Goal: Task Accomplishment & Management: Manage account settings

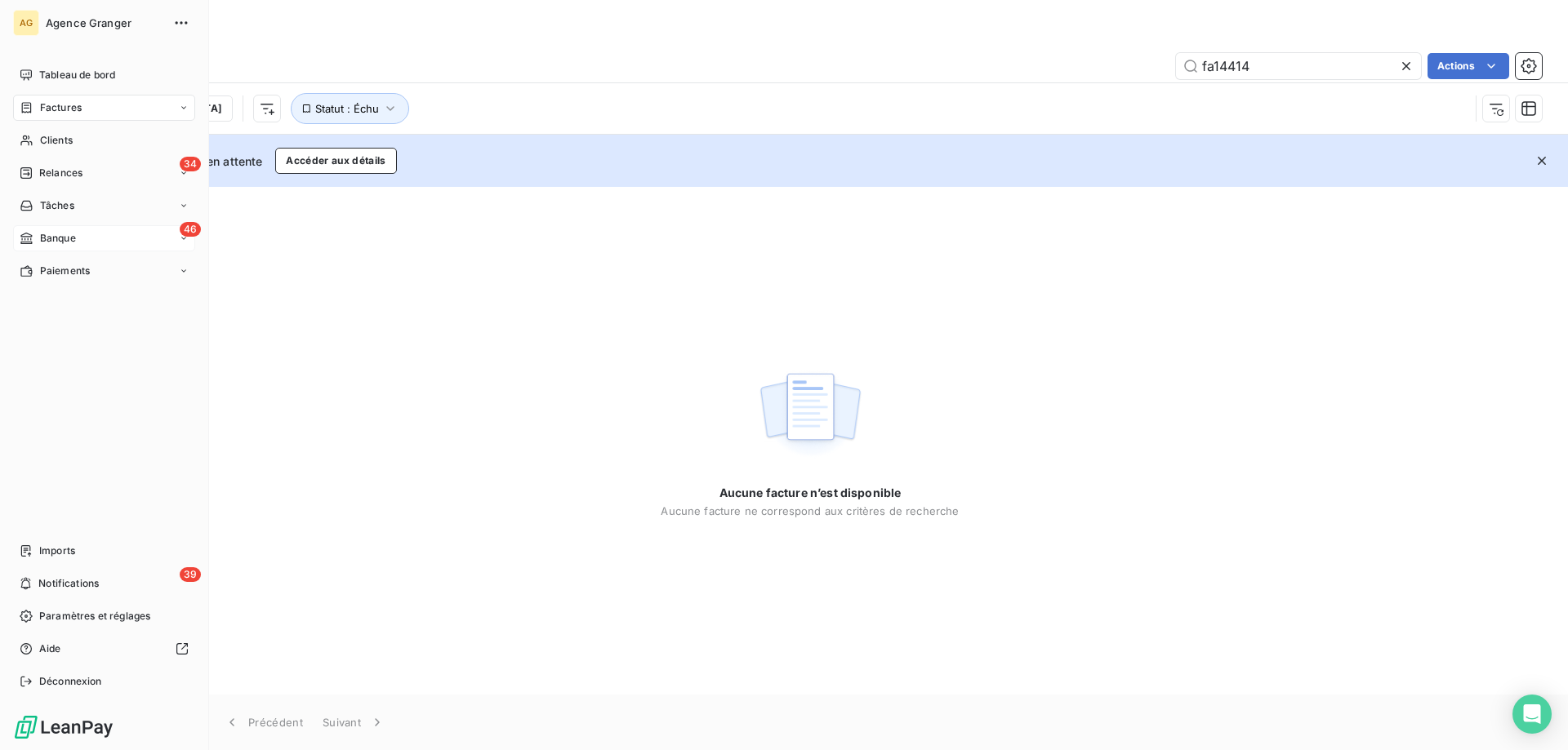
click at [47, 244] on span "Banque" at bounding box center [58, 238] width 36 height 14
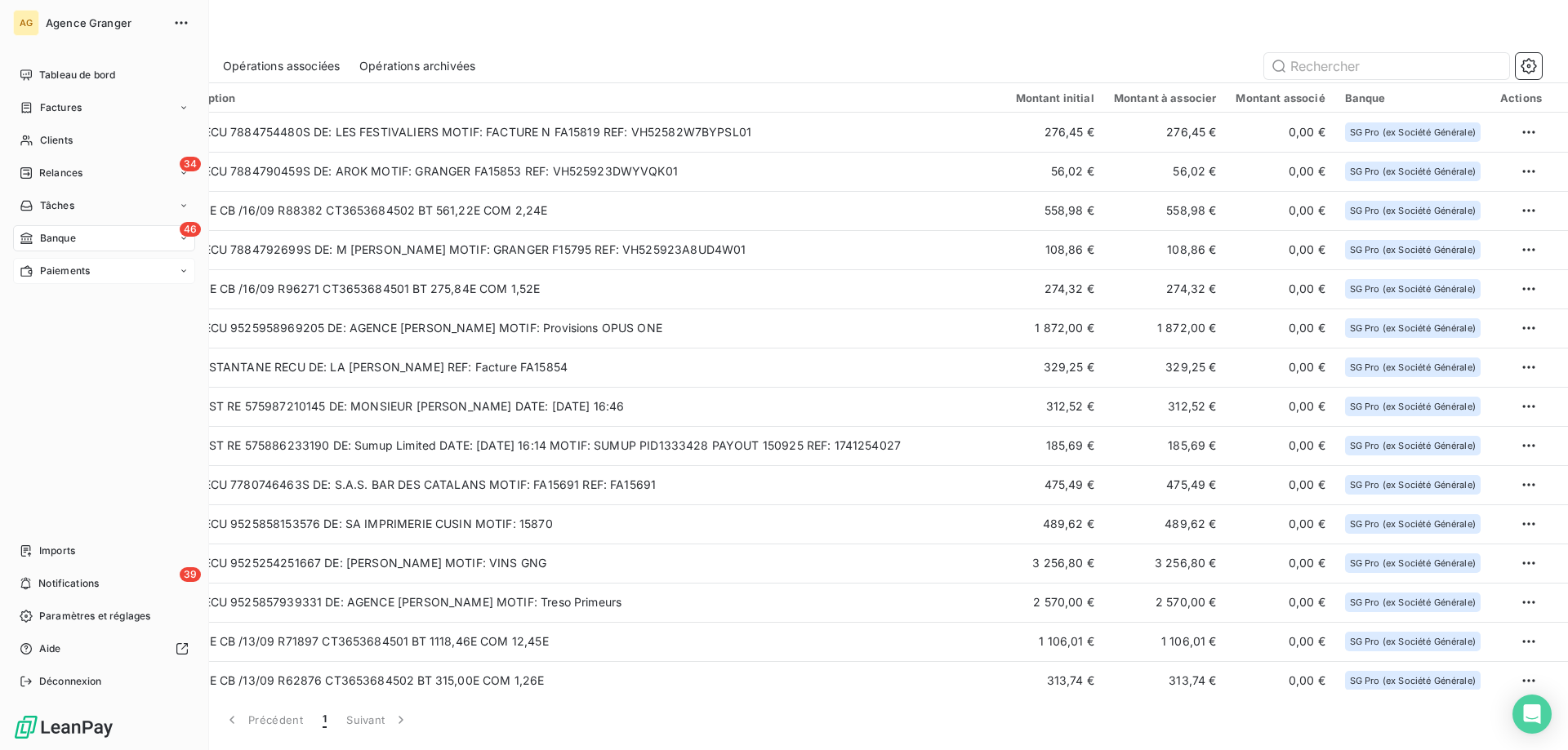
click at [41, 278] on span "Paiements" at bounding box center [65, 270] width 50 height 14
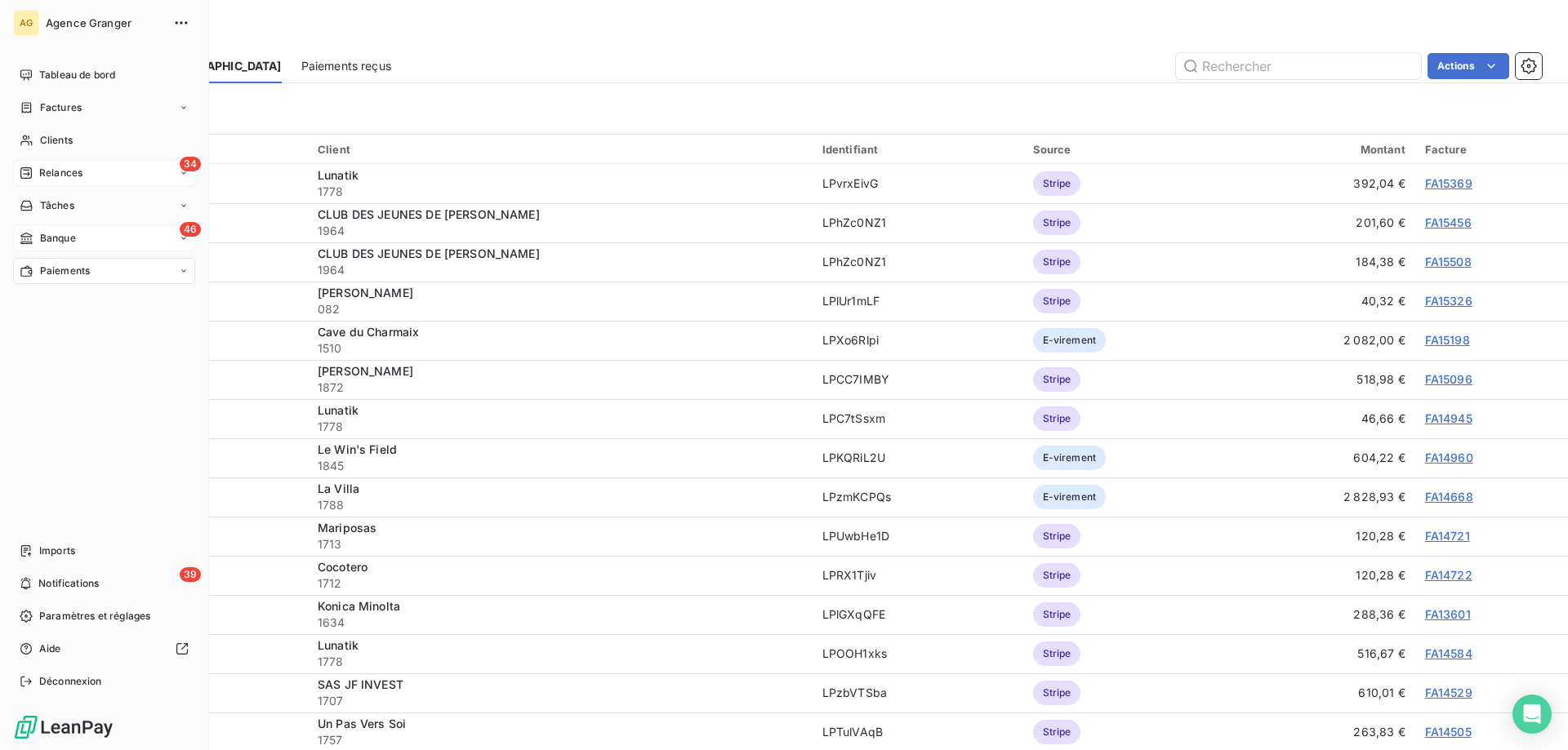
click at [28, 173] on icon at bounding box center [27, 174] width 13 height 13
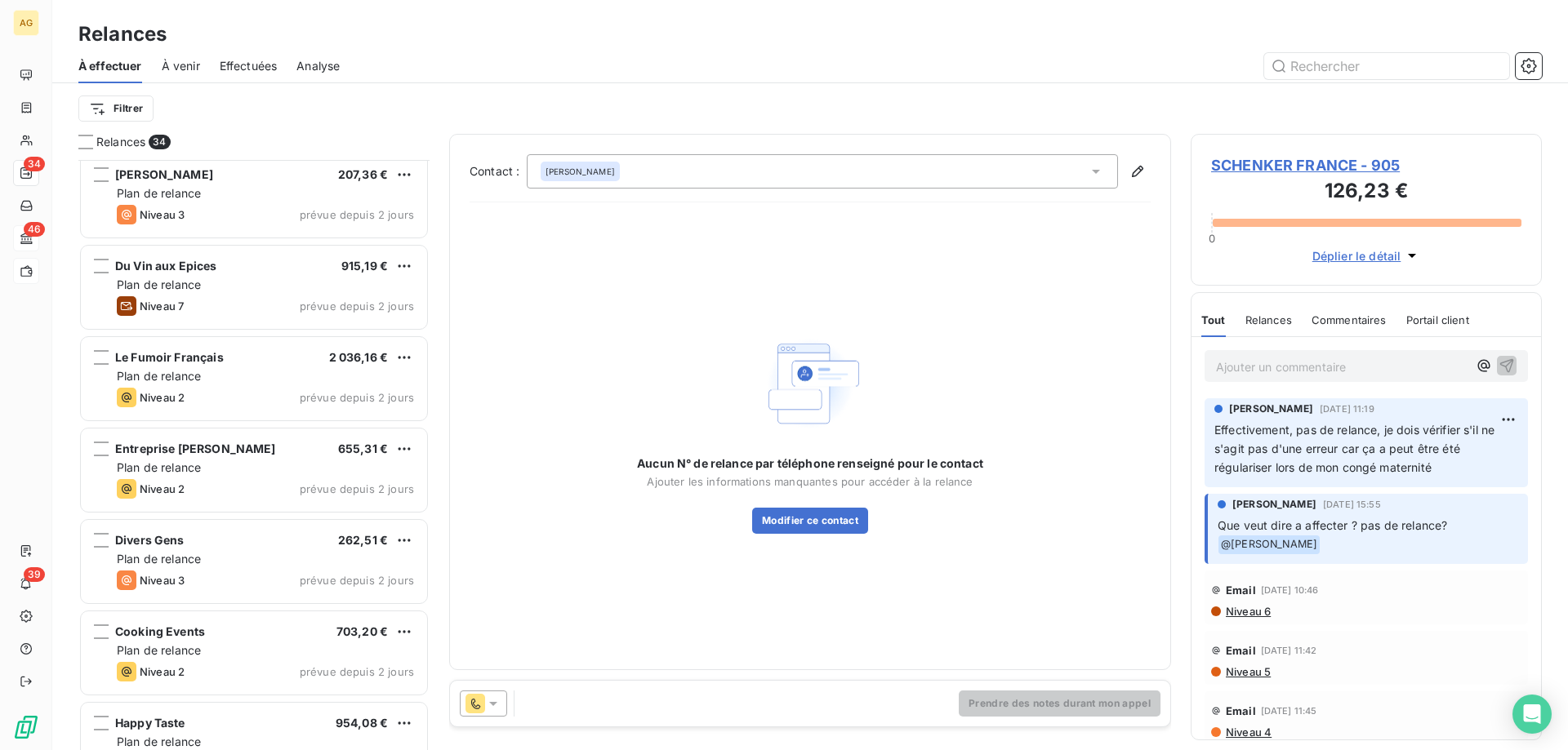
scroll to position [1715, 0]
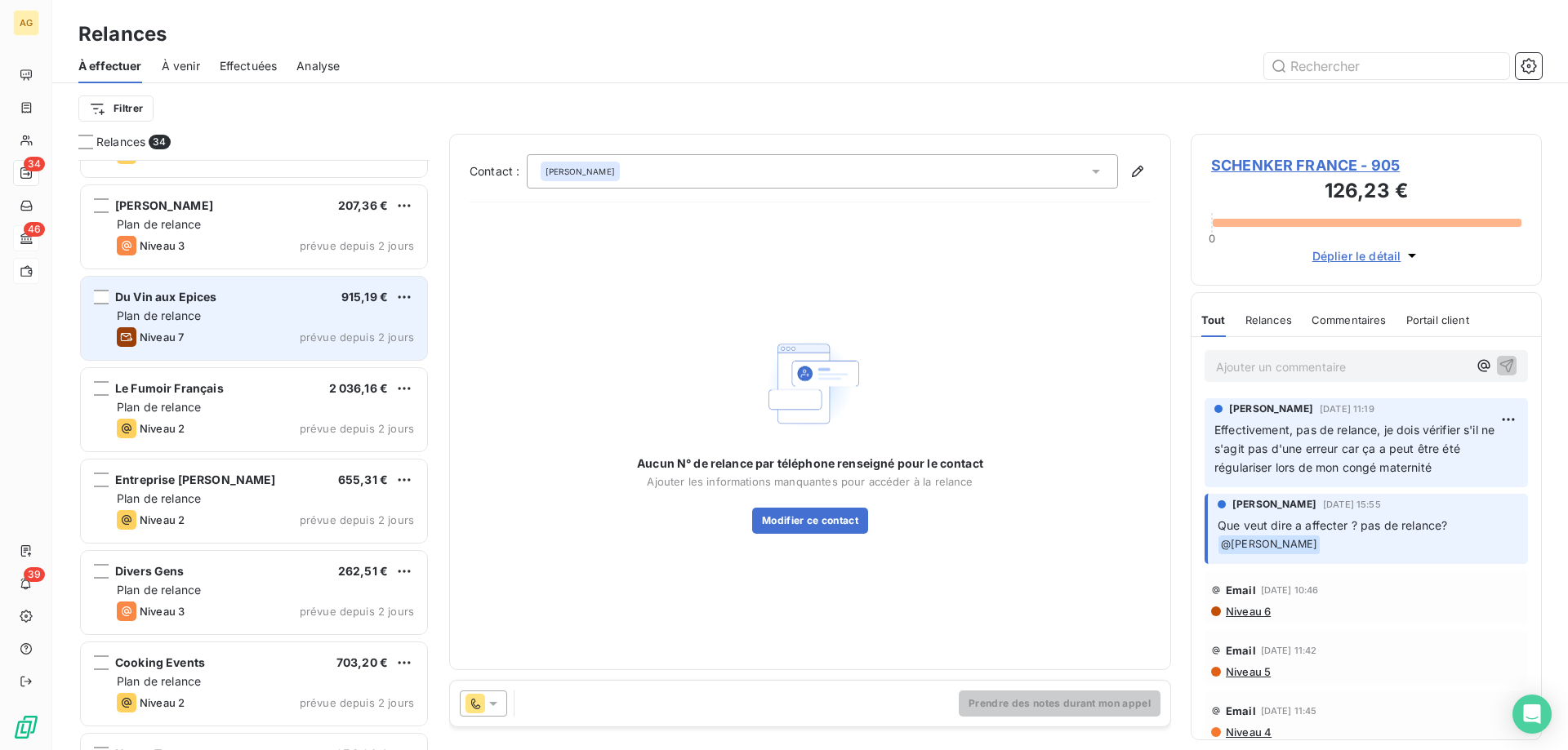
click at [233, 320] on div "Plan de relance" at bounding box center [265, 316] width 297 height 16
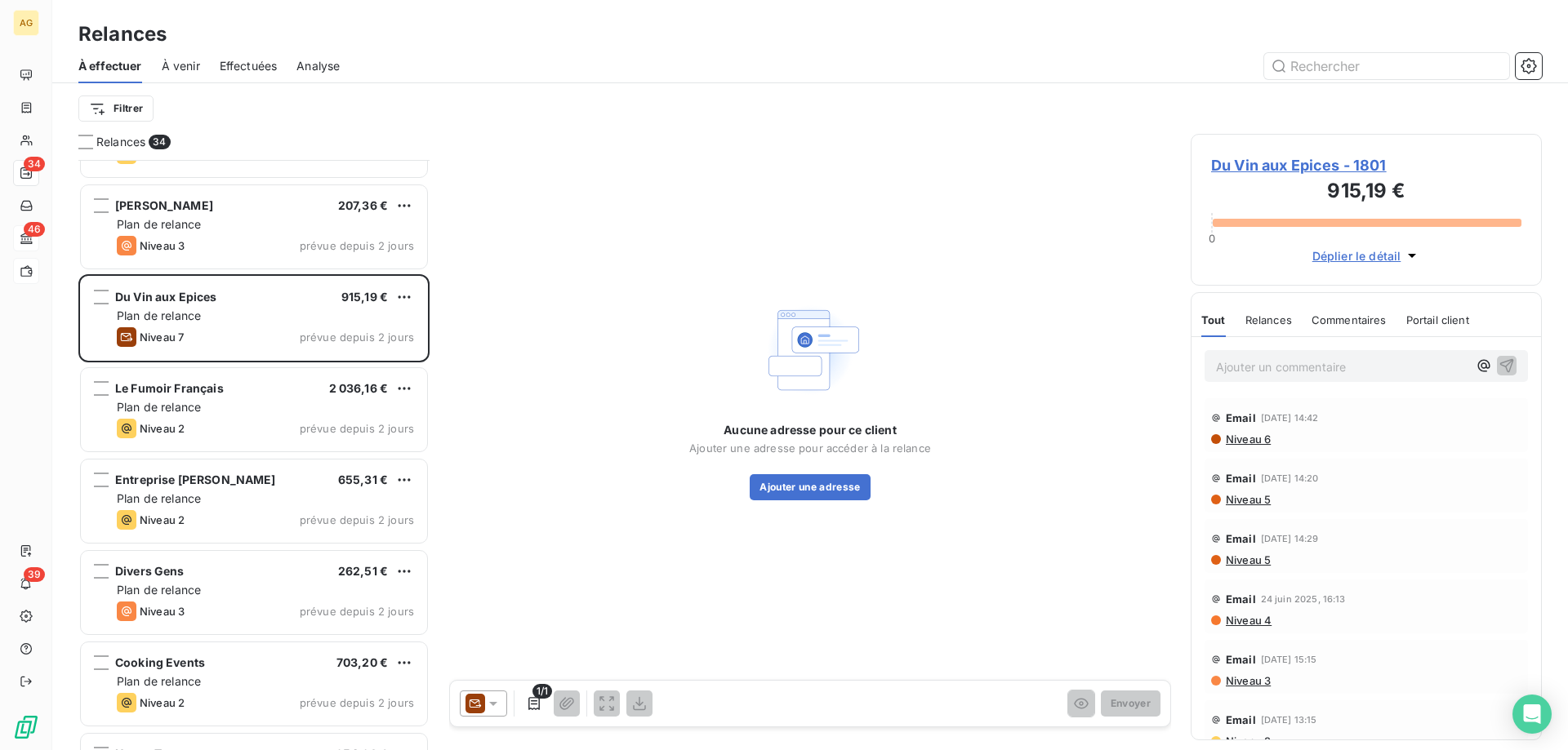
click at [1290, 173] on span "Du Vin aux Epices - 1801" at bounding box center [1366, 165] width 310 height 22
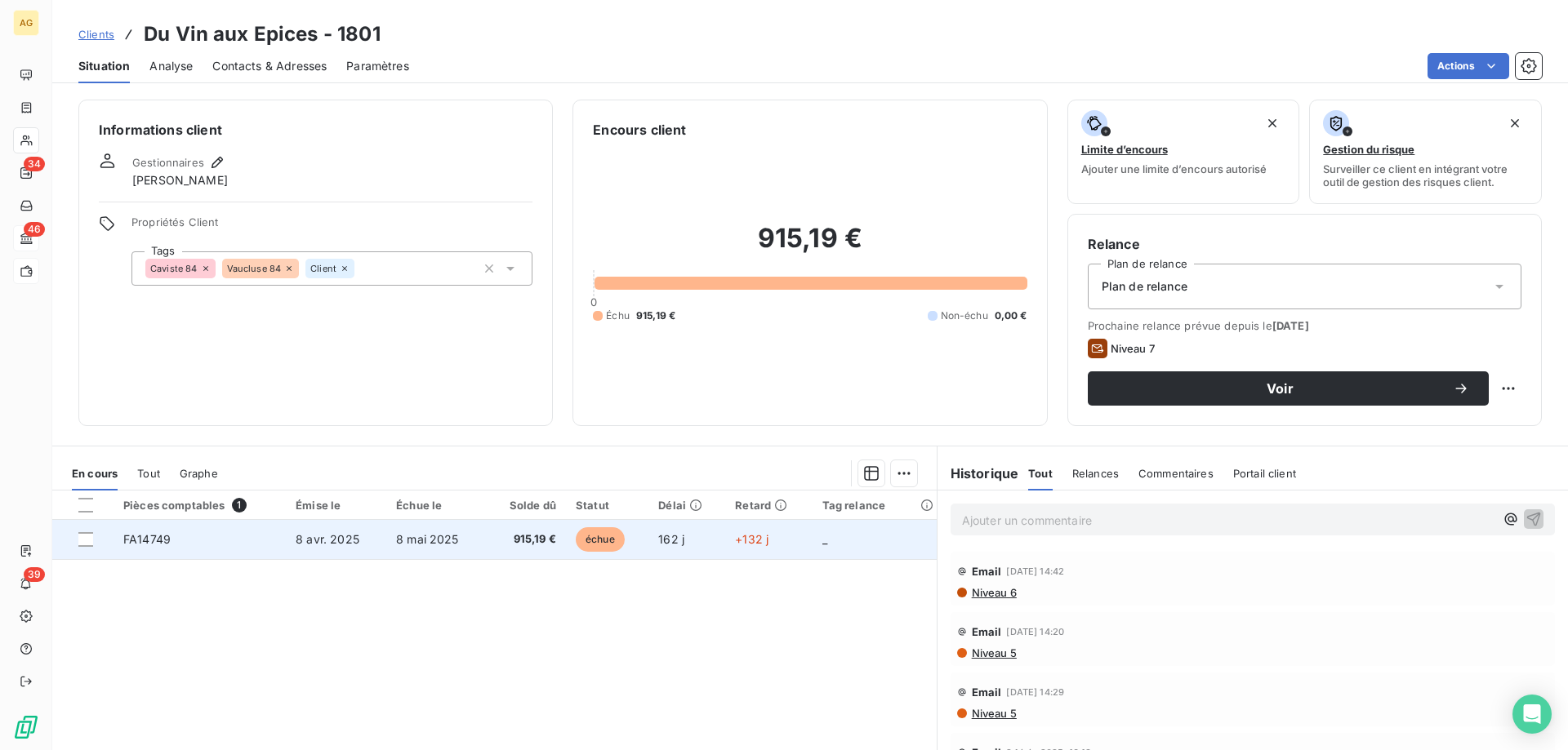
click at [417, 548] on td "8 mai 2025" at bounding box center [435, 539] width 100 height 39
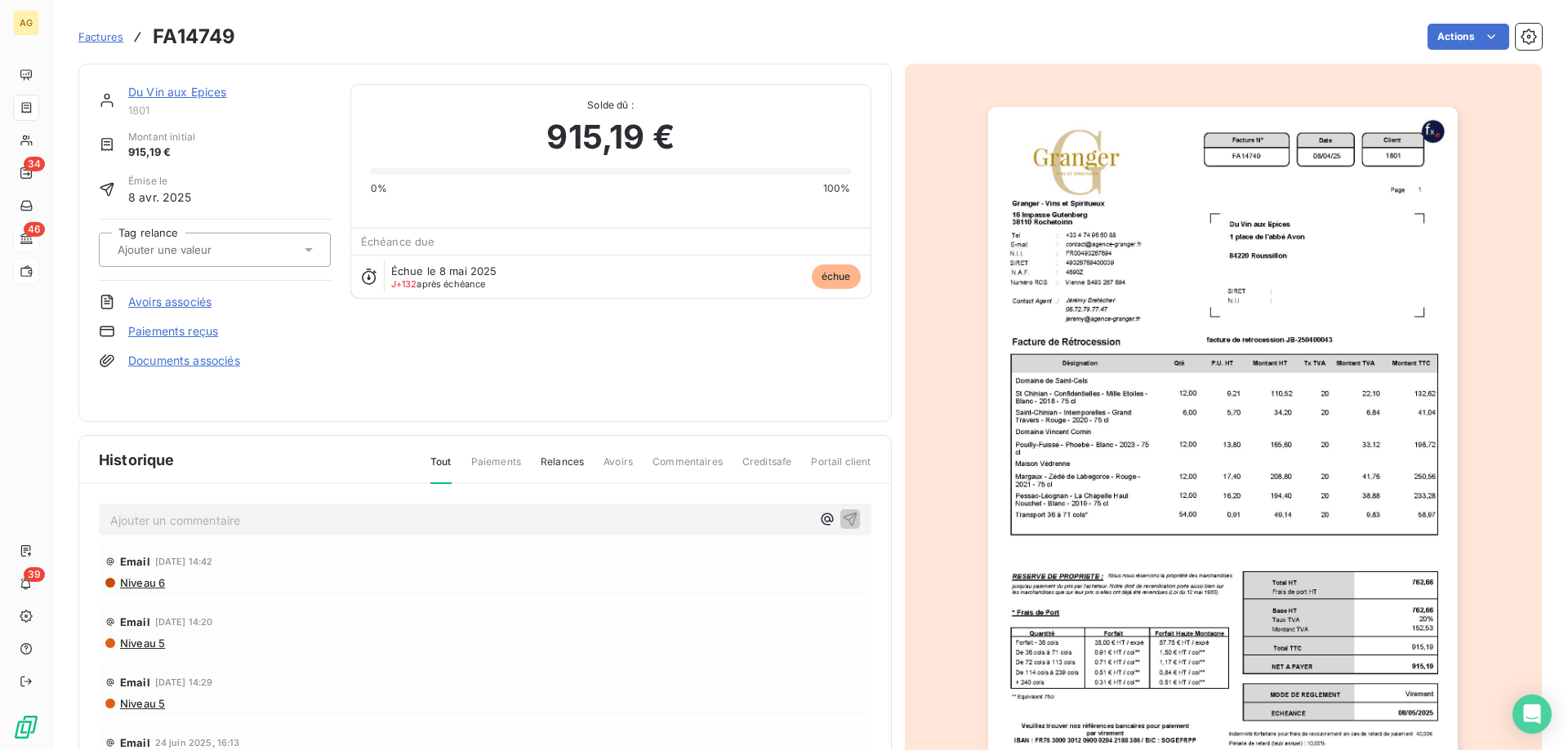
click at [1285, 278] on img "button" at bounding box center [1223, 439] width 470 height 665
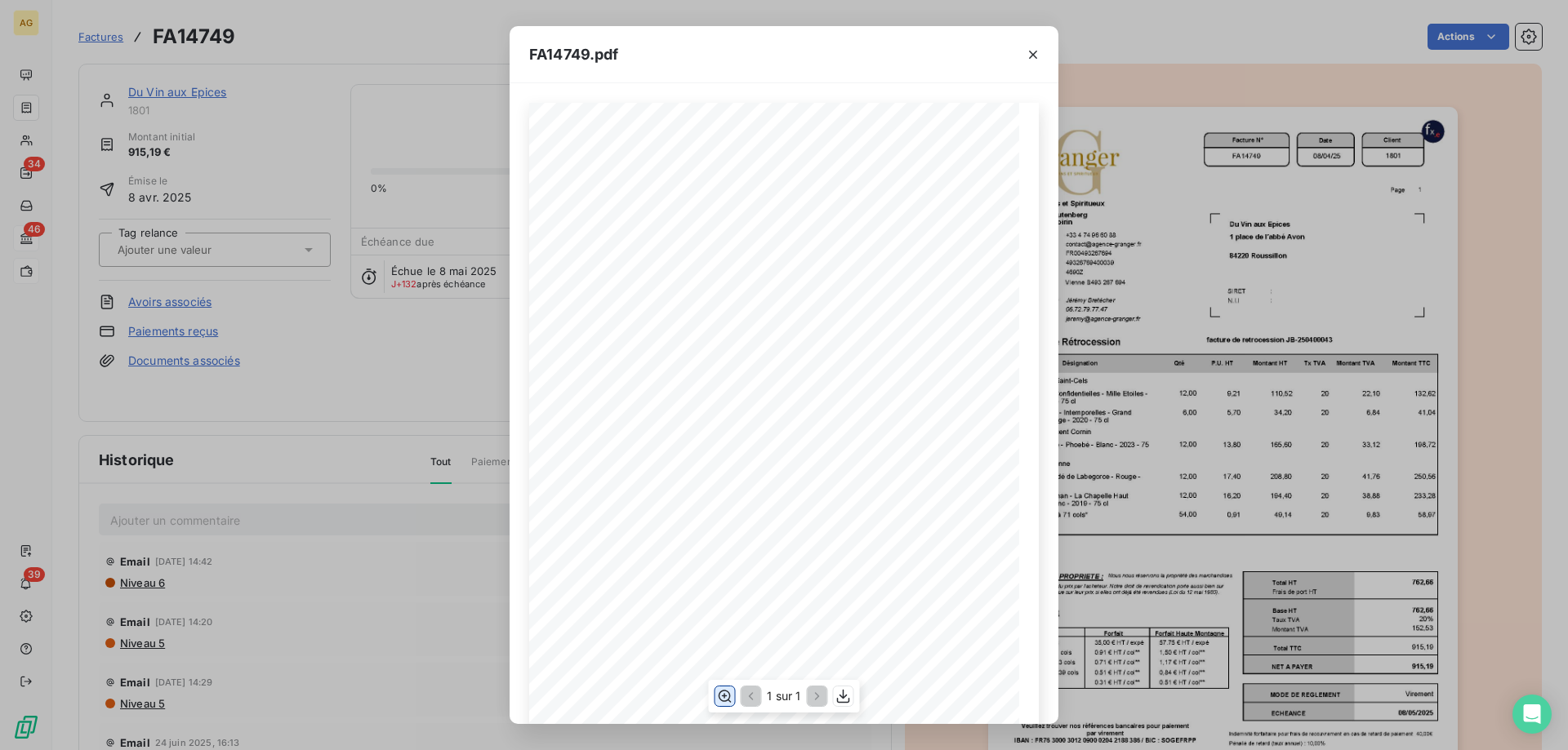
click at [718, 696] on icon "button" at bounding box center [724, 696] width 16 height 16
drag, startPoint x: 793, startPoint y: 725, endPoint x: 815, endPoint y: 720, distance: 22.6
click at [816, 721] on div "FA14749.pdf Facture N° Client FR00493267694 FA14749 [DATE] 1801 Date N.I.I. [PE…" at bounding box center [784, 375] width 1568 height 750
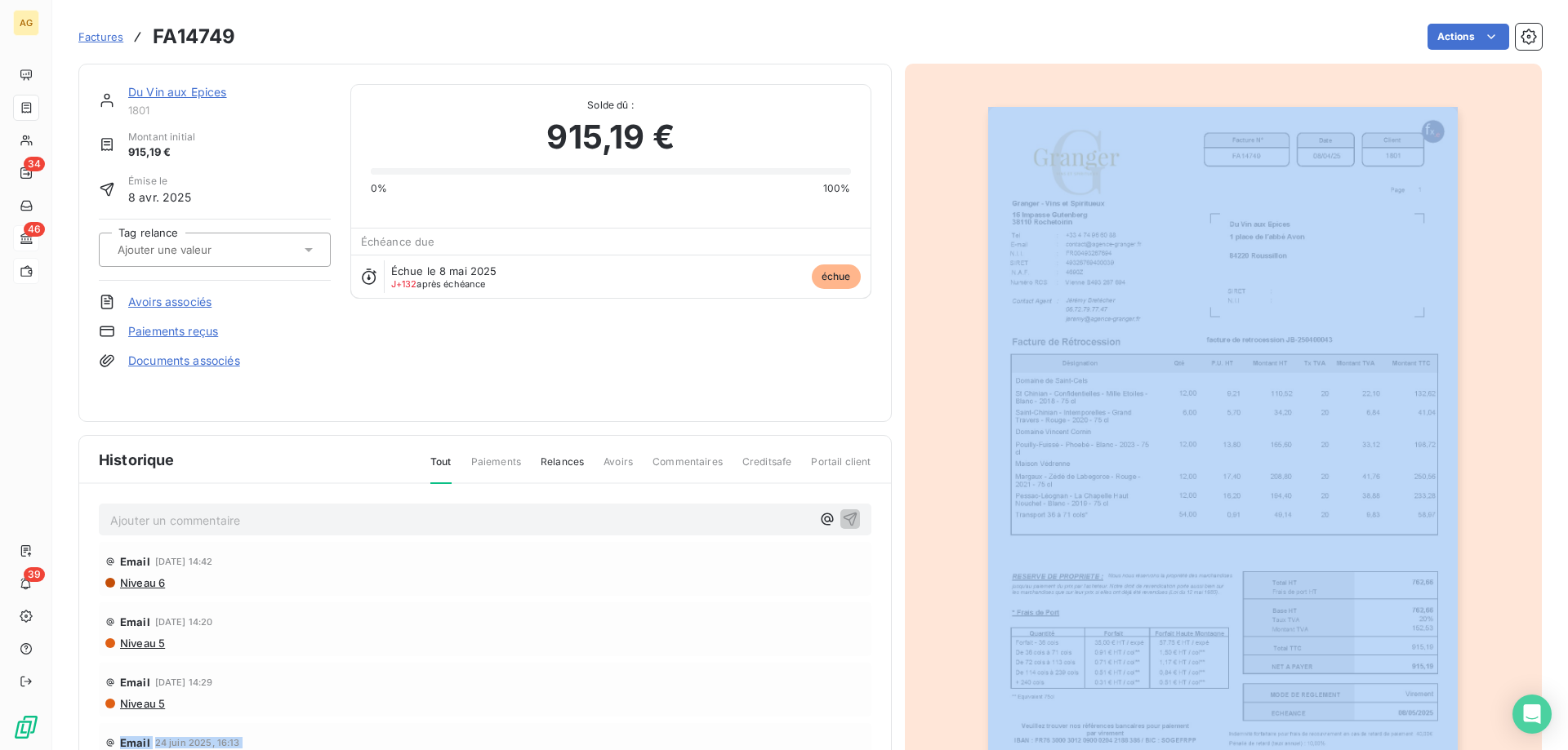
drag, startPoint x: 813, startPoint y: 716, endPoint x: 898, endPoint y: 714, distance: 85.0
click at [1213, 333] on img "button" at bounding box center [1223, 439] width 470 height 665
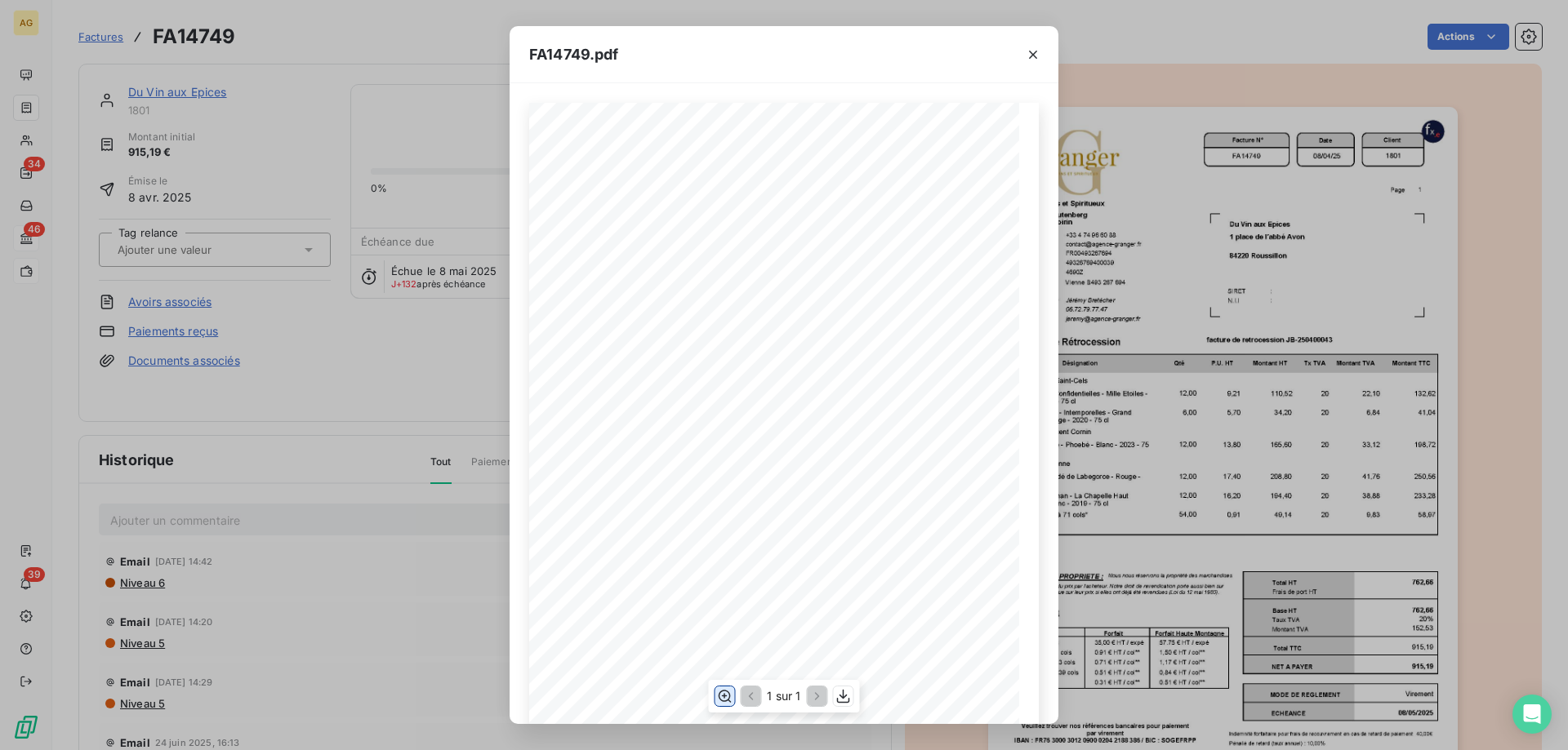
click at [728, 699] on icon "button" at bounding box center [724, 696] width 16 height 16
drag, startPoint x: 295, startPoint y: 284, endPoint x: 248, endPoint y: 166, distance: 127.0
click at [295, 284] on div "FA14749.pdf Facture N° Client FR00493267694 FA14749 [DATE] 1801 Date N.I.I. [PE…" at bounding box center [784, 375] width 1568 height 750
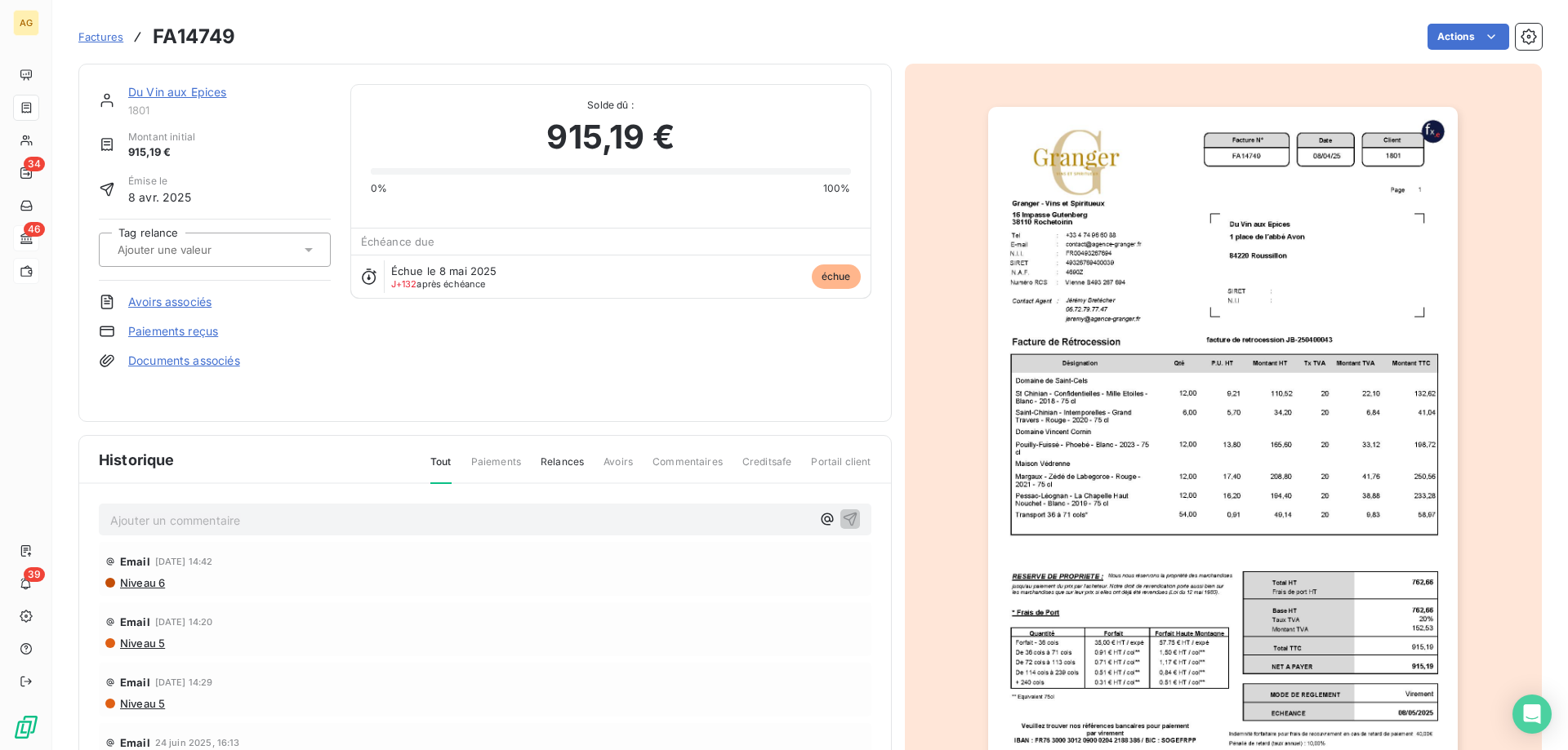
click at [143, 93] on link "Du Vin aux Epices" at bounding box center [177, 92] width 99 height 14
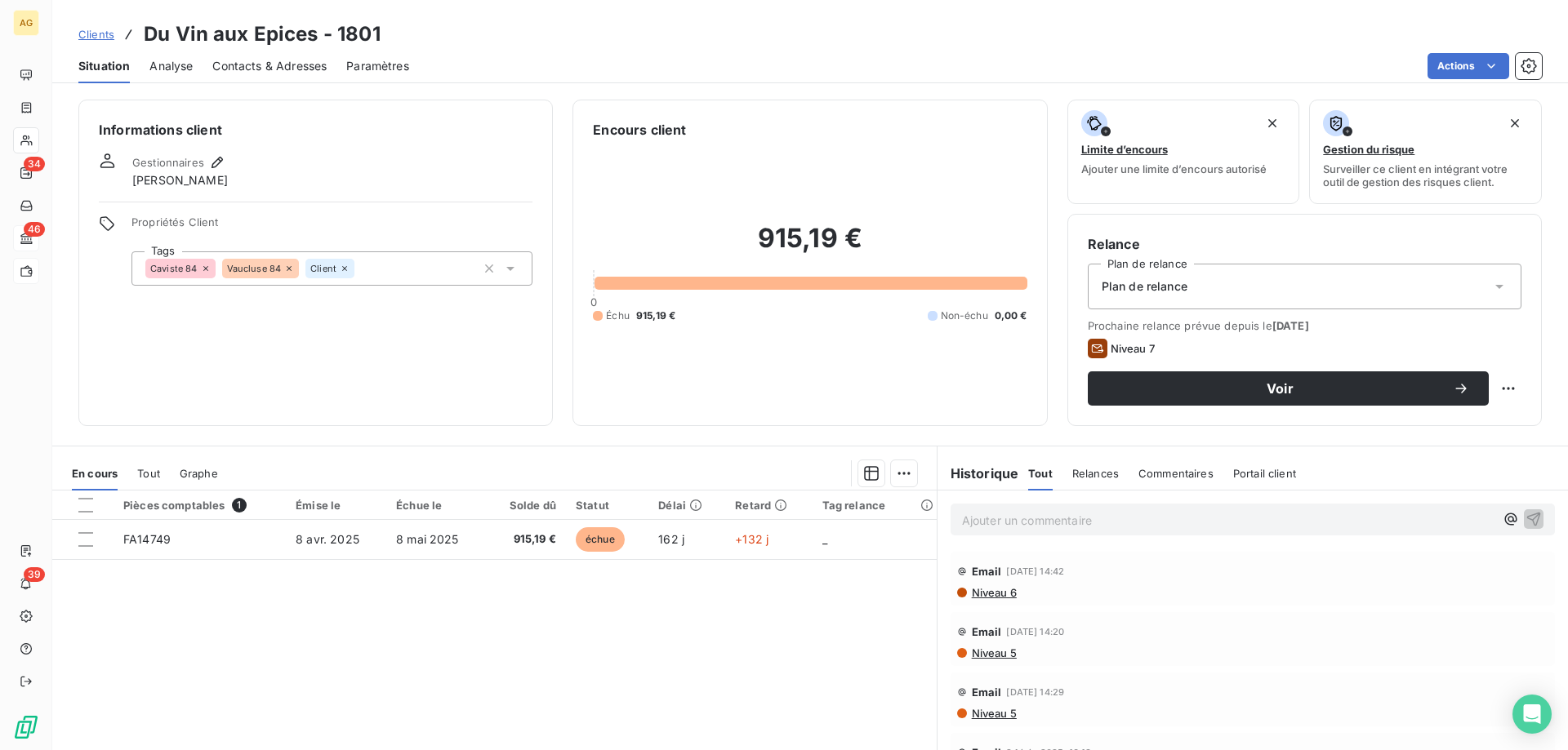
click at [259, 77] on div "Contacts & Adresses" at bounding box center [269, 66] width 115 height 34
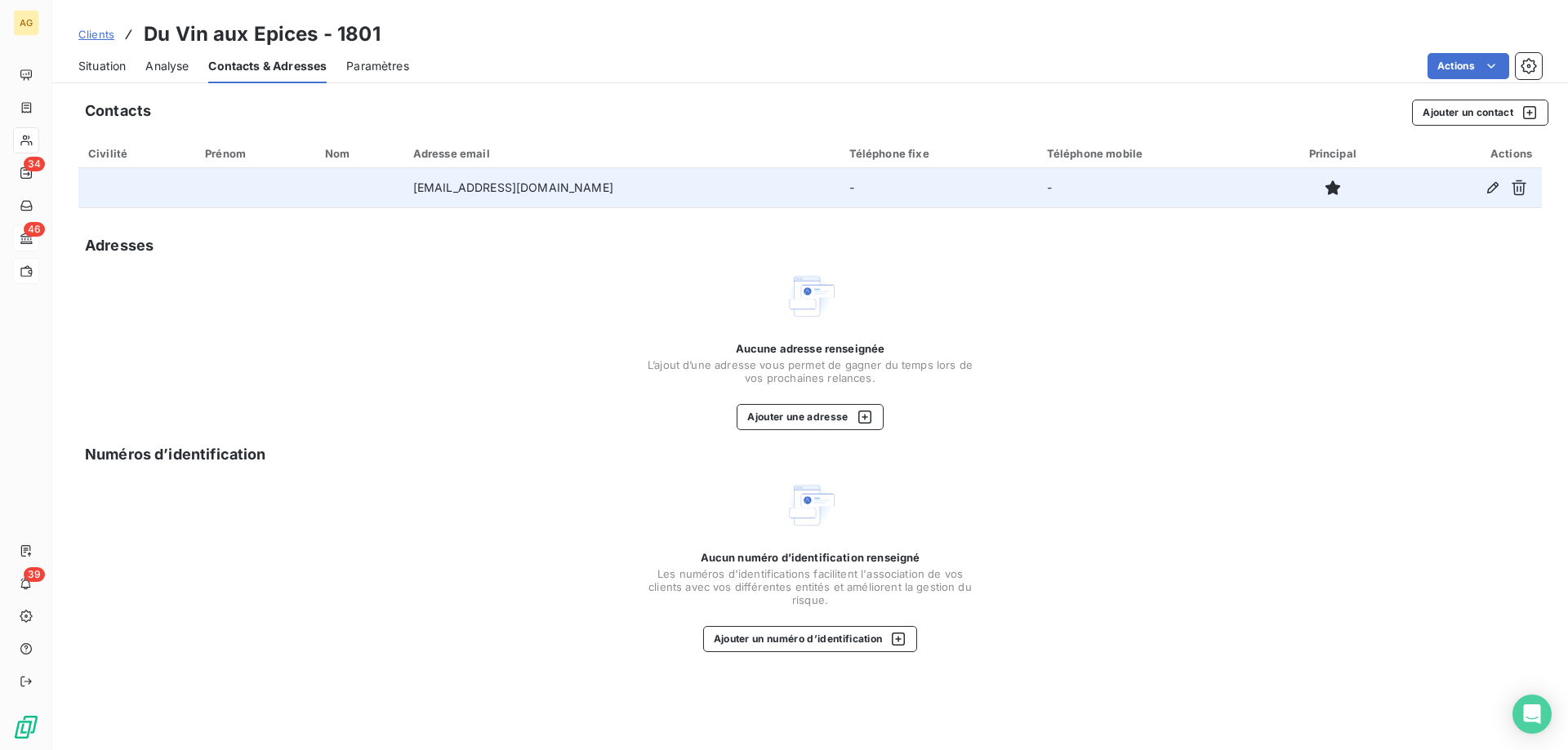
click at [525, 177] on td "[EMAIL_ADDRESS][DOMAIN_NAME]" at bounding box center [621, 187] width 436 height 39
click at [526, 179] on td "[EMAIL_ADDRESS][DOMAIN_NAME]" at bounding box center [621, 187] width 436 height 39
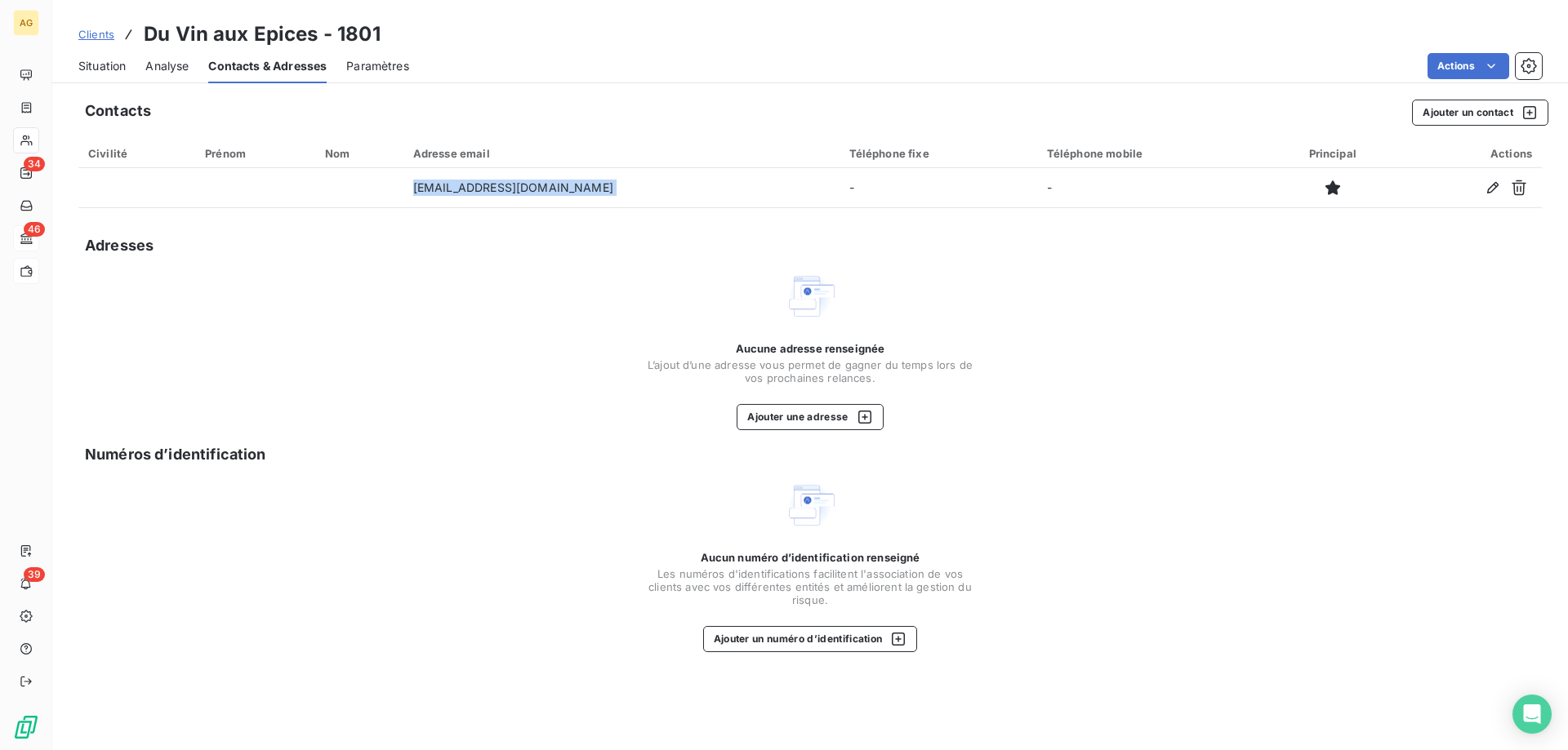
copy td "[EMAIL_ADDRESS][DOMAIN_NAME]"
click at [103, 67] on span "Situation" at bounding box center [102, 65] width 47 height 16
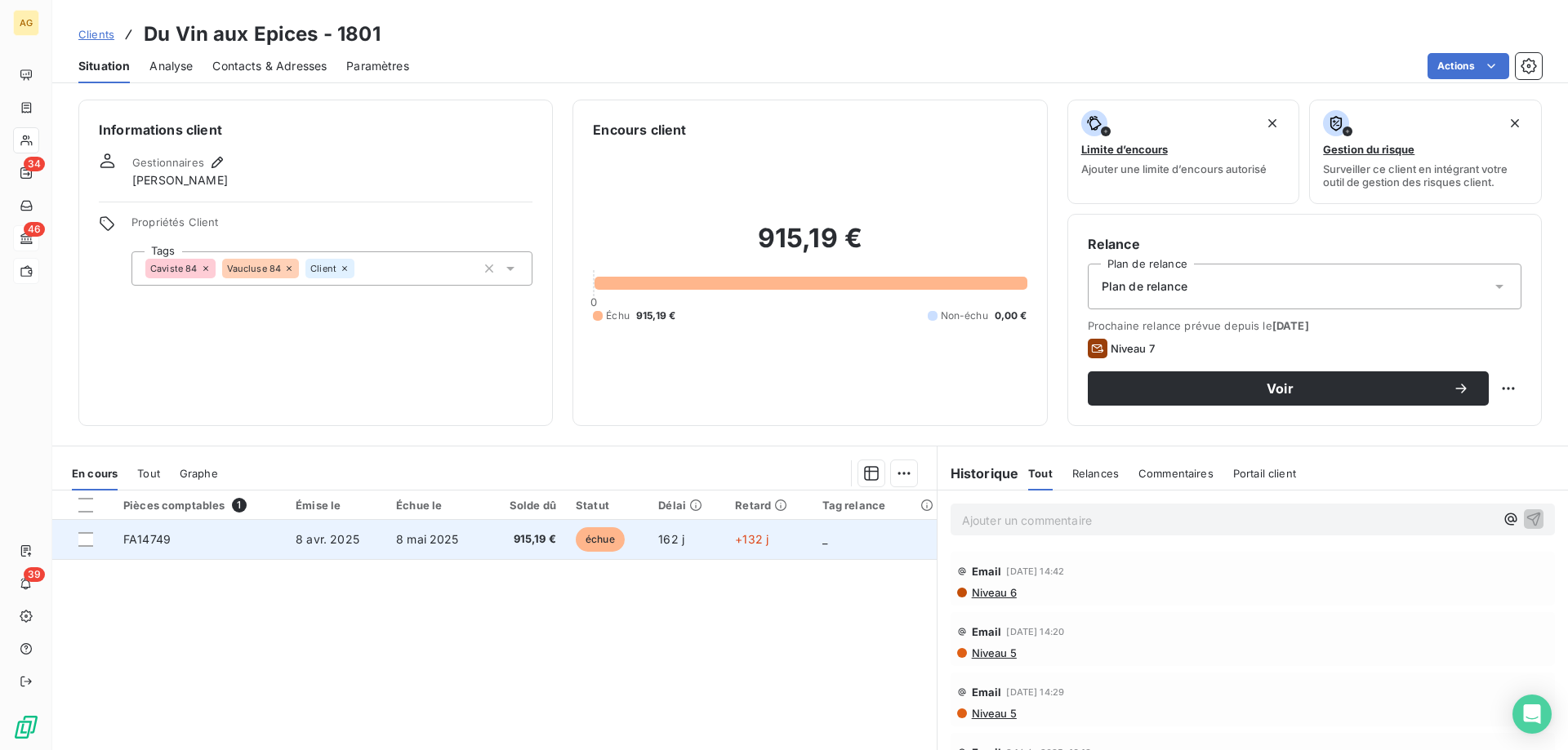
click at [490, 543] on td "915,19 €" at bounding box center [526, 539] width 80 height 39
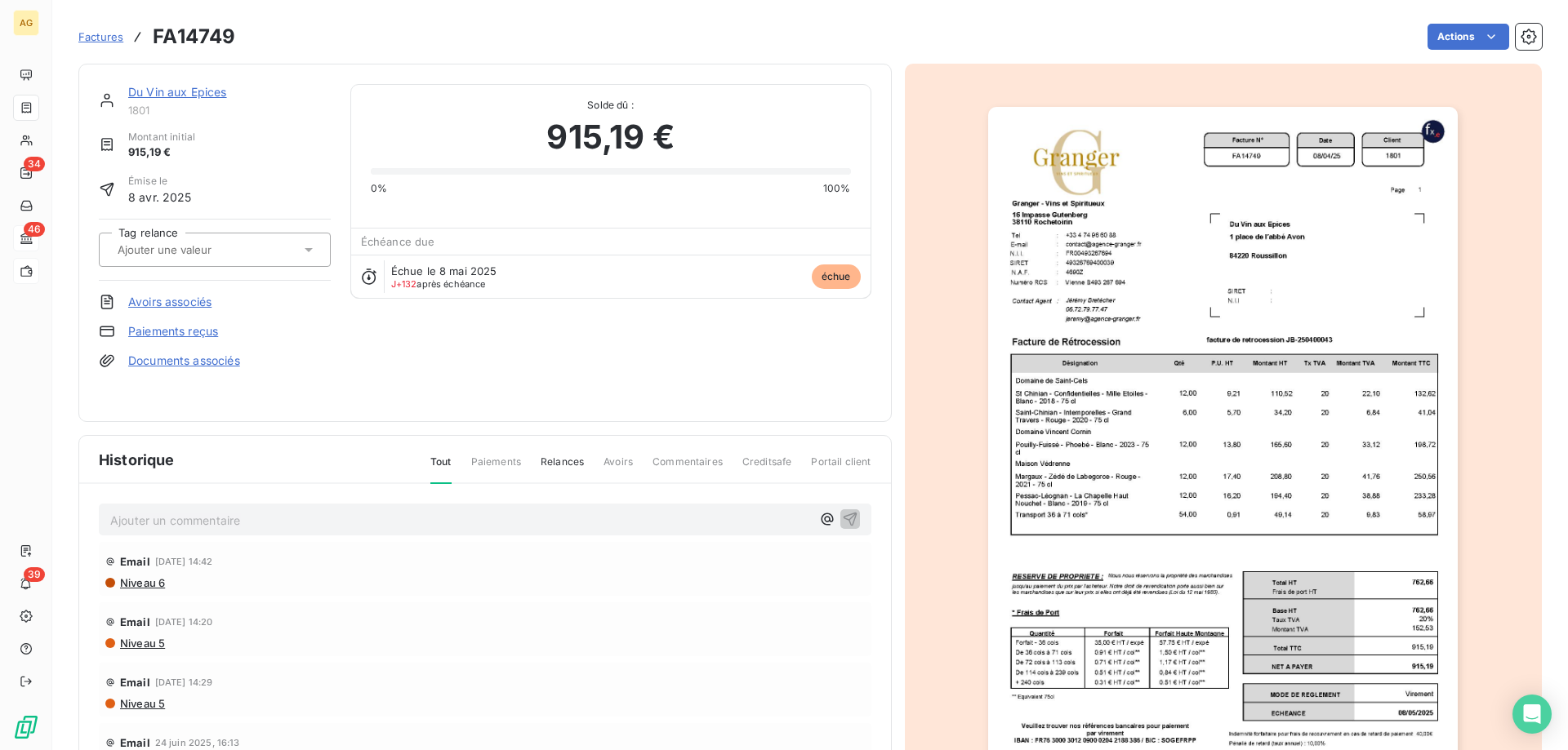
click at [1049, 318] on img "button" at bounding box center [1223, 439] width 470 height 665
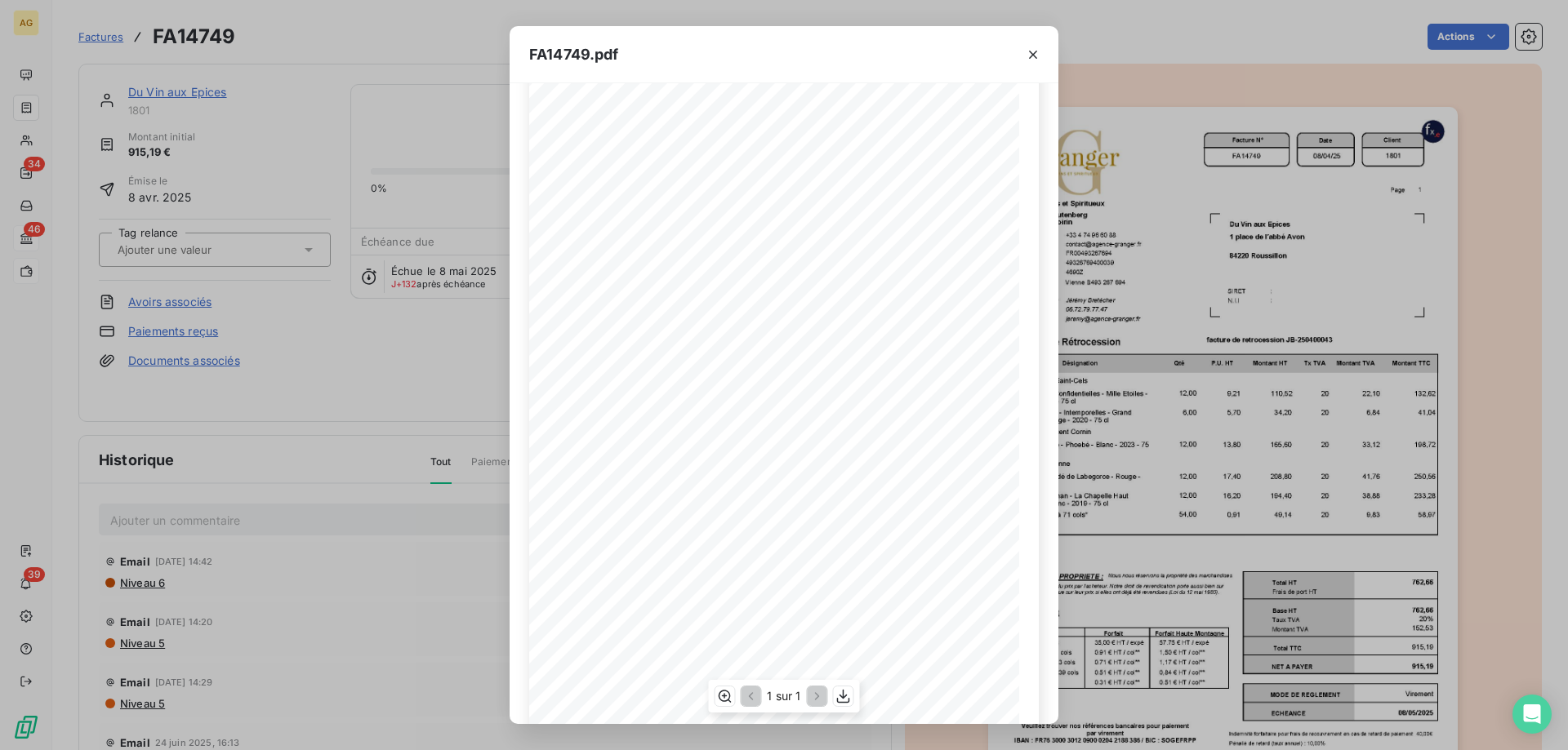
scroll to position [91, 0]
click at [286, 441] on div "FA14749.pdf Facture N° Client FR00493267694 FA14749 [DATE] 1801 Date N.I.I. [PE…" at bounding box center [784, 375] width 1568 height 750
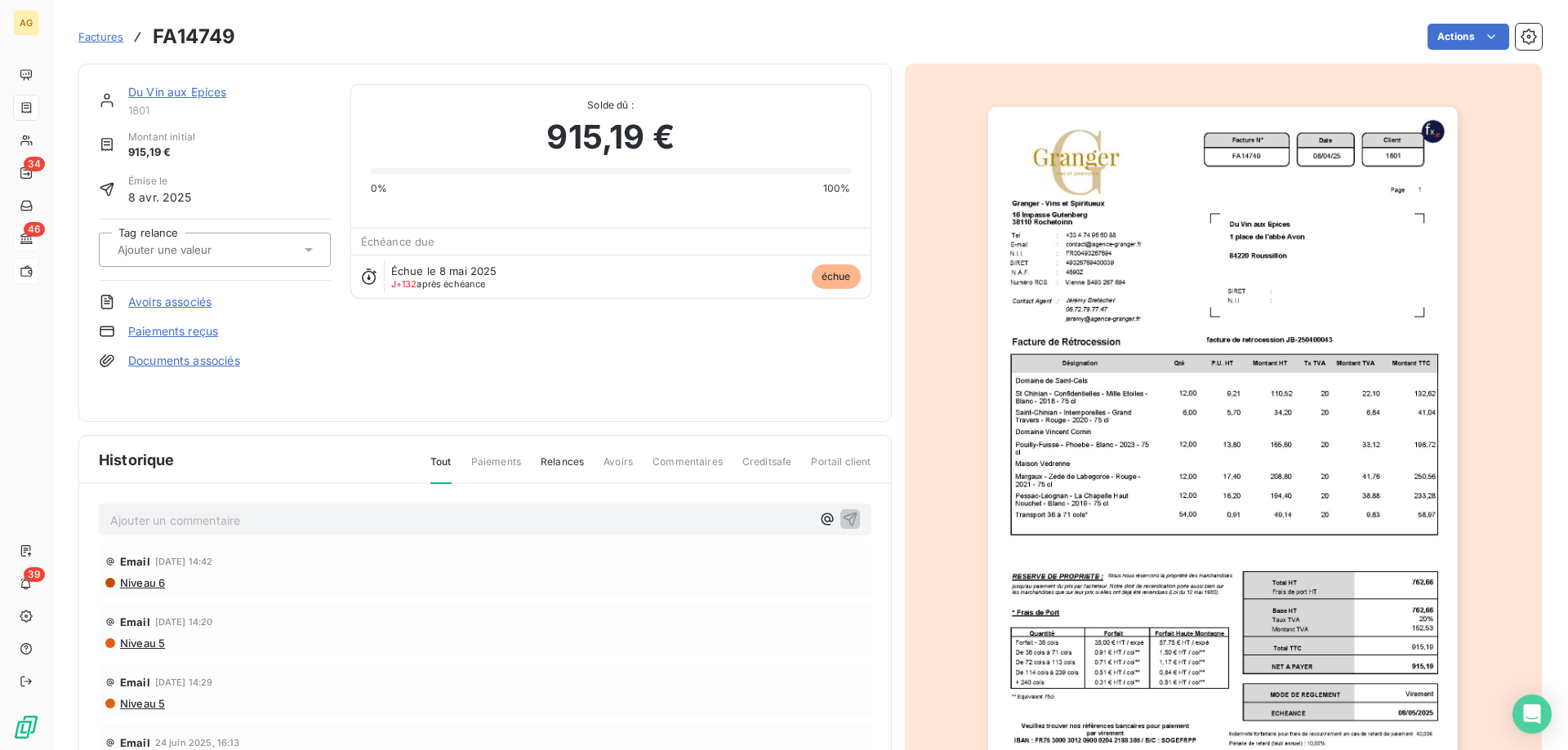
click at [1180, 448] on img "button" at bounding box center [1223, 439] width 470 height 665
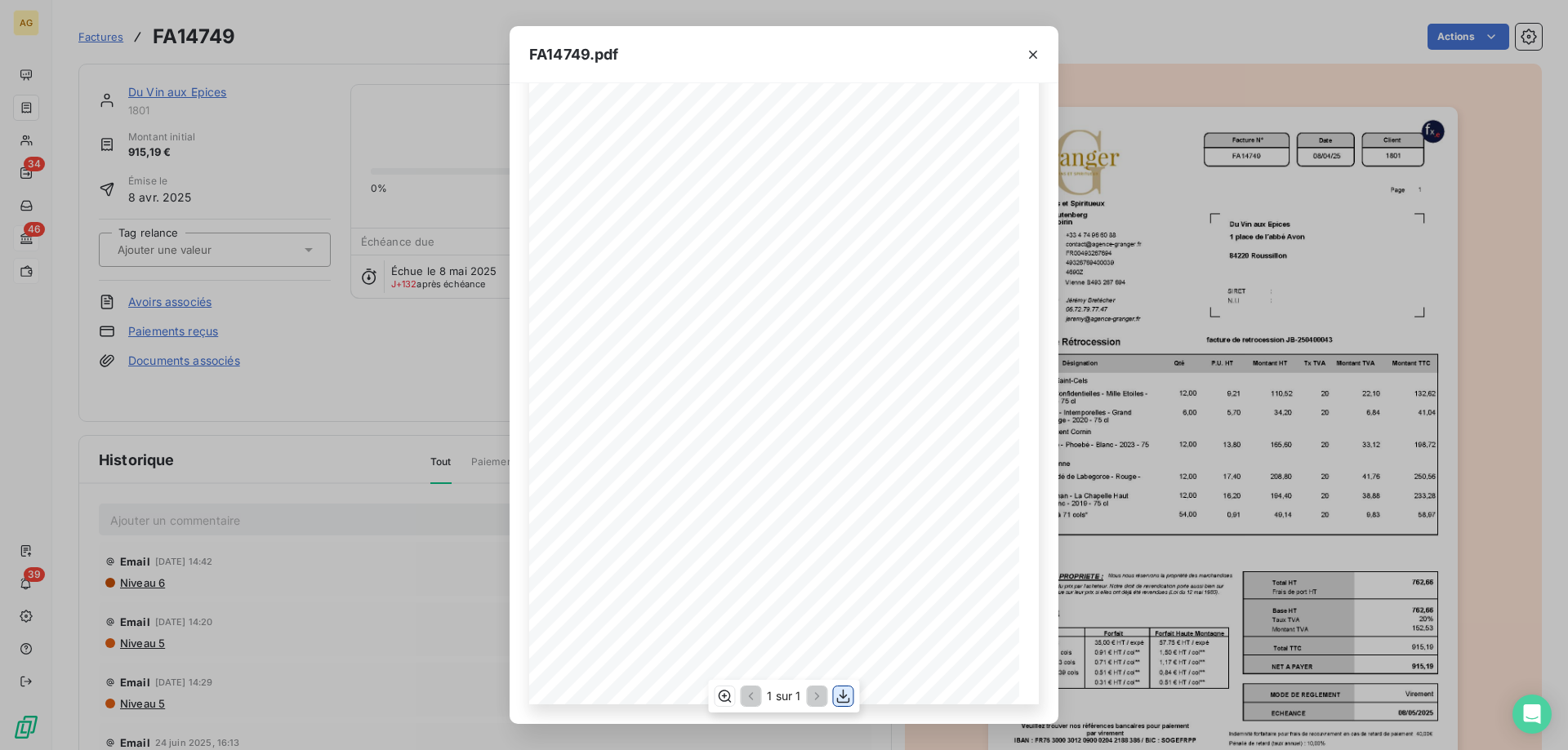
click at [847, 701] on icon "button" at bounding box center [843, 696] width 16 height 16
click at [462, 415] on div "FA14749.pdf Facture N° Client FR00493267694 FA14749 [DATE] 1801 Date N.I.I. [PE…" at bounding box center [784, 375] width 1568 height 750
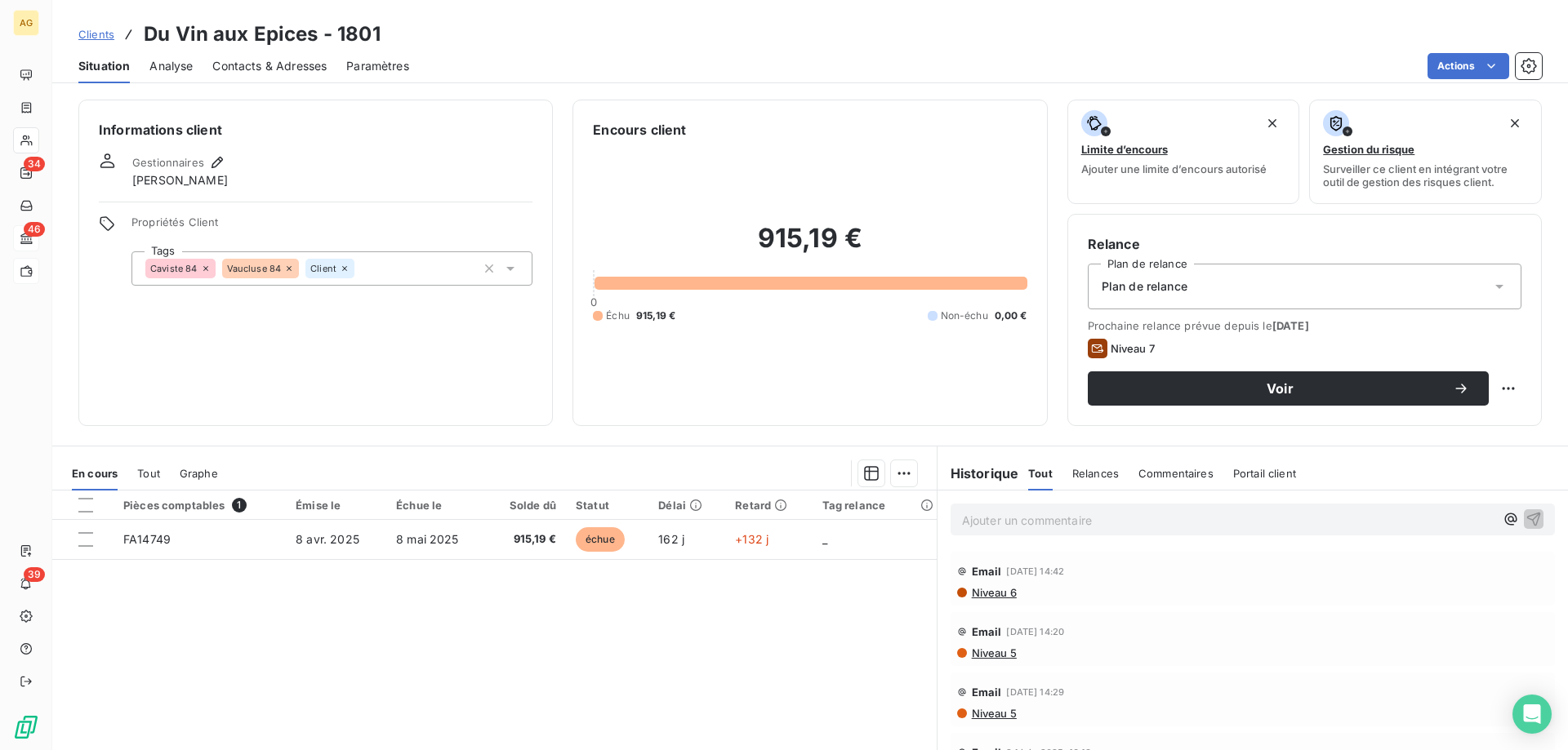
click at [106, 32] on span "Clients" at bounding box center [97, 34] width 36 height 13
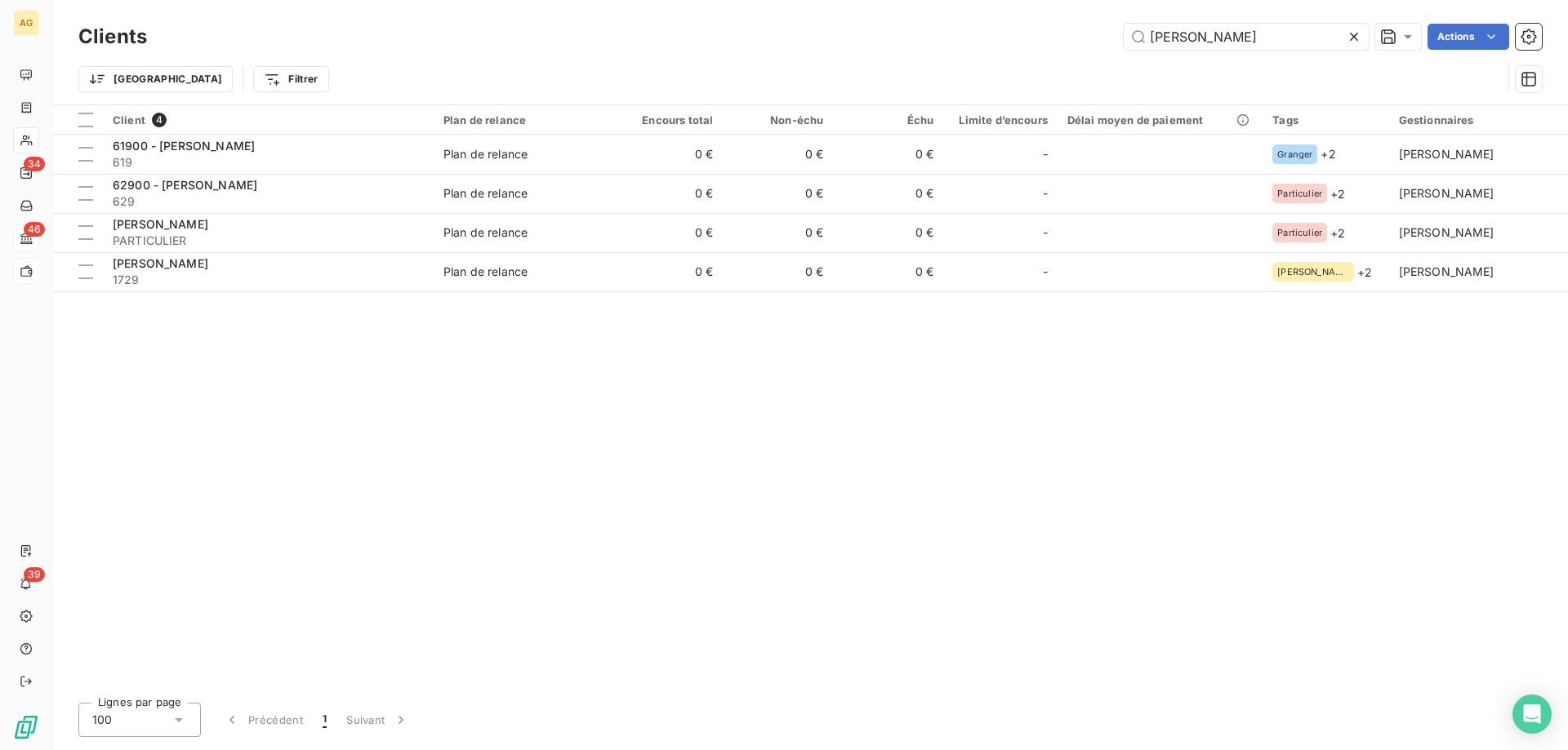
drag, startPoint x: 1086, startPoint y: 21, endPoint x: 867, endPoint y: 21, distance: 219.0
click at [942, 14] on div "Clients [PERSON_NAME] Actions Trier Filtrer" at bounding box center [810, 52] width 1516 height 104
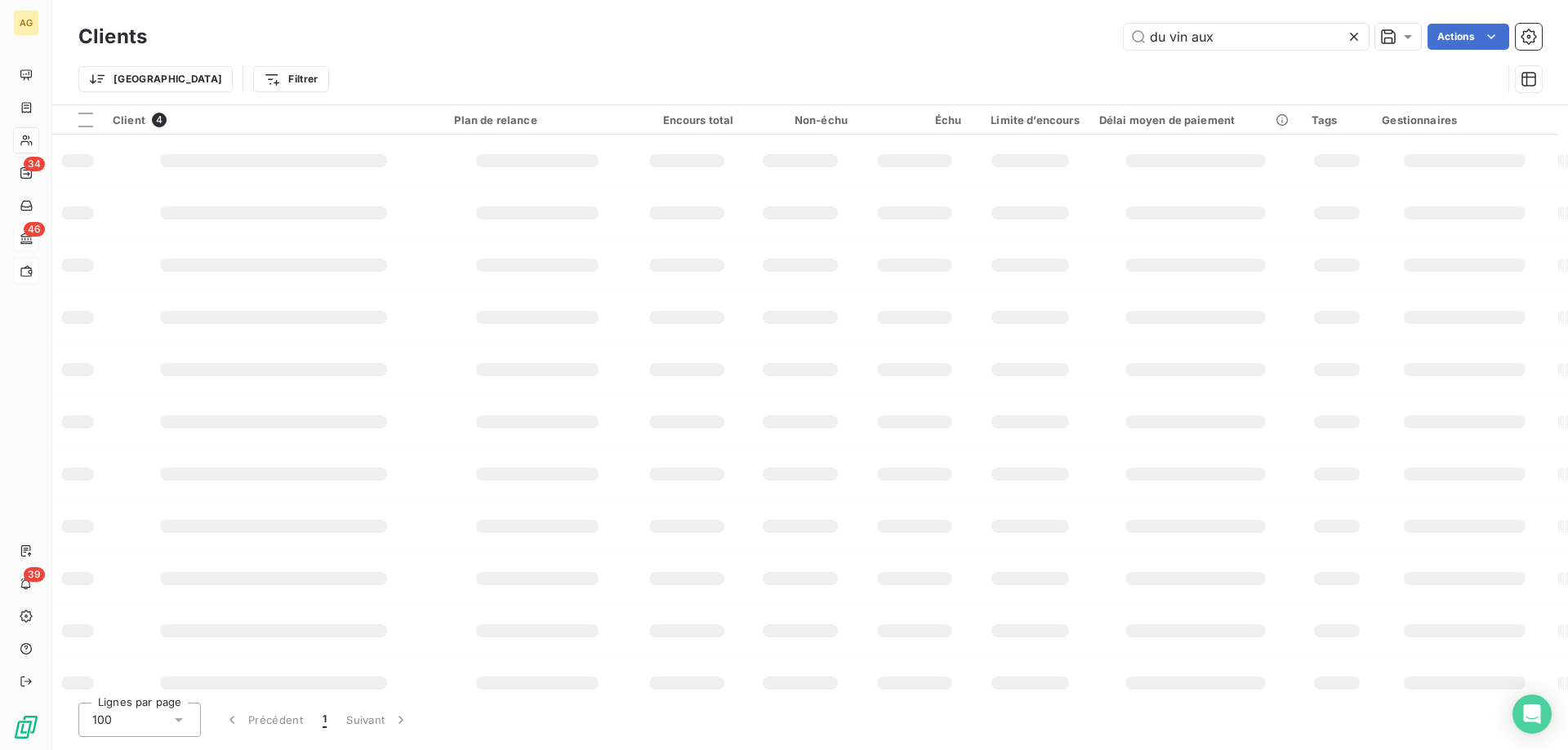
type input "du vin aux"
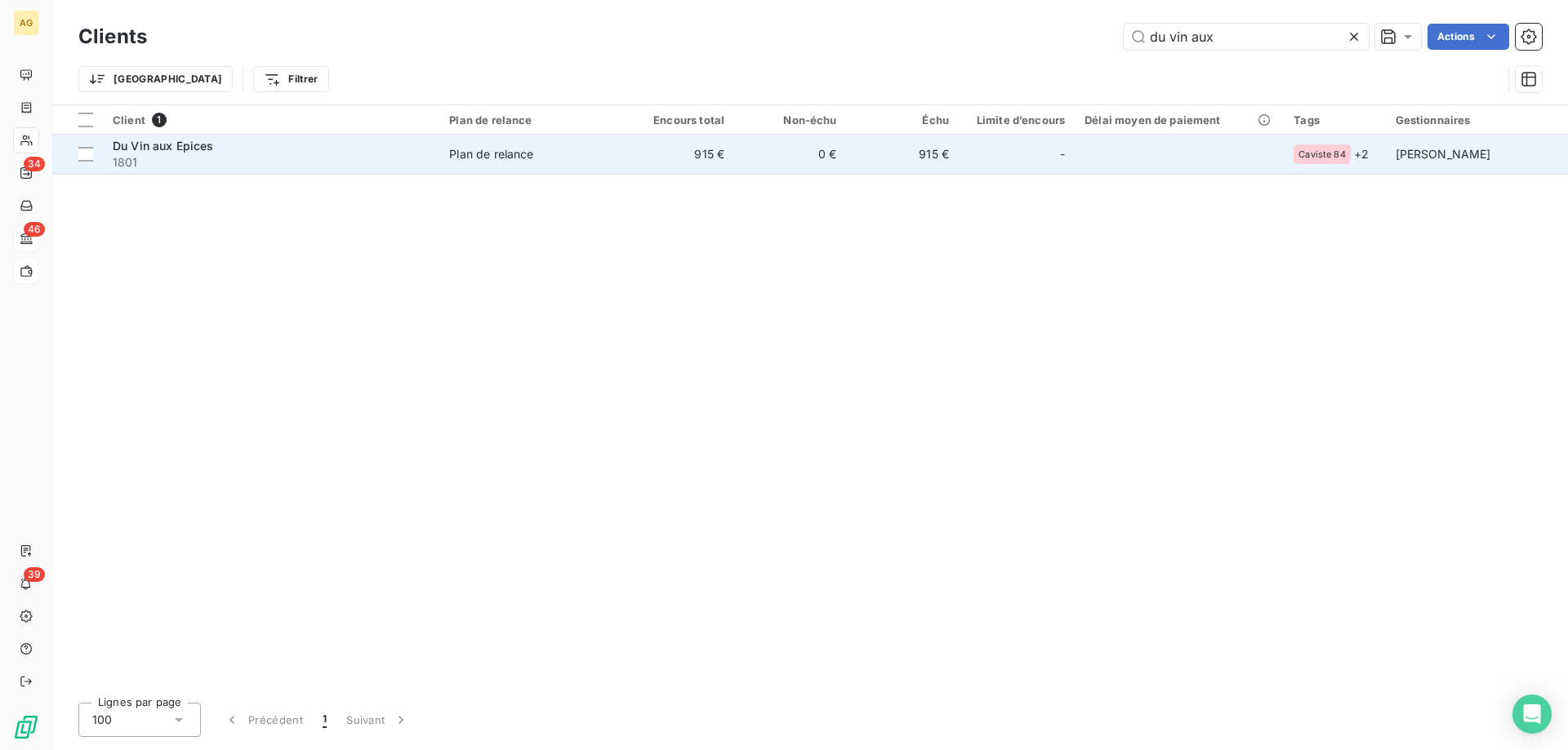
click at [232, 161] on span "1801" at bounding box center [271, 162] width 317 height 16
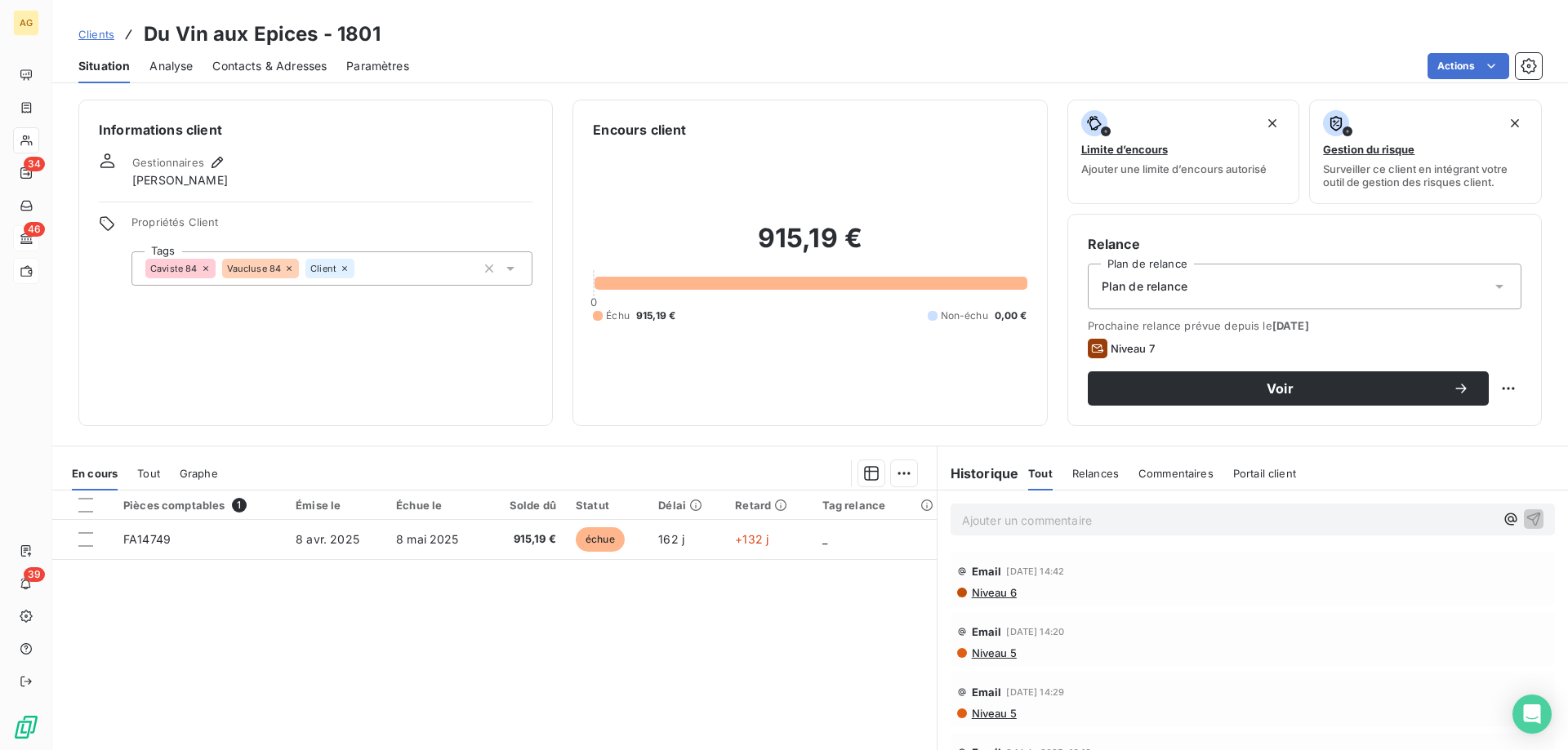
click at [156, 484] on div "Tout" at bounding box center [149, 473] width 23 height 34
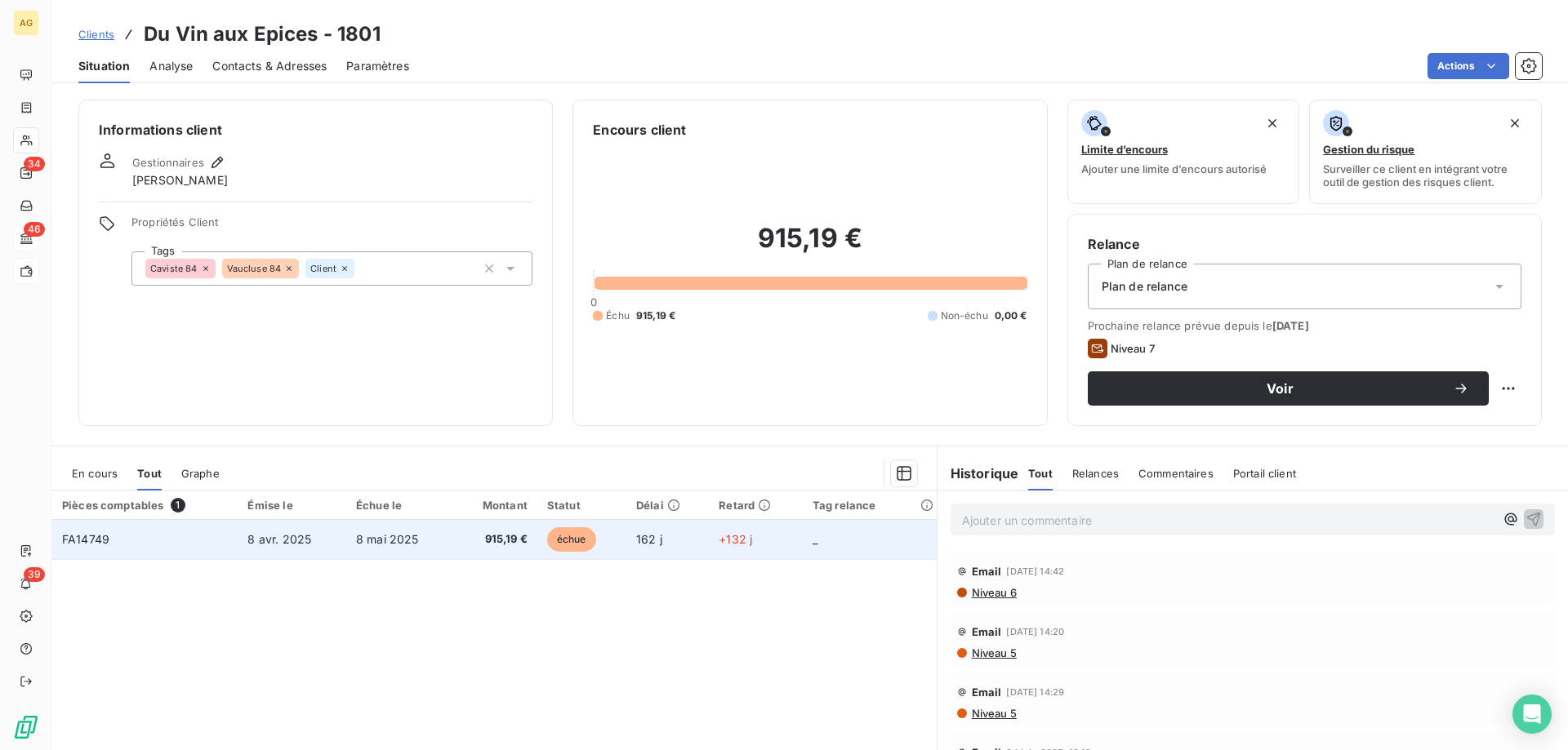
click at [144, 532] on td "FA14749" at bounding box center [144, 539] width 185 height 39
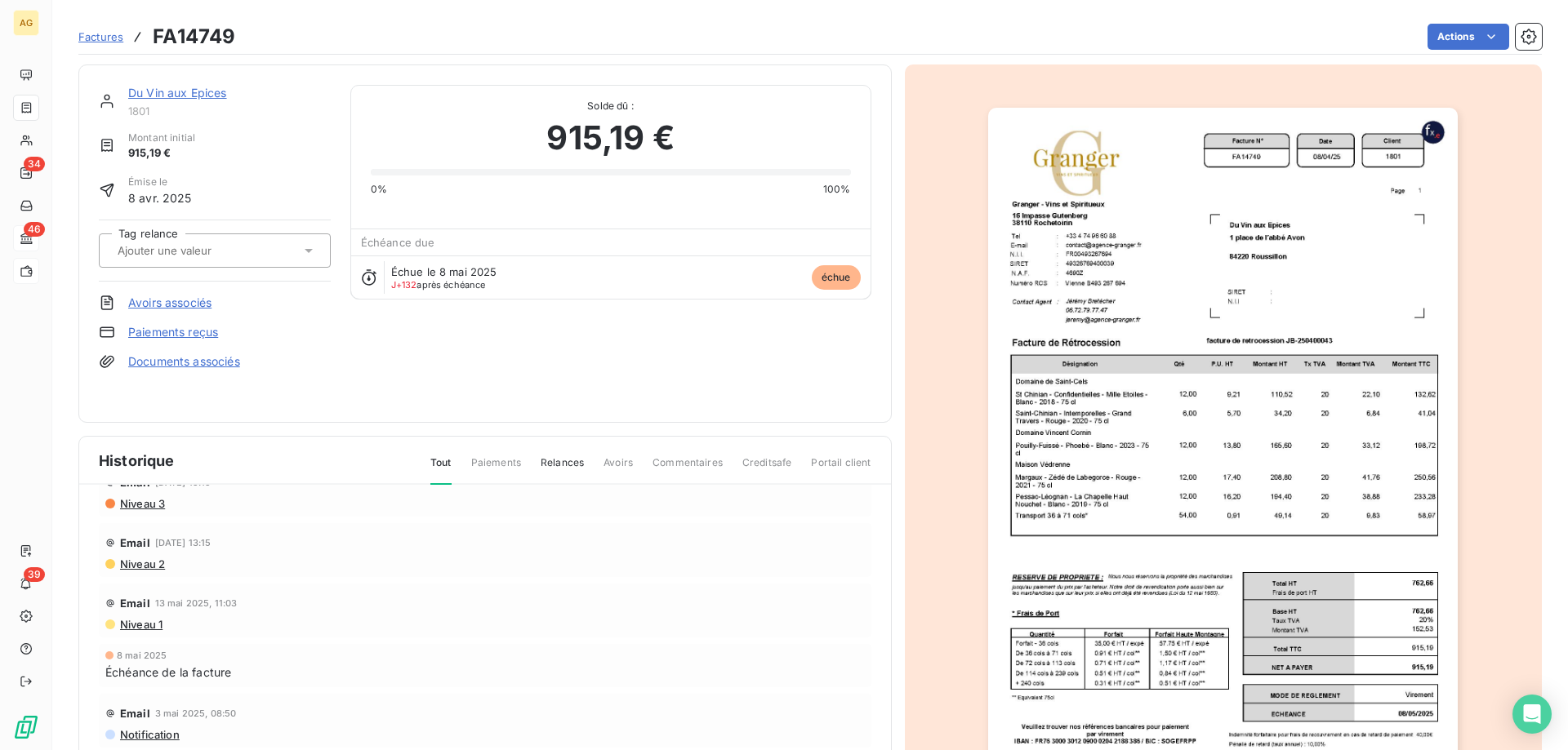
drag, startPoint x: 298, startPoint y: 252, endPoint x: 290, endPoint y: 245, distance: 10.6
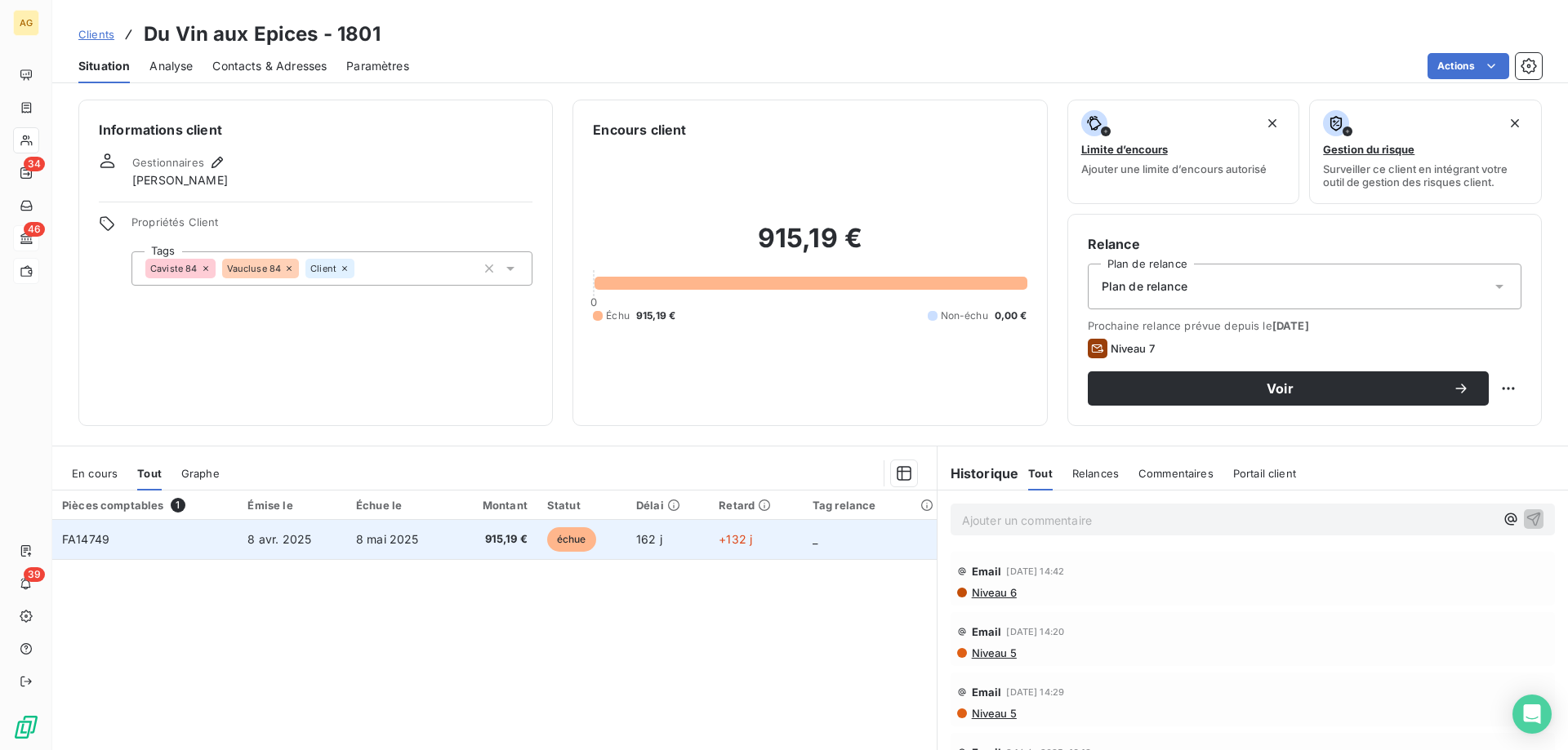
click at [618, 537] on td "échue" at bounding box center [582, 539] width 89 height 39
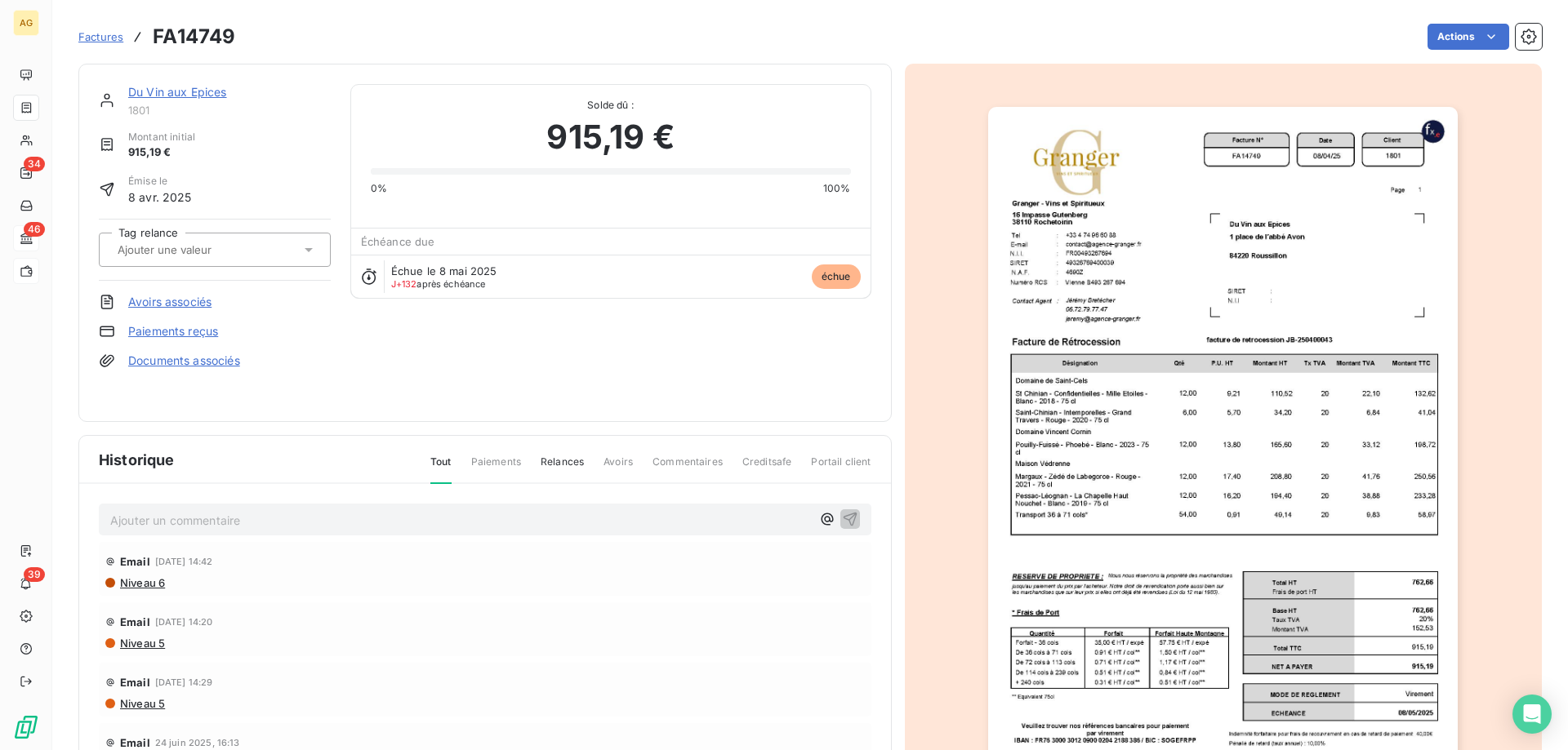
click at [1468, 47] on html "AG 34 46 39 Factures FA14749 Actions Du Vin aux Epices 1801 Montant initial 915…" at bounding box center [784, 375] width 1568 height 750
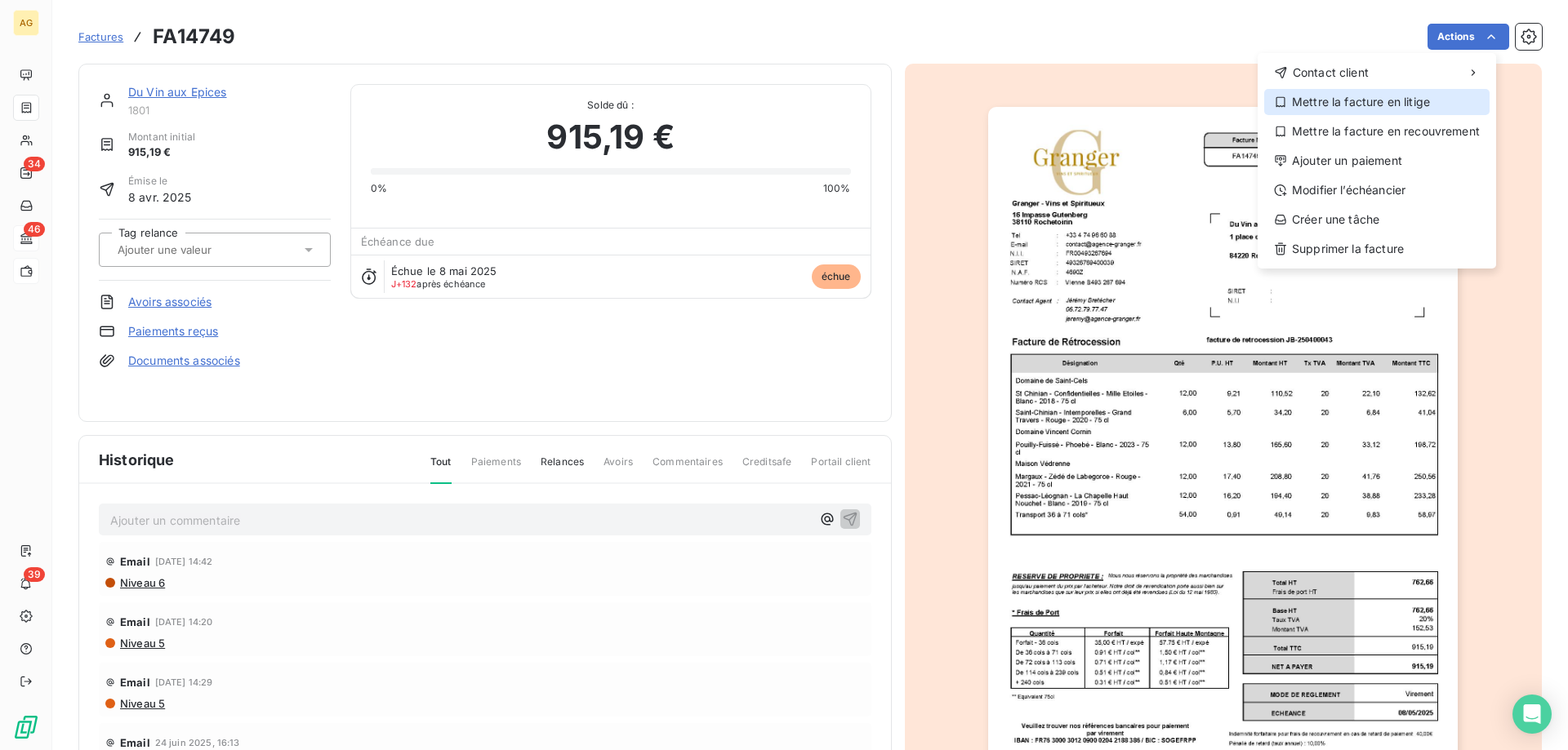
click at [1418, 104] on div "Mettre la facture en litige" at bounding box center [1377, 102] width 226 height 27
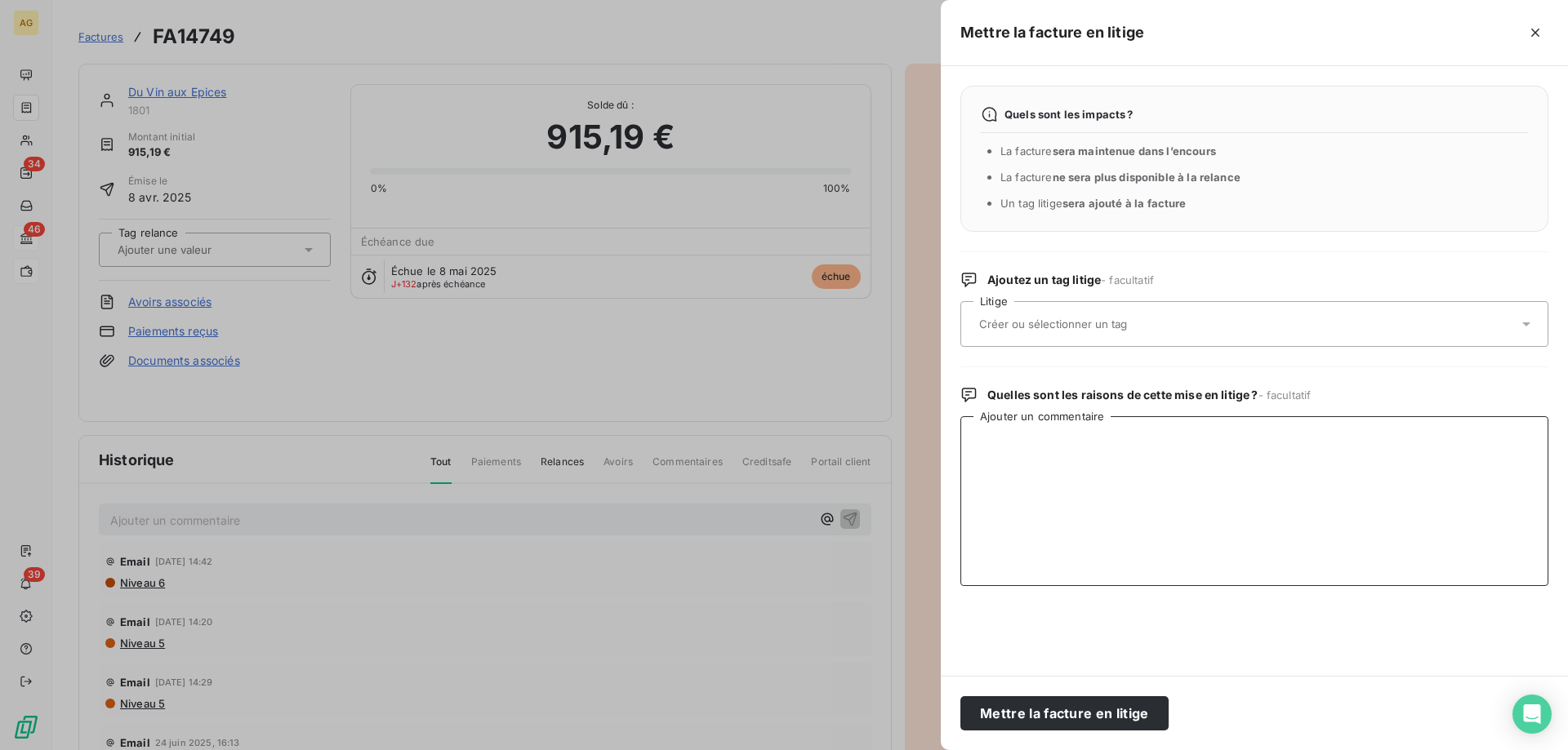
click at [1055, 482] on textarea "Ajouter un commentaire" at bounding box center [1255, 501] width 588 height 170
type textarea "C"
type textarea "Dossier confié au service recouvrement"
click at [1068, 729] on button "Mettre la facture en litige" at bounding box center [1065, 713] width 209 height 34
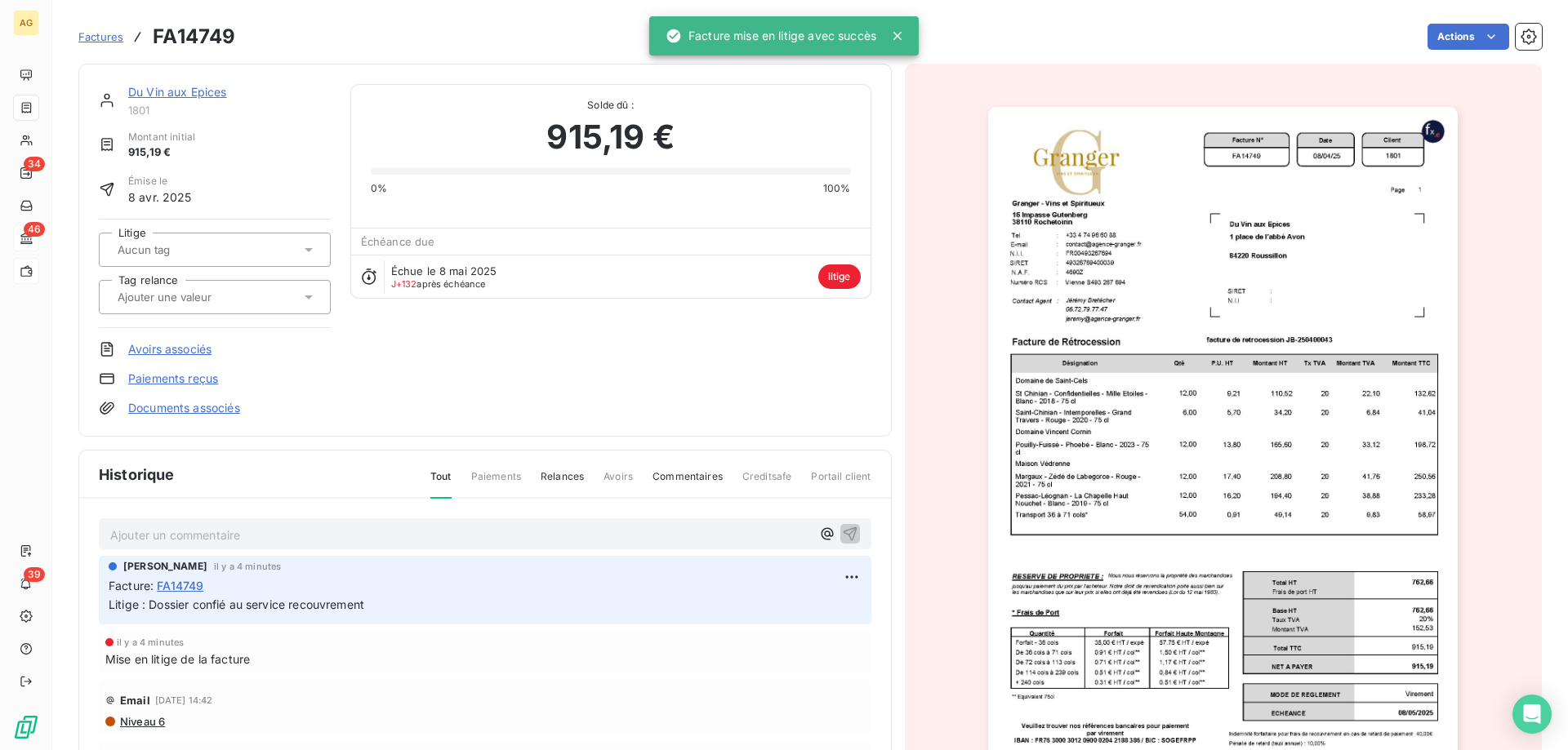
drag, startPoint x: 641, startPoint y: 69, endPoint x: 581, endPoint y: 108, distance: 71.6
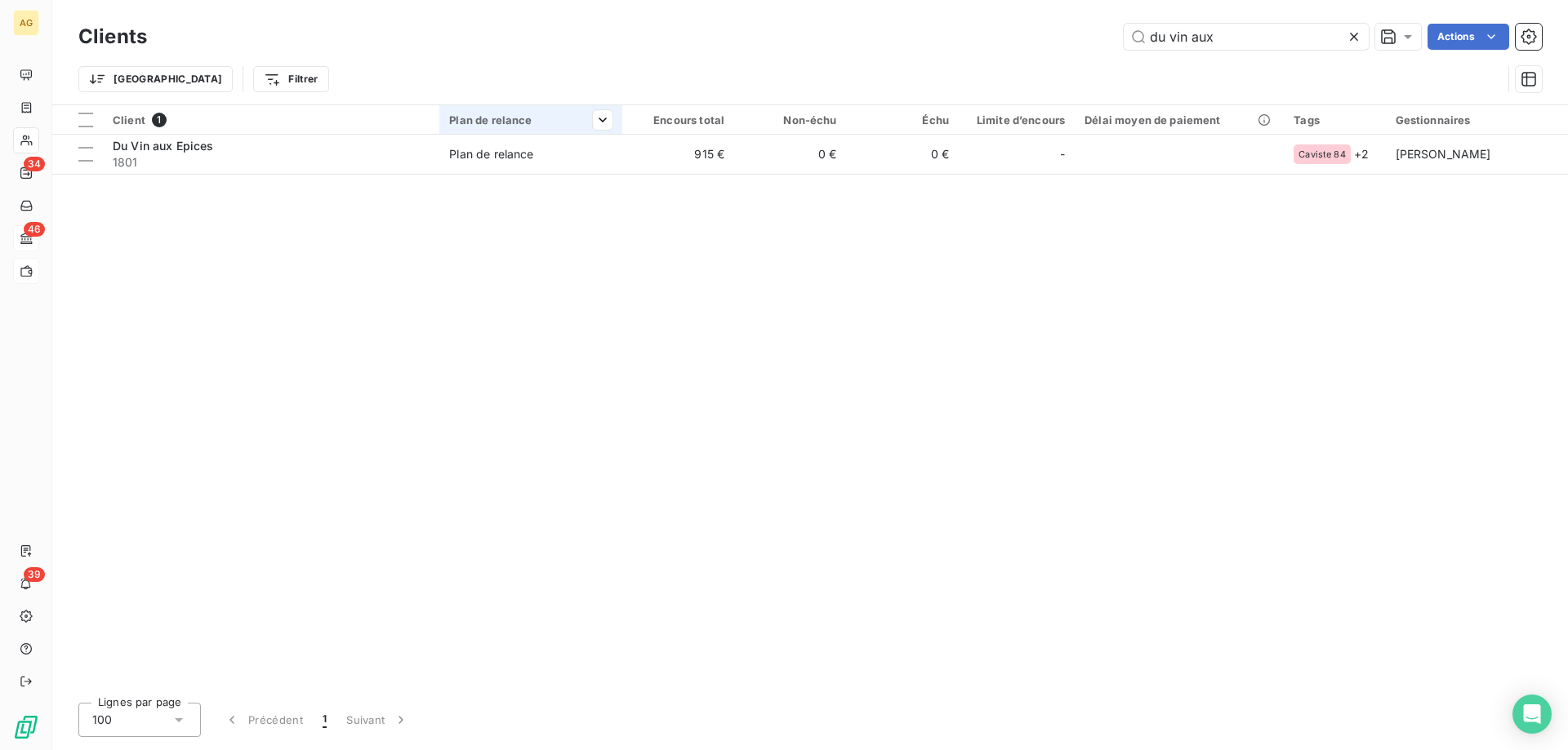
drag, startPoint x: 532, startPoint y: 126, endPoint x: 524, endPoint y: 119, distance: 10.6
click at [1253, 23] on div "Clients du vin aux Actions Trier Filtrer" at bounding box center [810, 52] width 1516 height 104
drag, startPoint x: 1031, startPoint y: 40, endPoint x: 626, endPoint y: 32, distance: 405.1
click at [782, 38] on div "du vin aux Actions" at bounding box center [855, 37] width 1375 height 27
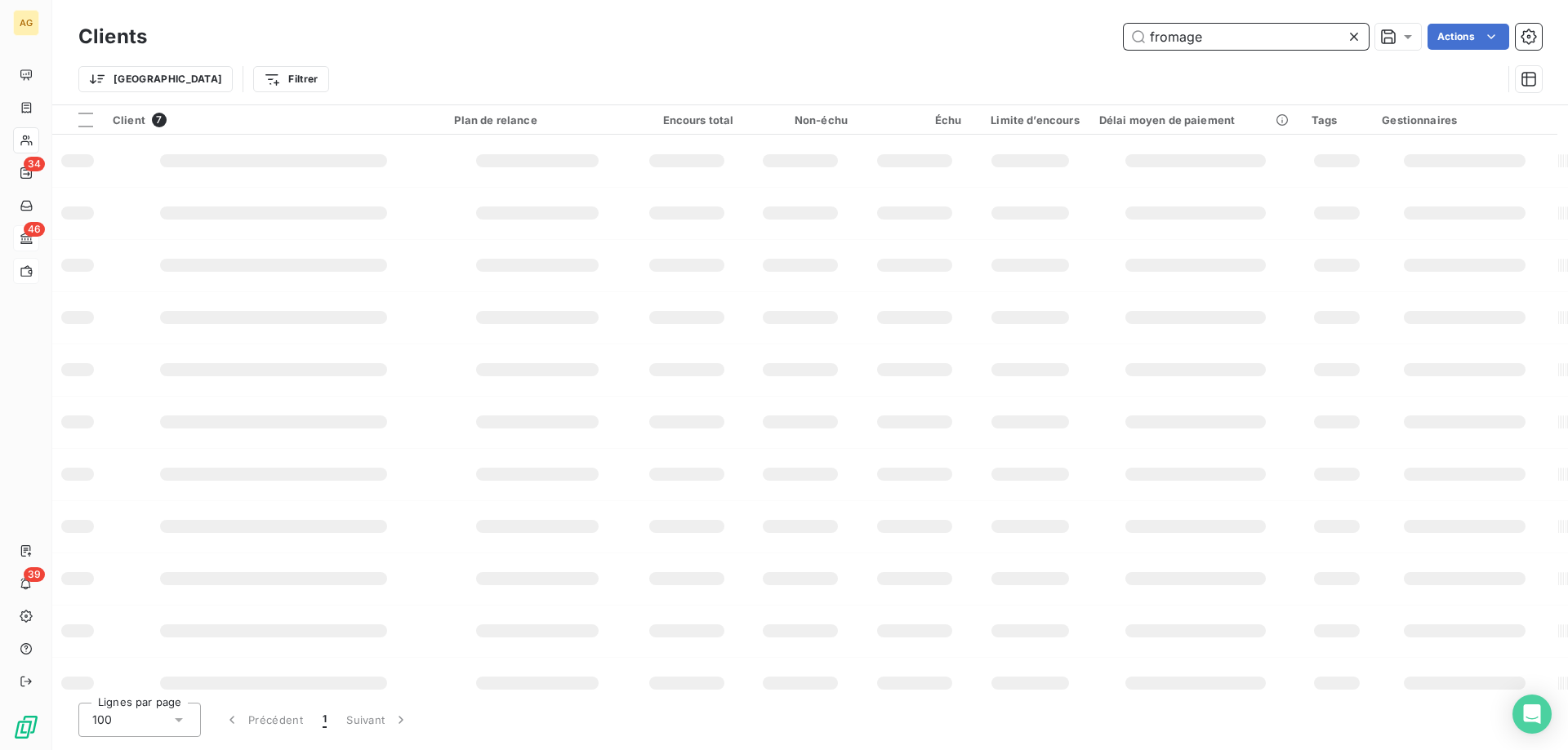
type input "fromage"
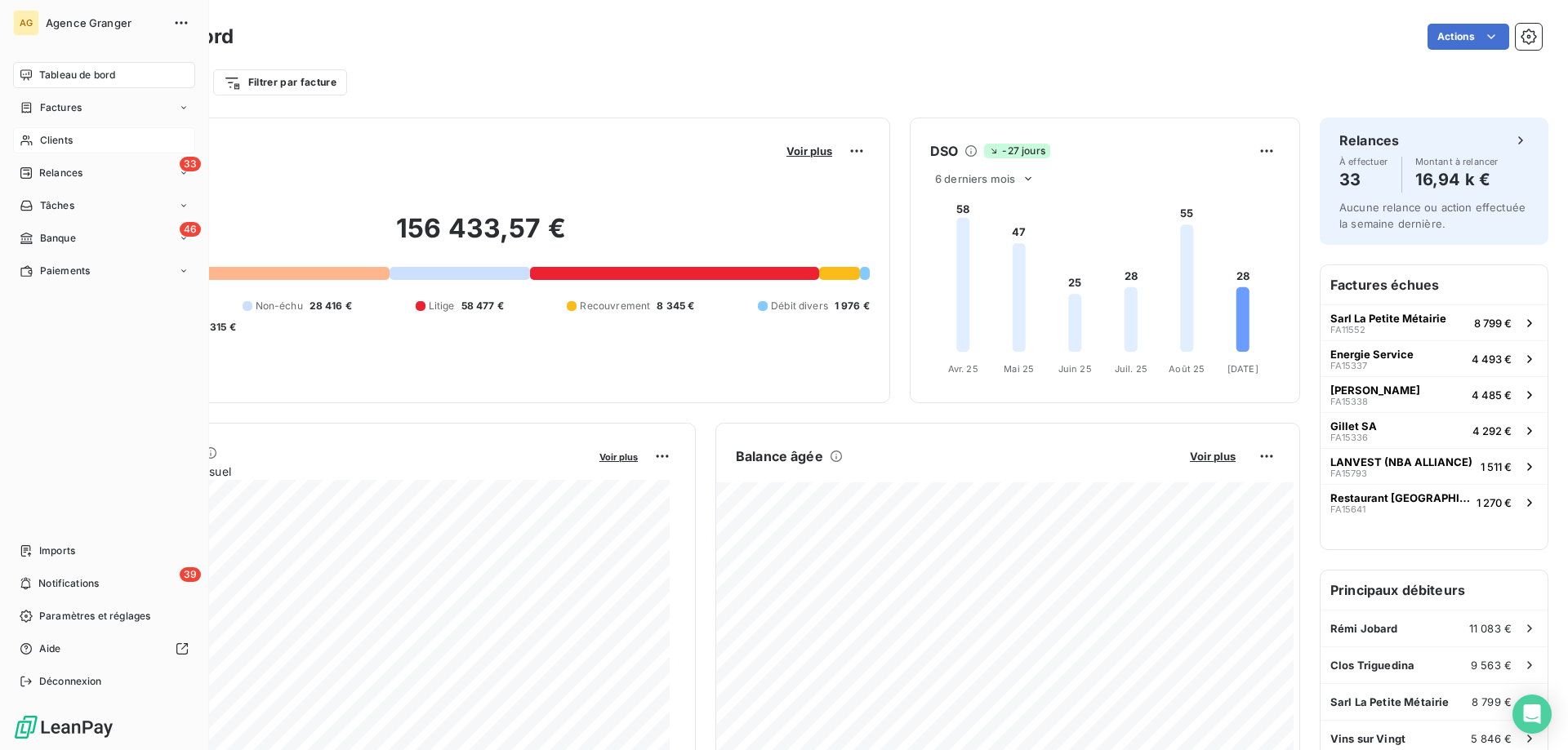
click at [90, 148] on div "Clients" at bounding box center [104, 140] width 182 height 27
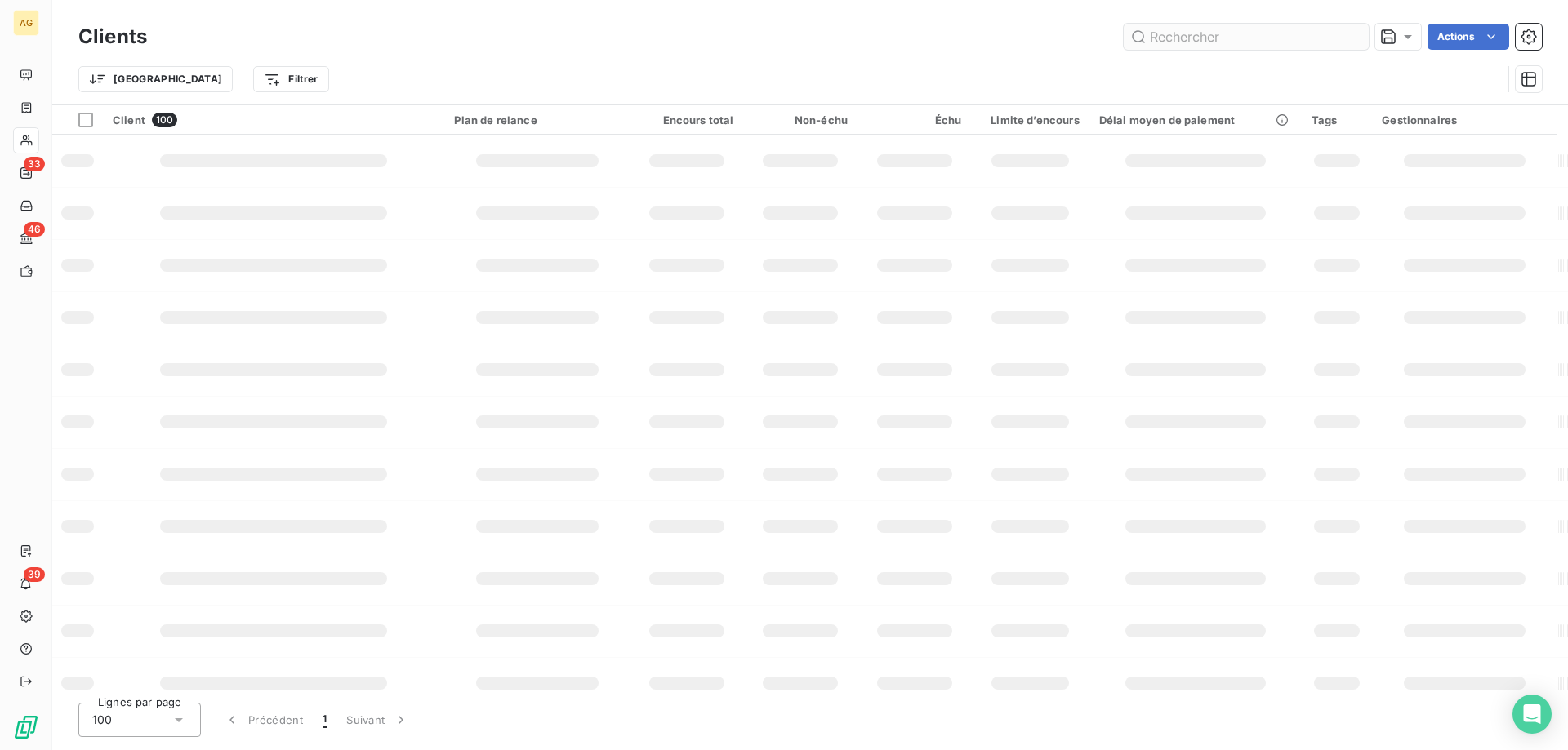
click at [1218, 36] on input "text" at bounding box center [1246, 37] width 245 height 27
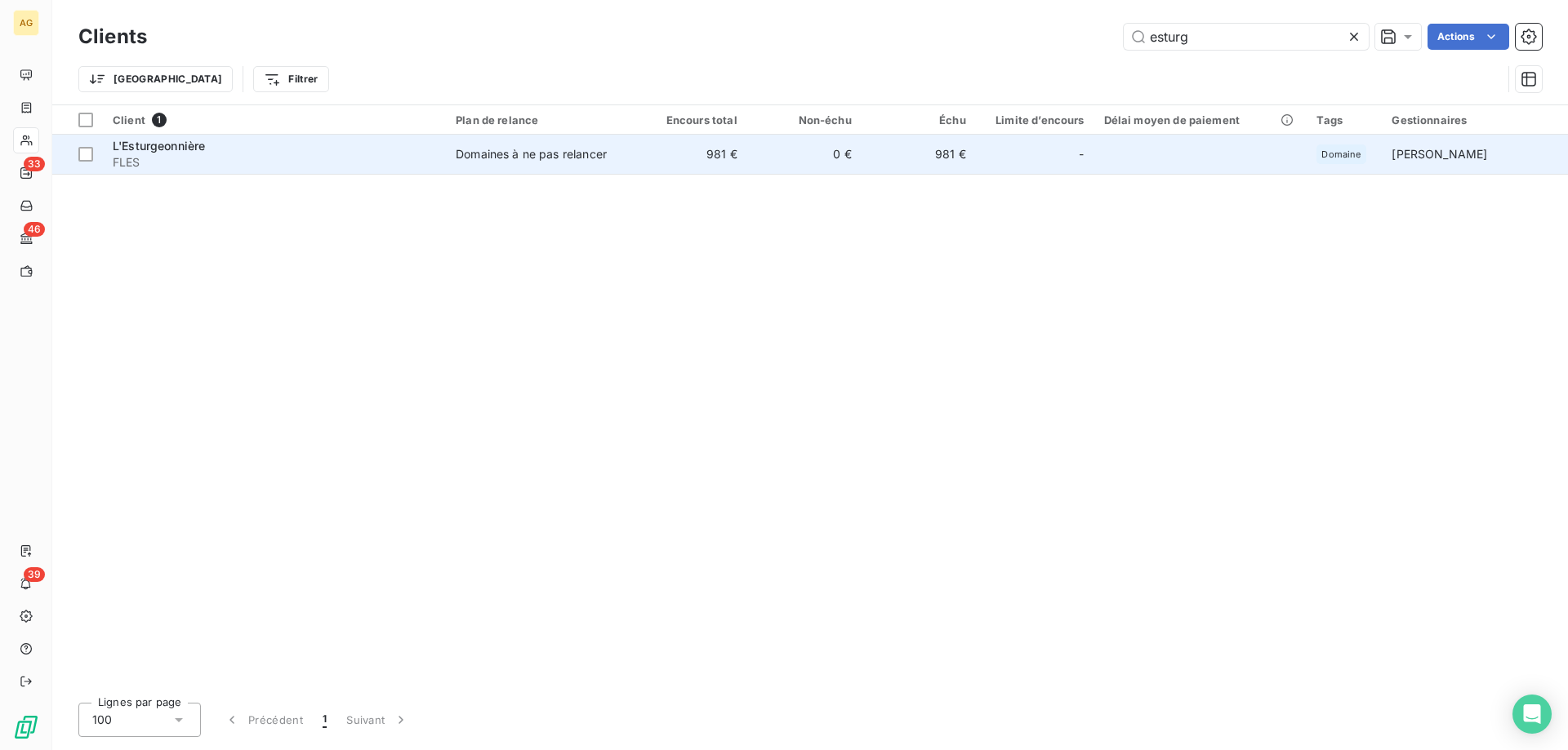
type input "esturg"
click at [665, 170] on td "981 €" at bounding box center [690, 154] width 115 height 39
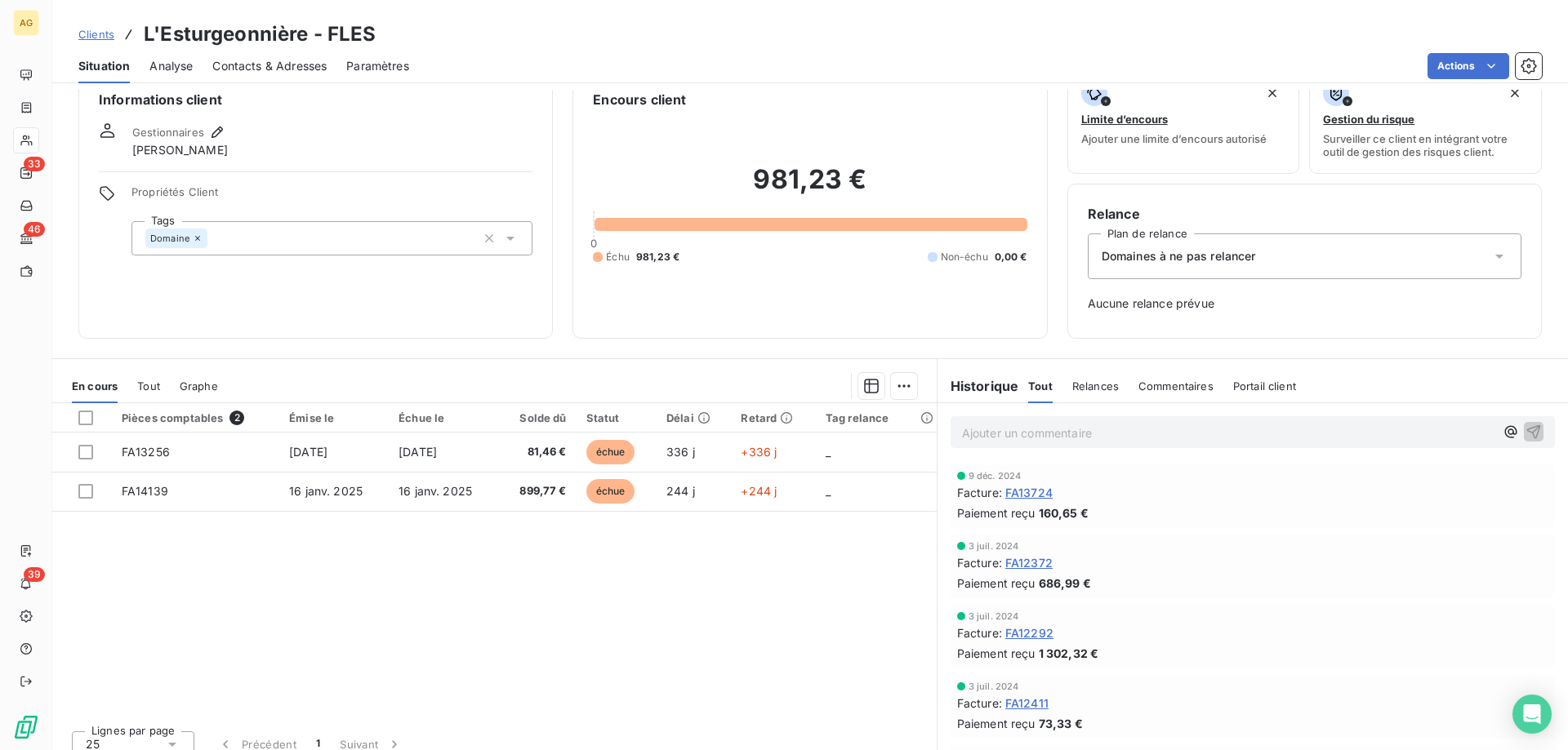
scroll to position [46, 0]
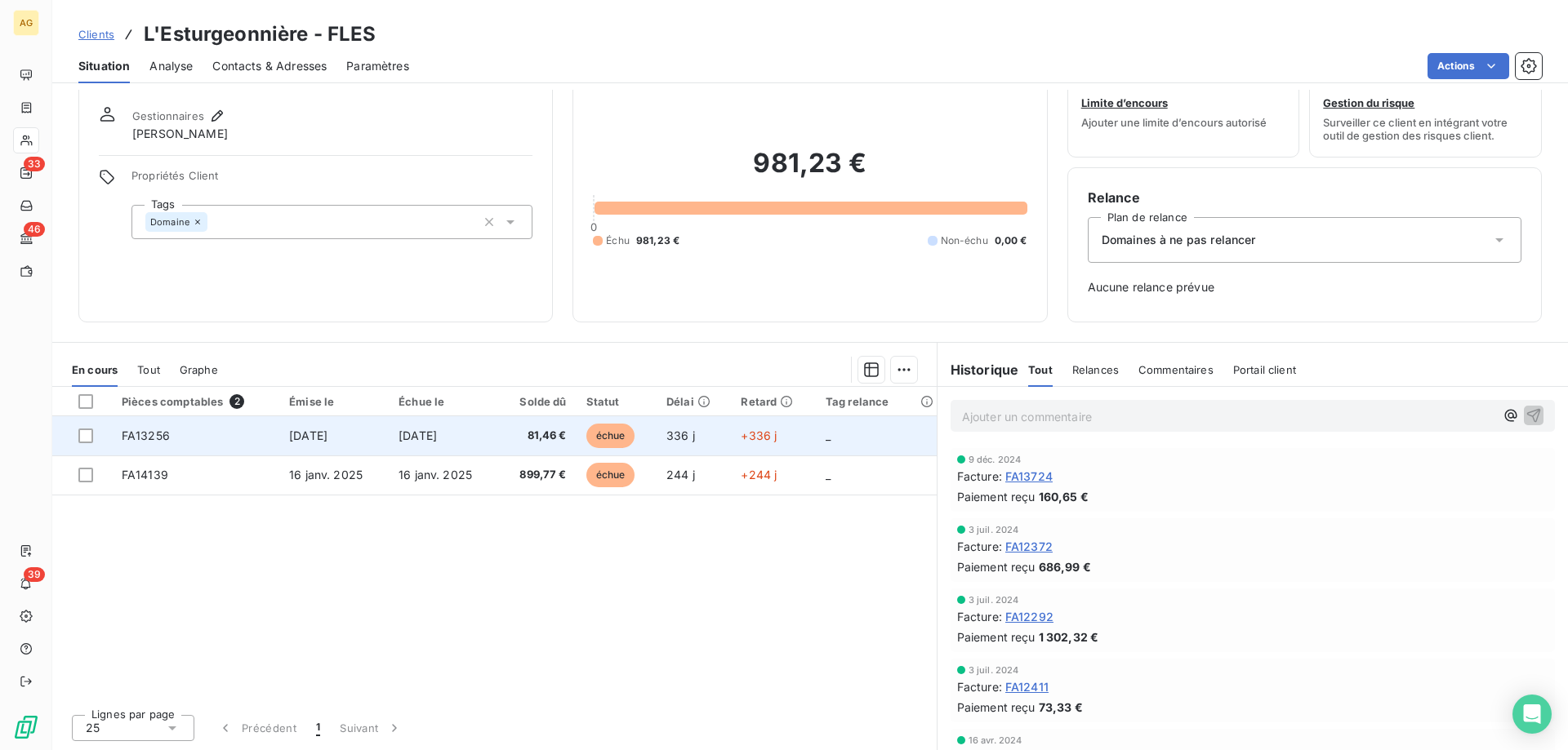
click at [325, 432] on span "16 oct. 2024" at bounding box center [308, 435] width 38 height 14
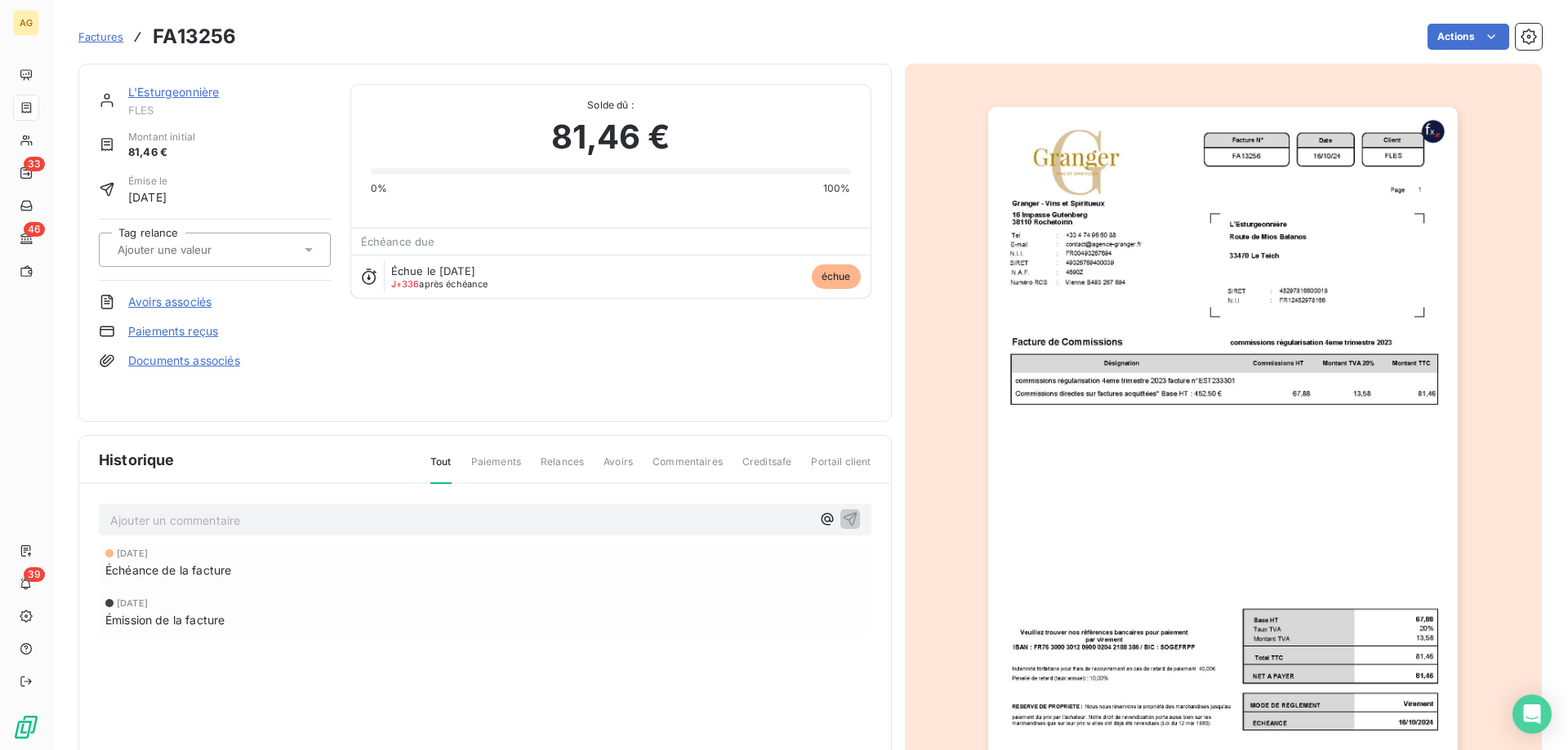
drag, startPoint x: 401, startPoint y: 314, endPoint x: 364, endPoint y: 300, distance: 39.6
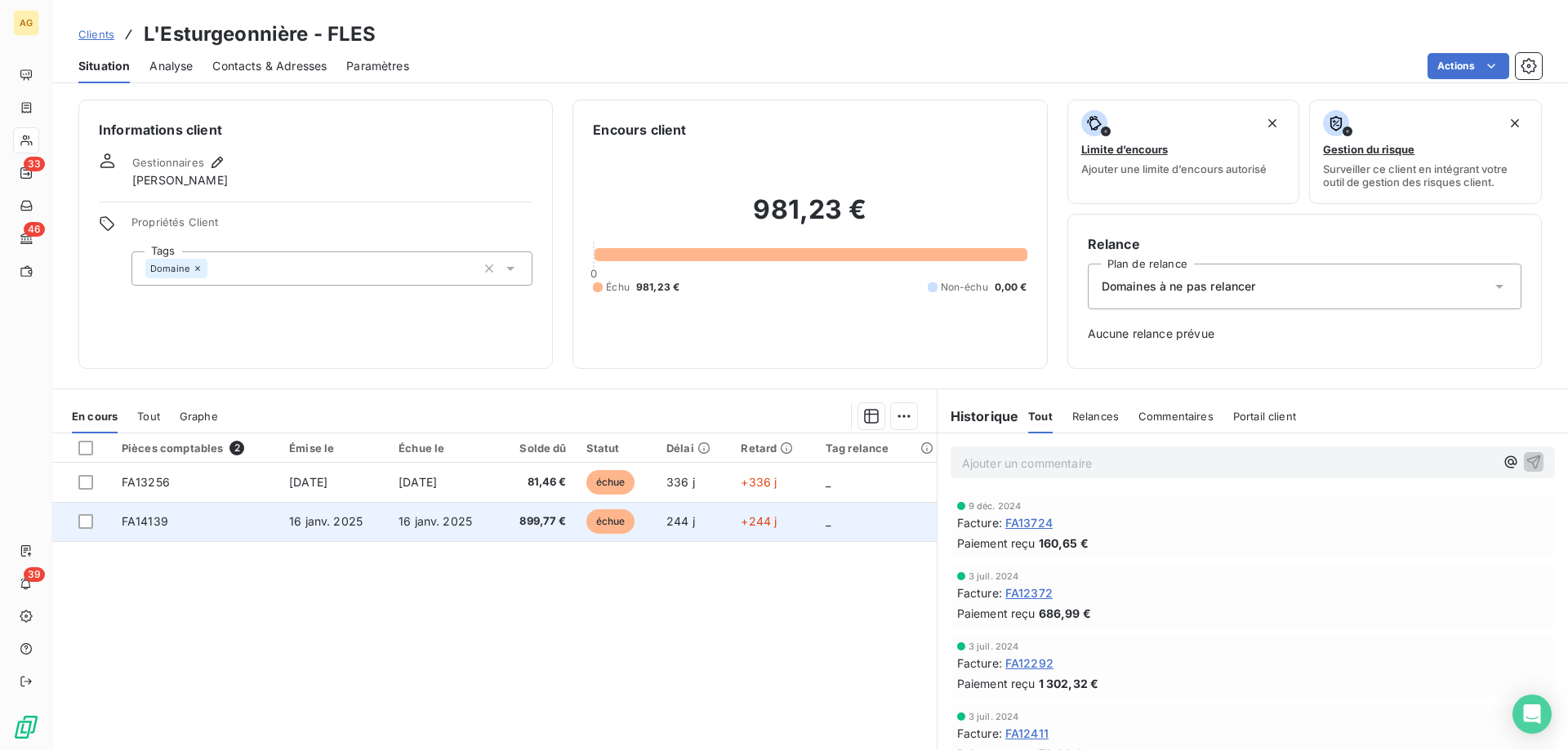
click at [535, 509] on td "899,77 €" at bounding box center [537, 521] width 78 height 39
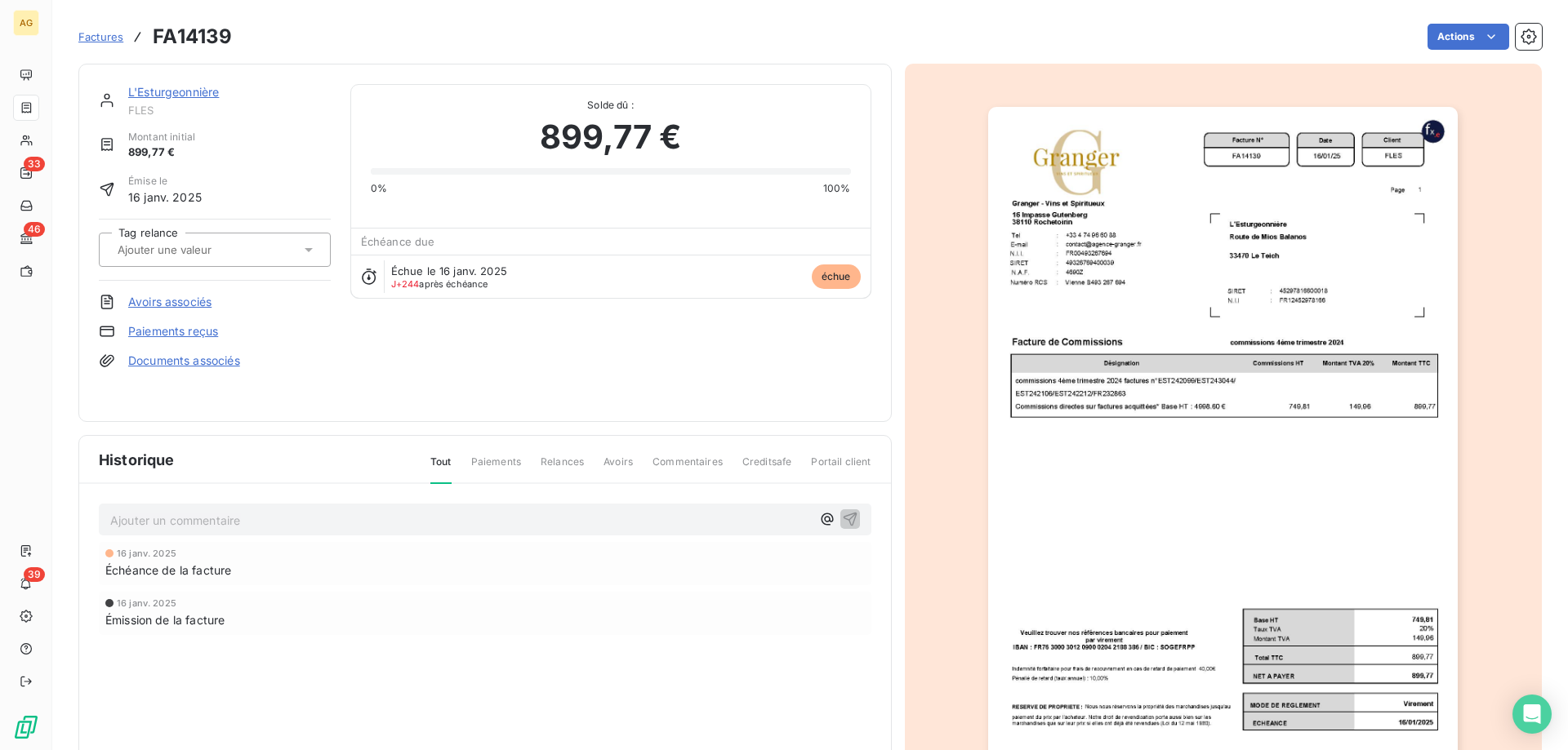
drag, startPoint x: 461, startPoint y: 373, endPoint x: 452, endPoint y: 369, distance: 9.8
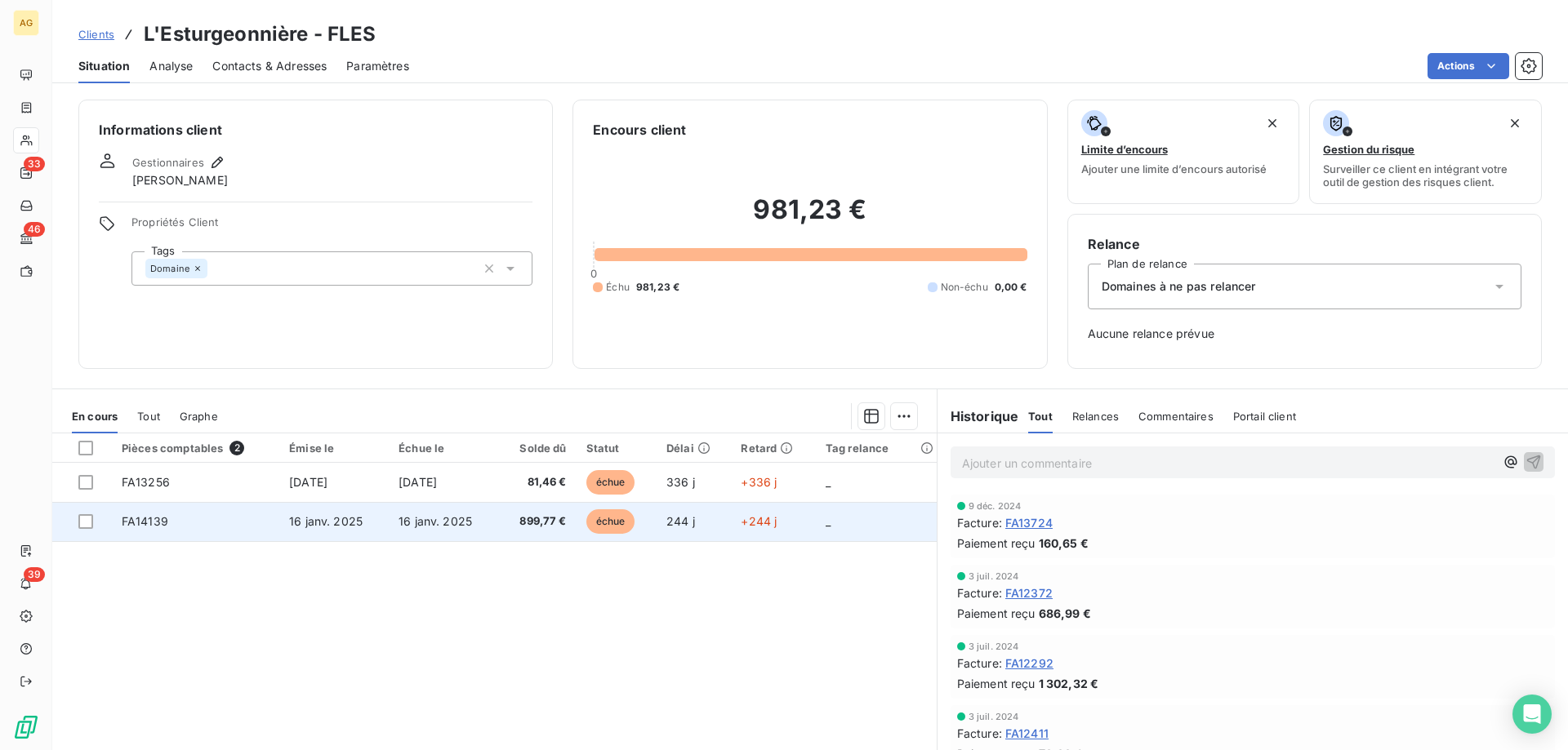
click at [577, 517] on td "échue" at bounding box center [617, 521] width 80 height 39
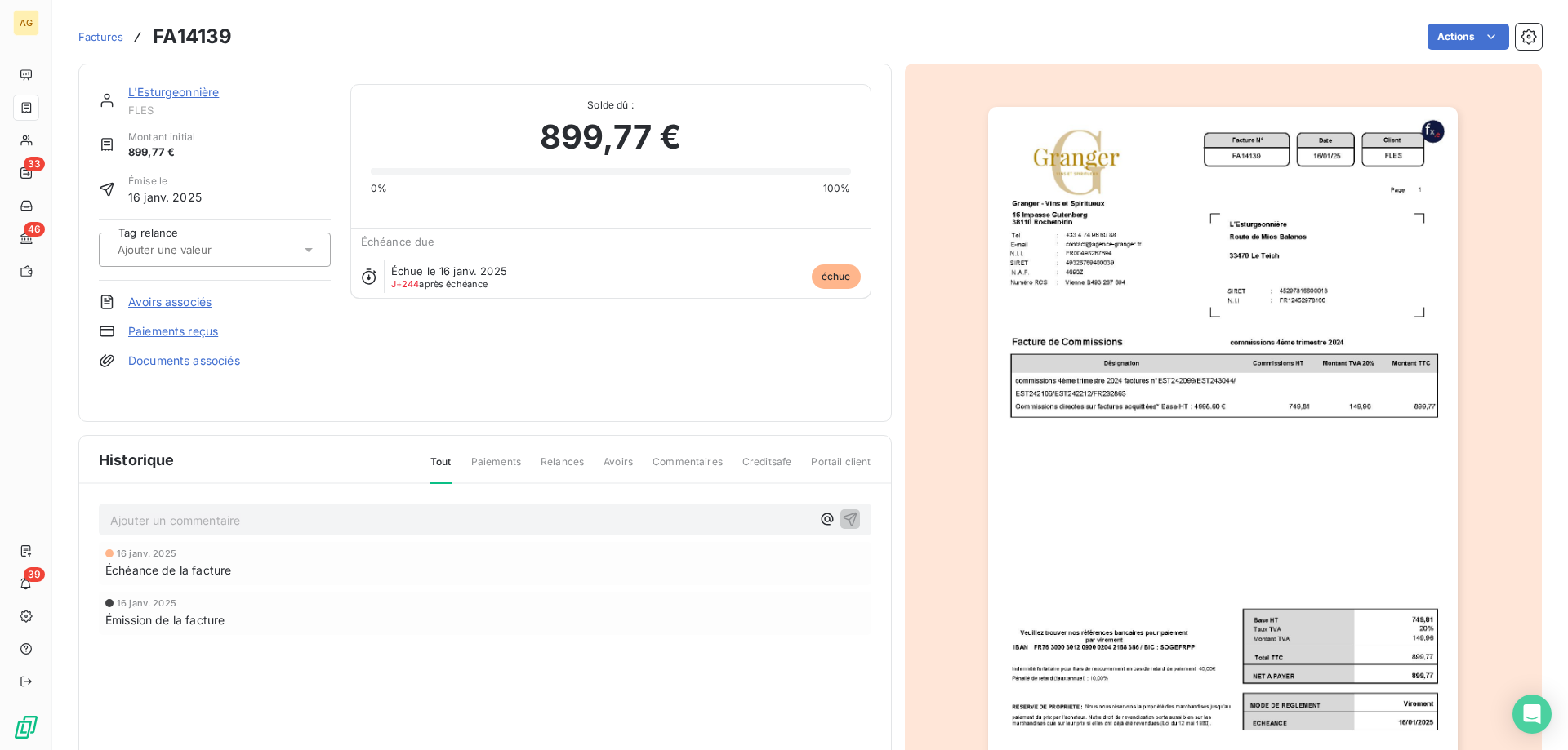
click at [208, 323] on link "Paiements reçus" at bounding box center [173, 331] width 90 height 16
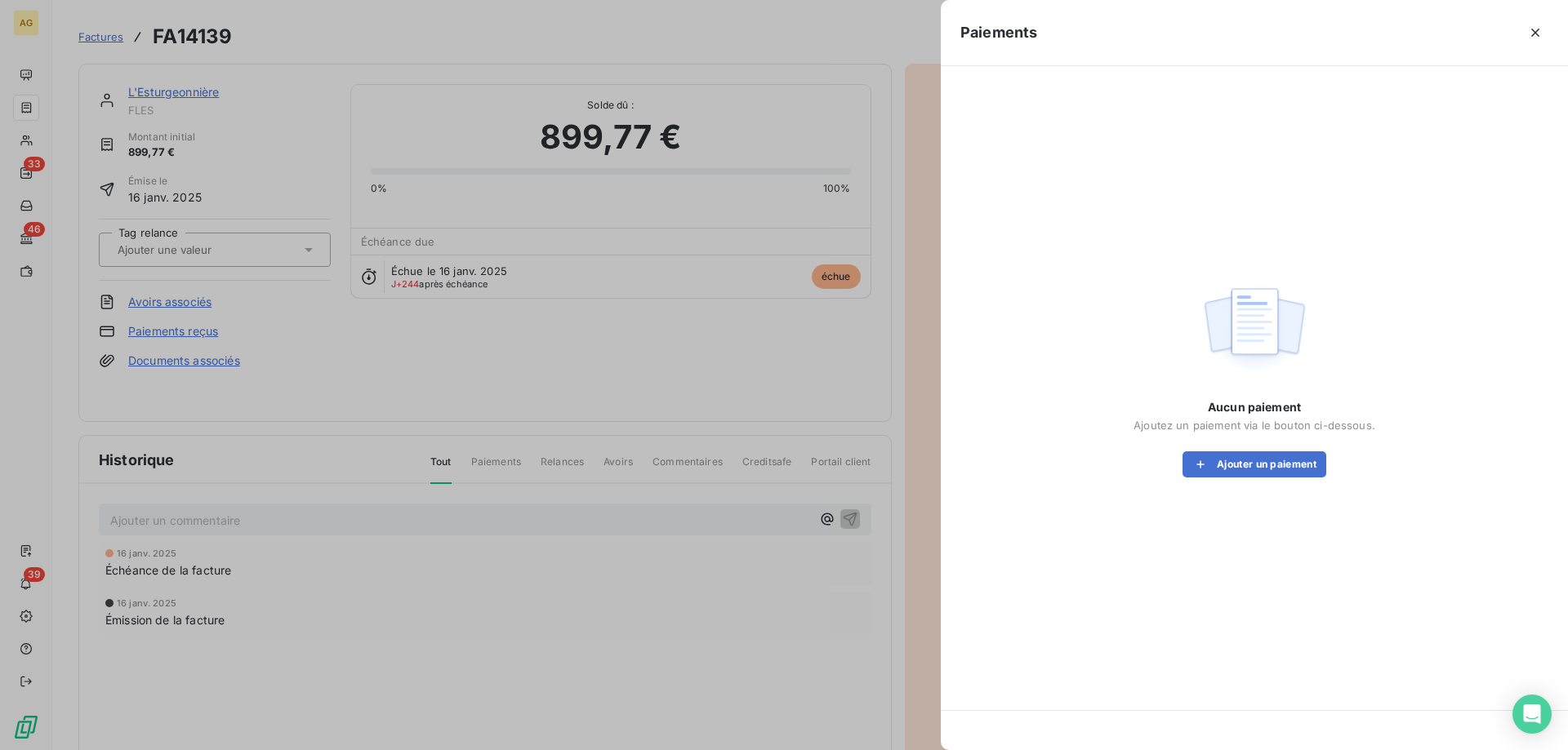
click at [1268, 497] on div "Aucun paiement Ajoutez un paiement via le bouton ci-dessous. Ajouter un paiement" at bounding box center [1255, 377] width 588 height 585
click at [1263, 464] on button "Ajouter un paiement" at bounding box center [1255, 465] width 144 height 27
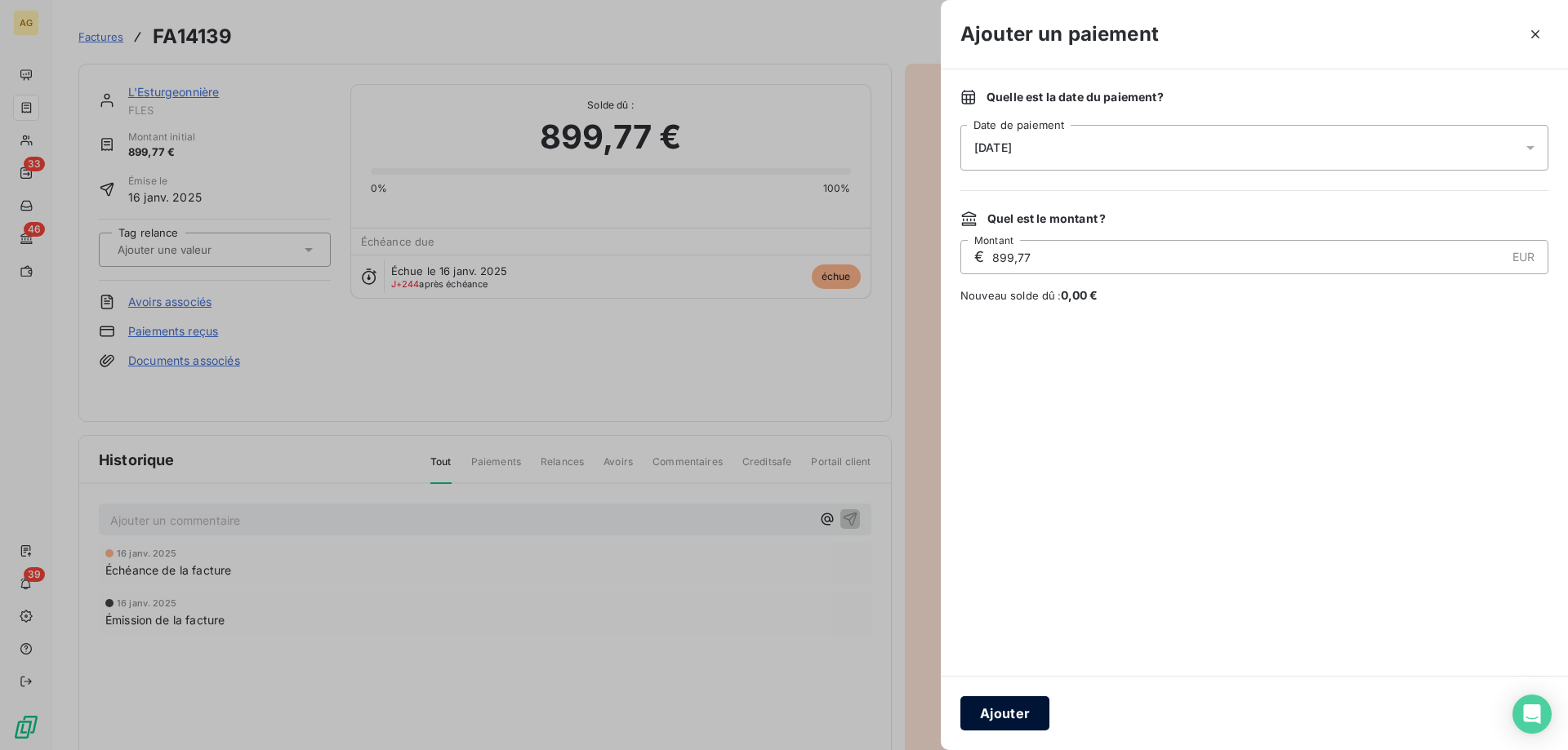
click at [1045, 711] on button "Ajouter" at bounding box center [1005, 713] width 89 height 34
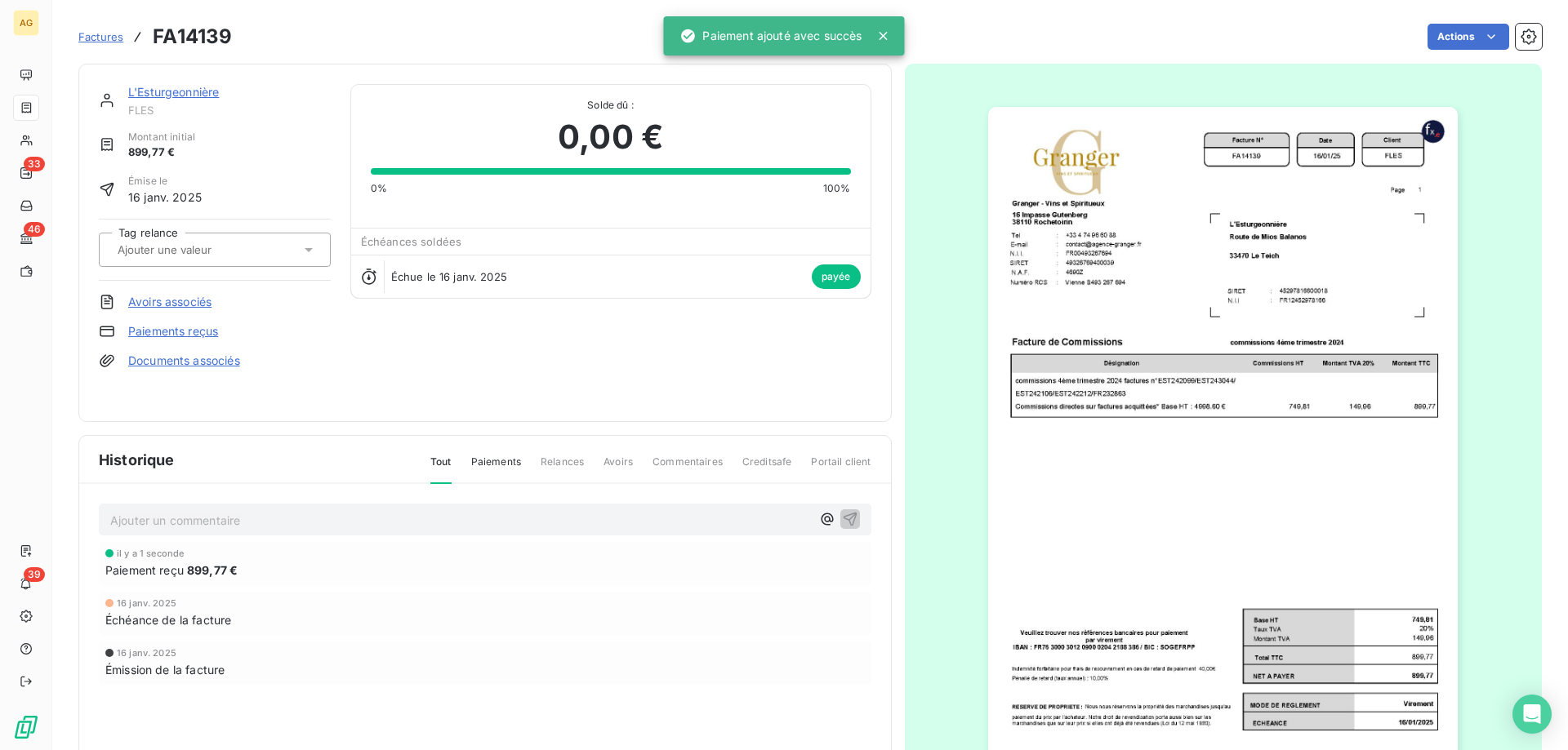
drag, startPoint x: 432, startPoint y: 497, endPoint x: 420, endPoint y: 484, distance: 17.7
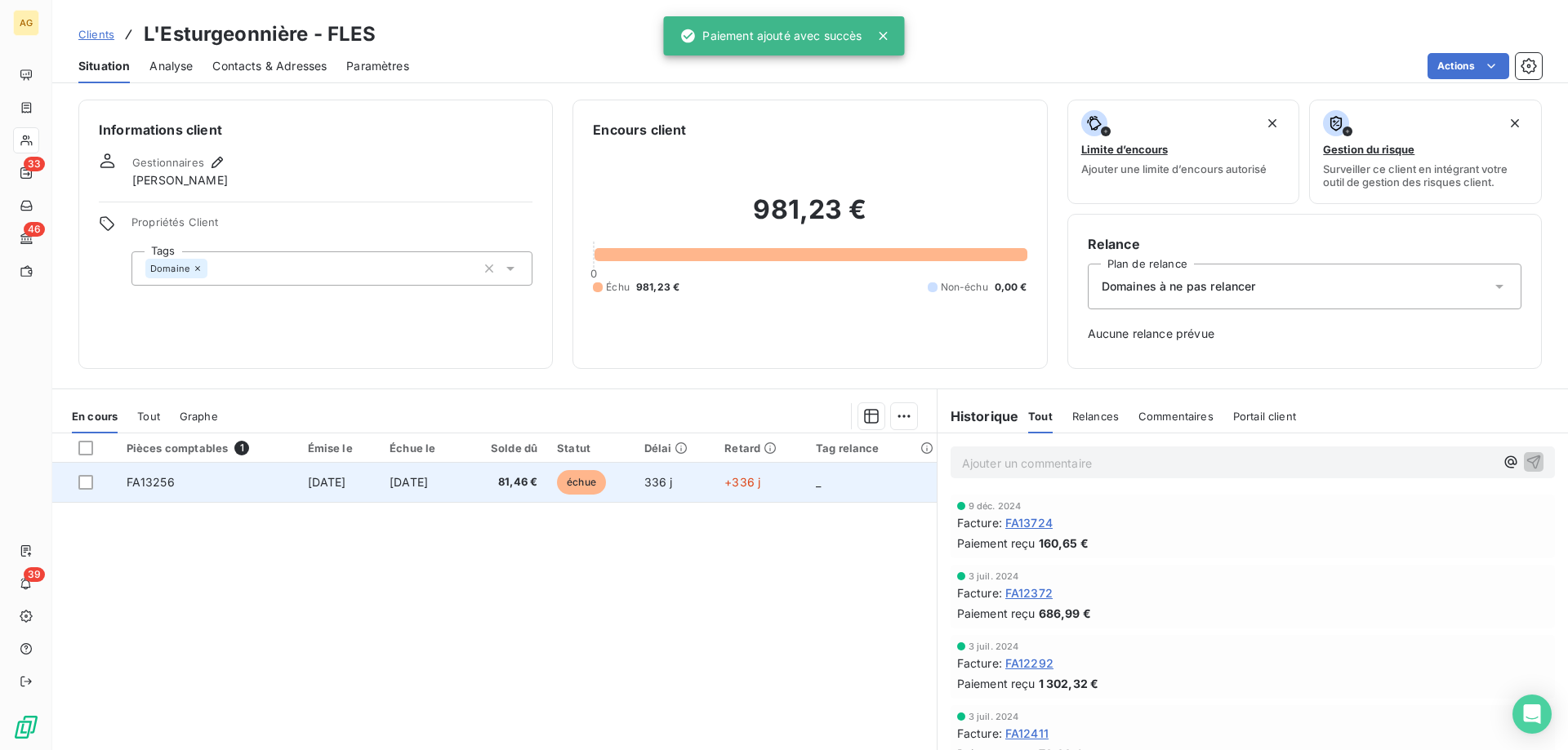
click at [364, 476] on td "16 oct. 2024" at bounding box center [339, 482] width 83 height 39
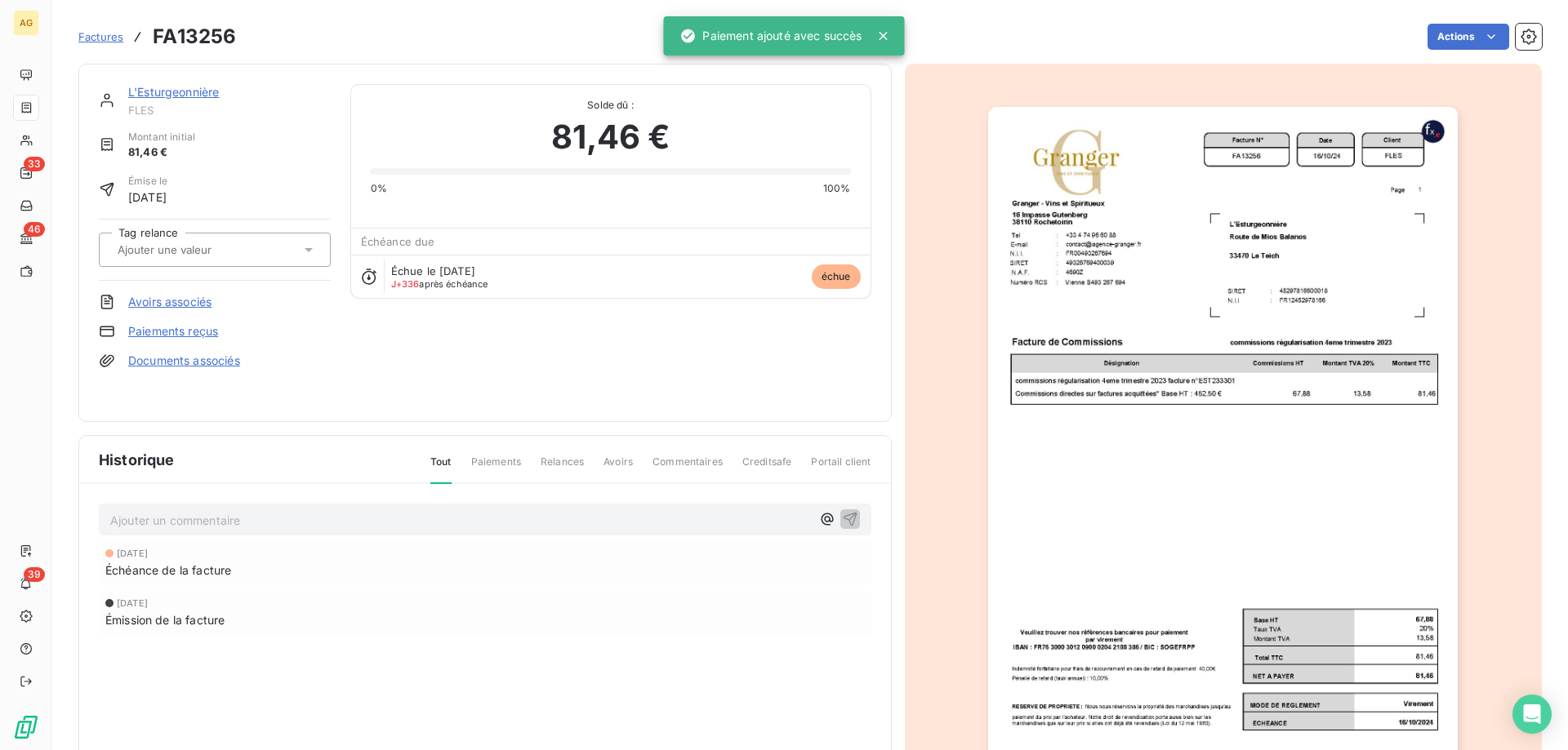
click at [194, 326] on link "Paiements reçus" at bounding box center [173, 331] width 90 height 16
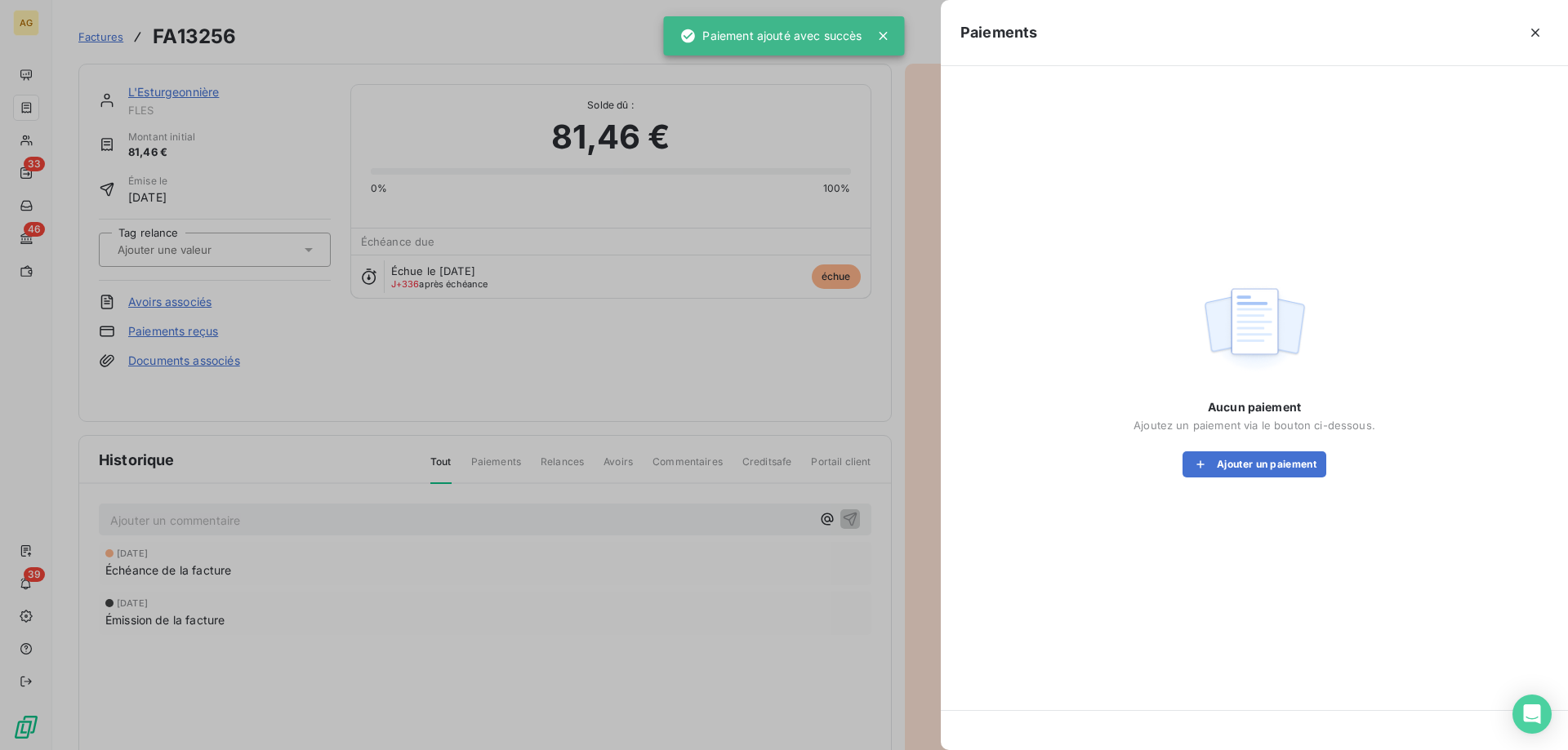
click at [1245, 447] on div "Aucun paiement Ajoutez un paiement via le bouton ci-dessous. Ajouter un paiement" at bounding box center [1254, 438] width 242 height 79
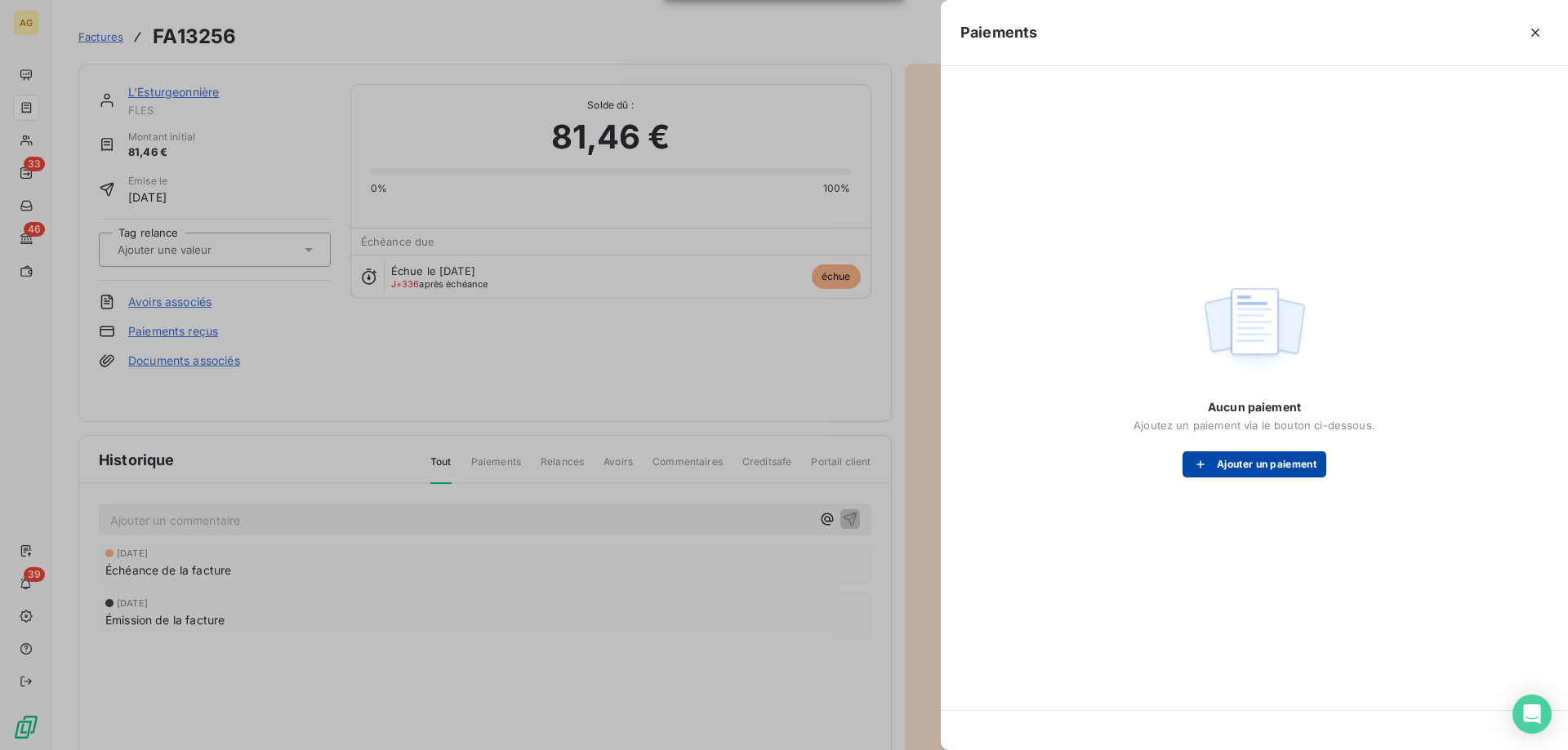
click at [1243, 470] on button "Ajouter un paiement" at bounding box center [1255, 465] width 144 height 27
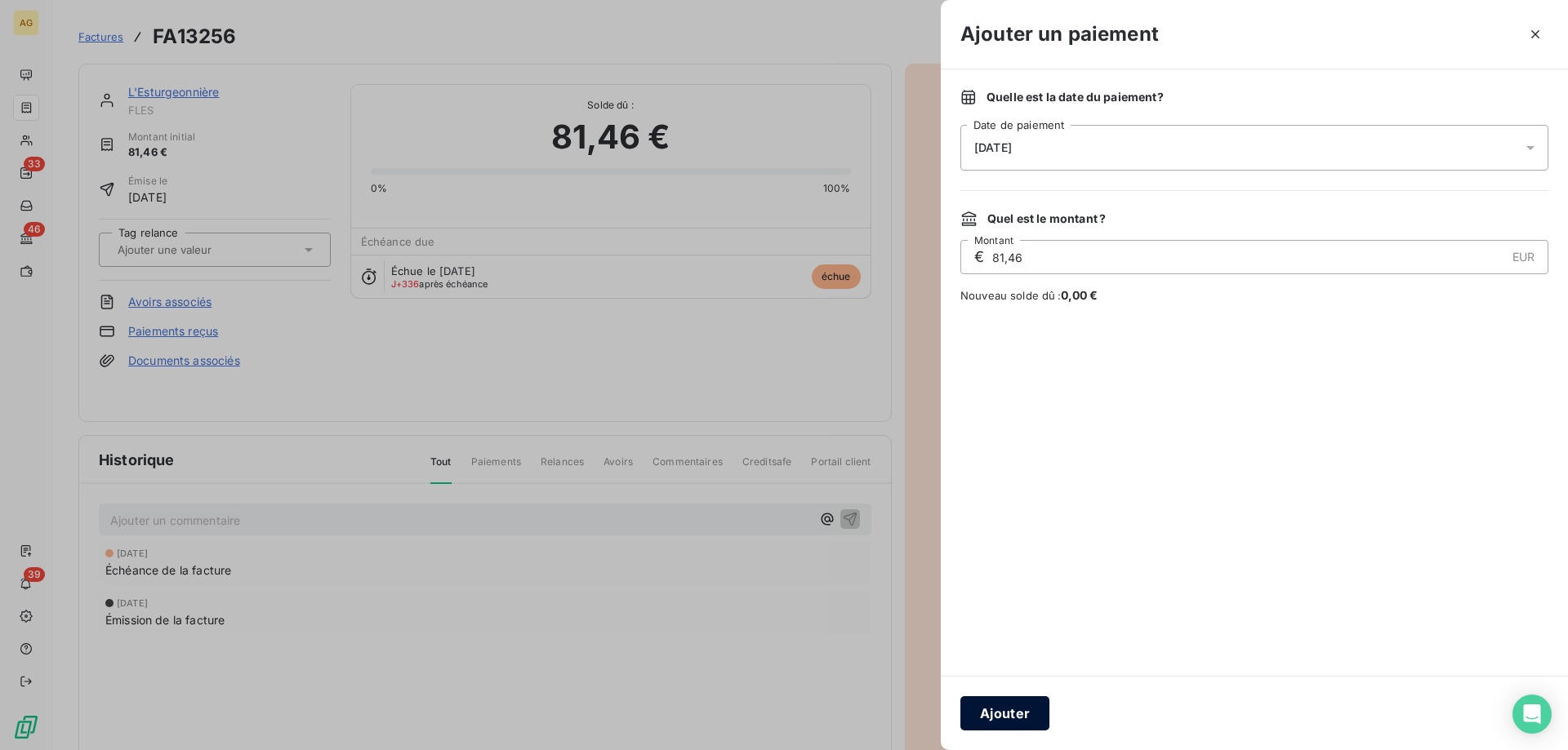
click at [1017, 708] on button "Ajouter" at bounding box center [1005, 713] width 89 height 34
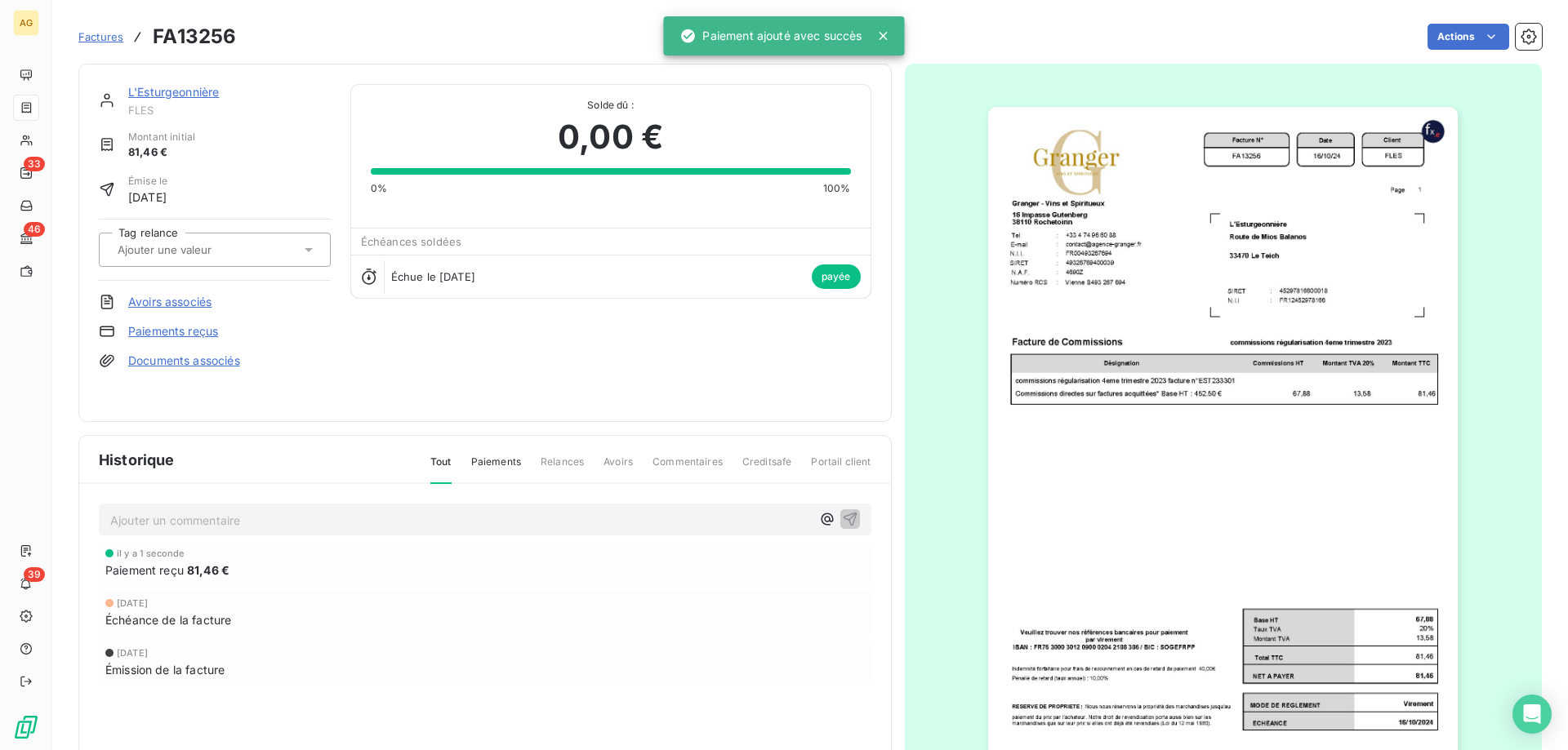
drag, startPoint x: 222, startPoint y: 536, endPoint x: 175, endPoint y: 503, distance: 57.4
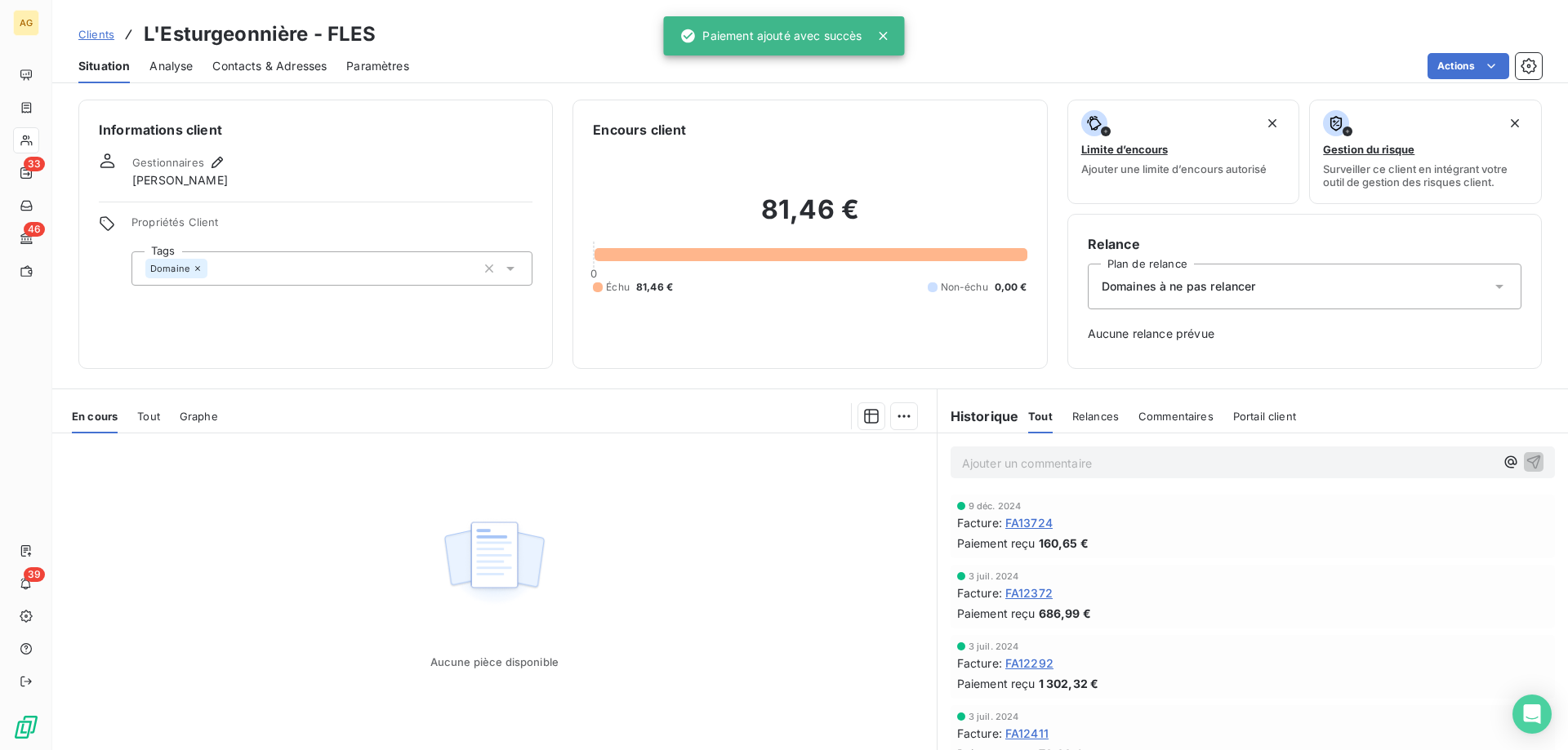
click at [165, 408] on div "En cours Tout Graphe" at bounding box center [494, 416] width 884 height 34
click at [1039, 519] on span "FA13724" at bounding box center [1029, 522] width 47 height 17
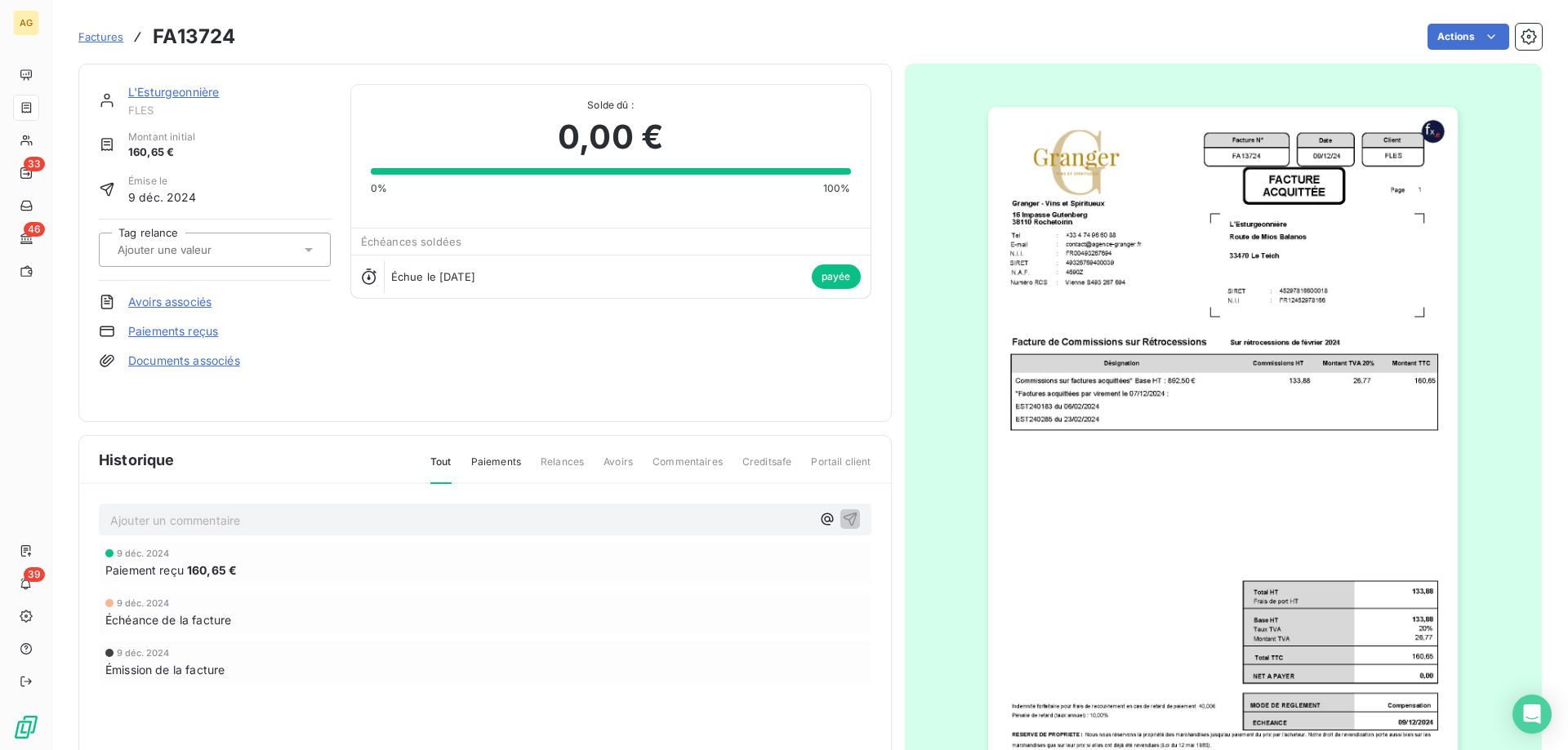
drag, startPoint x: 289, startPoint y: 531, endPoint x: 285, endPoint y: 514, distance: 17.5
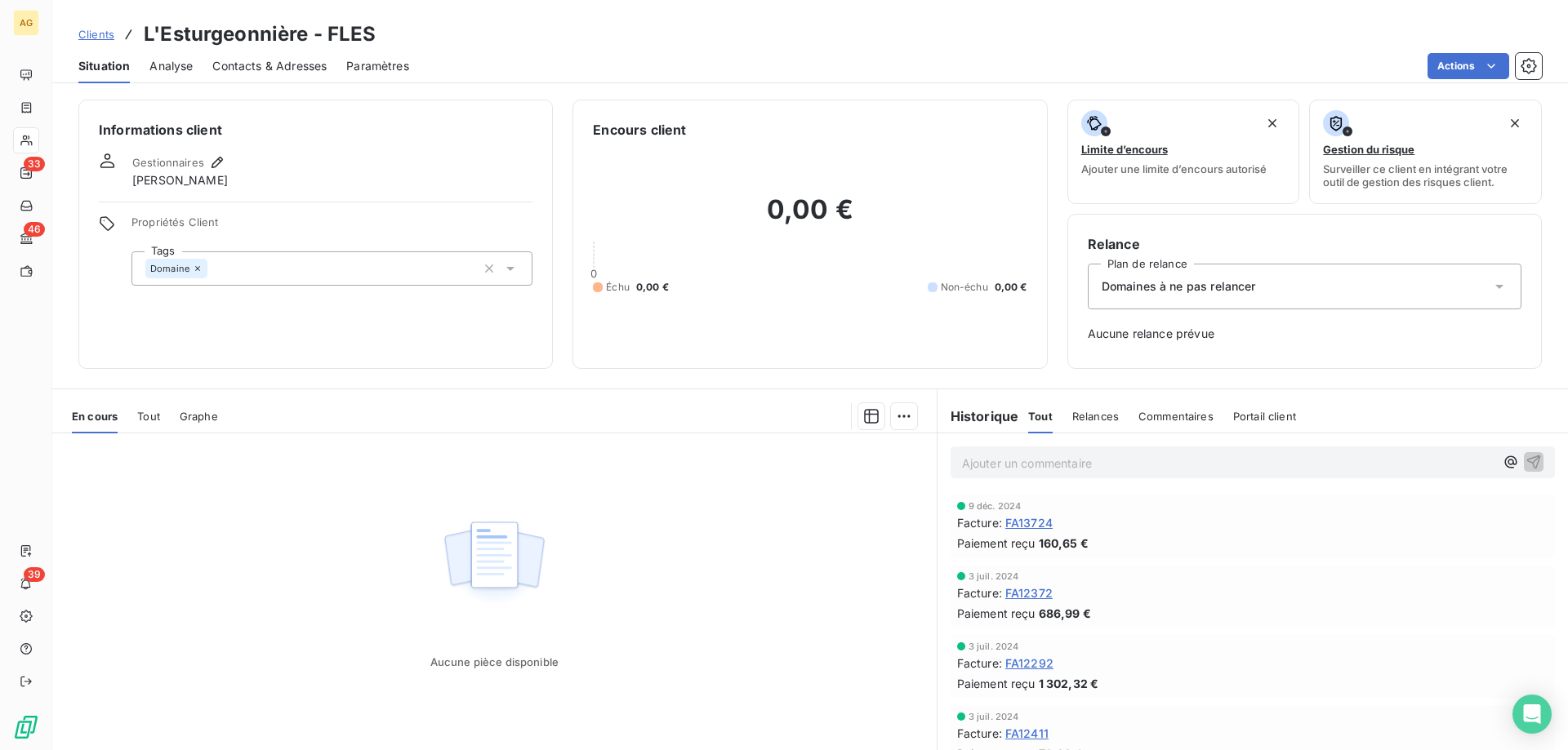
click at [157, 415] on span "Tout" at bounding box center [149, 416] width 23 height 13
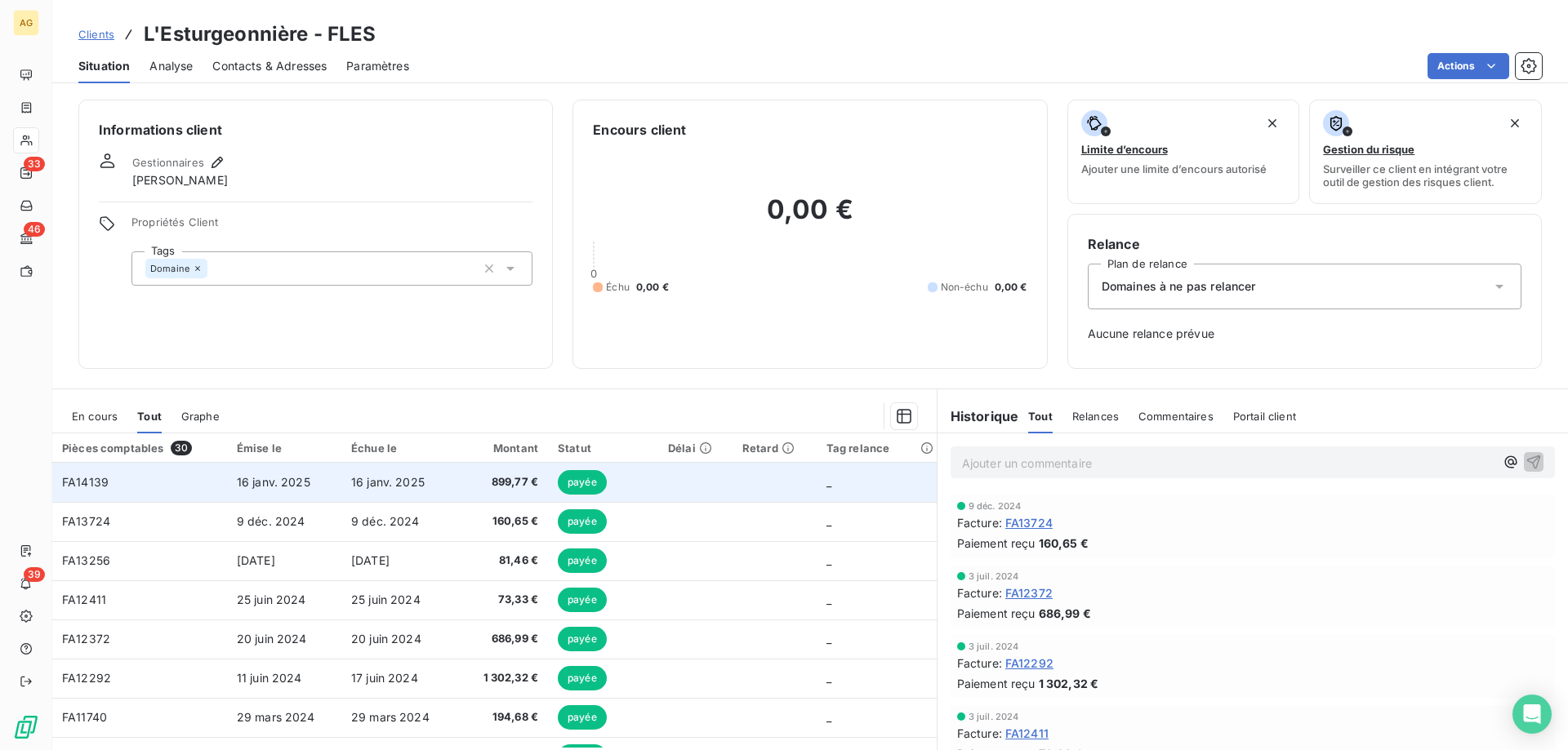
click at [372, 478] on span "16 janv. 2025" at bounding box center [387, 482] width 73 height 14
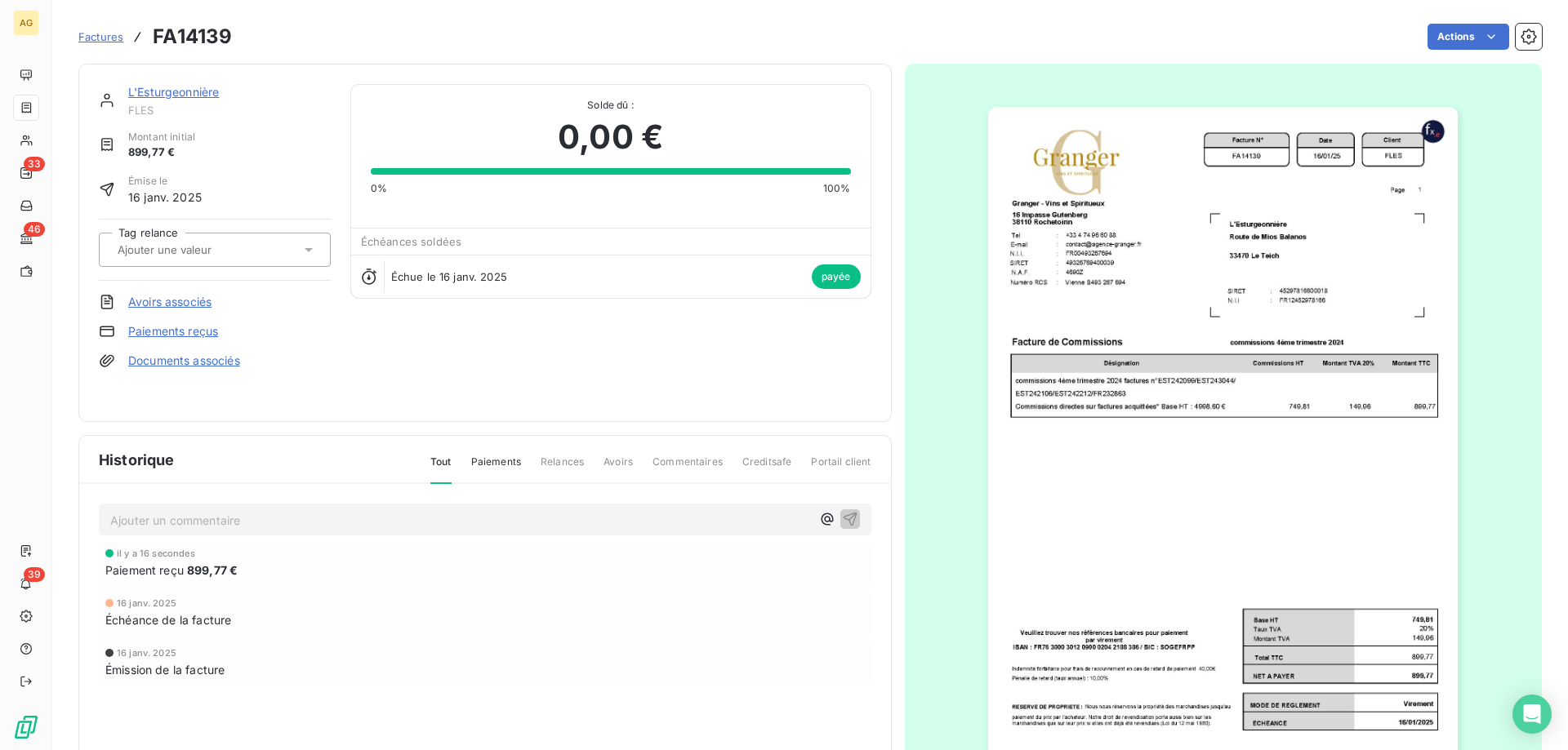
click at [175, 535] on div "Ajouter un commentaire ﻿" at bounding box center [485, 520] width 773 height 32
click at [192, 521] on p "Ajouter un commentaire ﻿" at bounding box center [460, 521] width 701 height 21
drag, startPoint x: 212, startPoint y: 526, endPoint x: 172, endPoint y: 526, distance: 40.0
click at [172, 526] on p "COM" at bounding box center [460, 520] width 701 height 19
copy span "COMPENSATION"
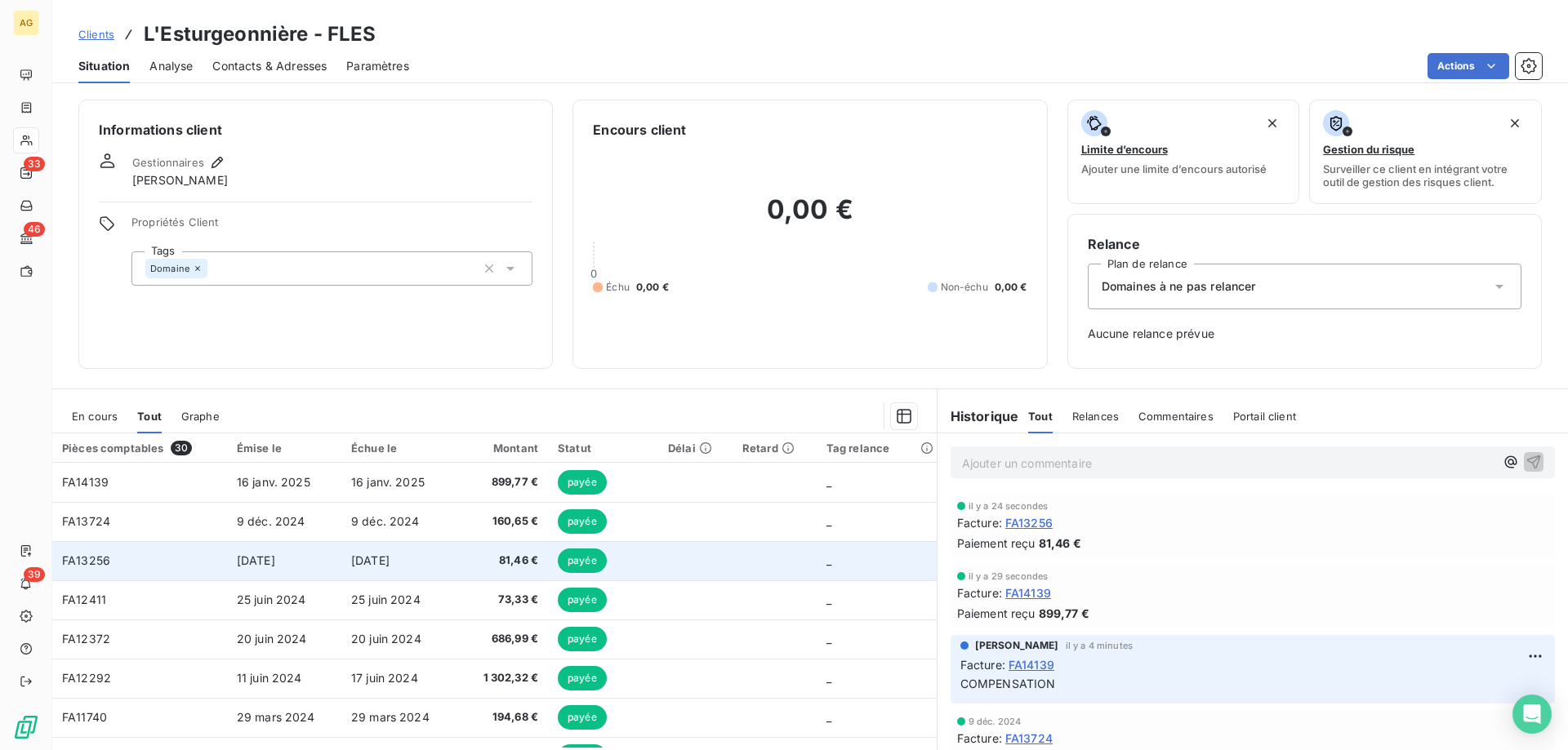
click at [185, 572] on td "FA13256" at bounding box center [139, 560] width 175 height 39
click at [432, 567] on td "16 oct. 2024" at bounding box center [398, 560] width 115 height 39
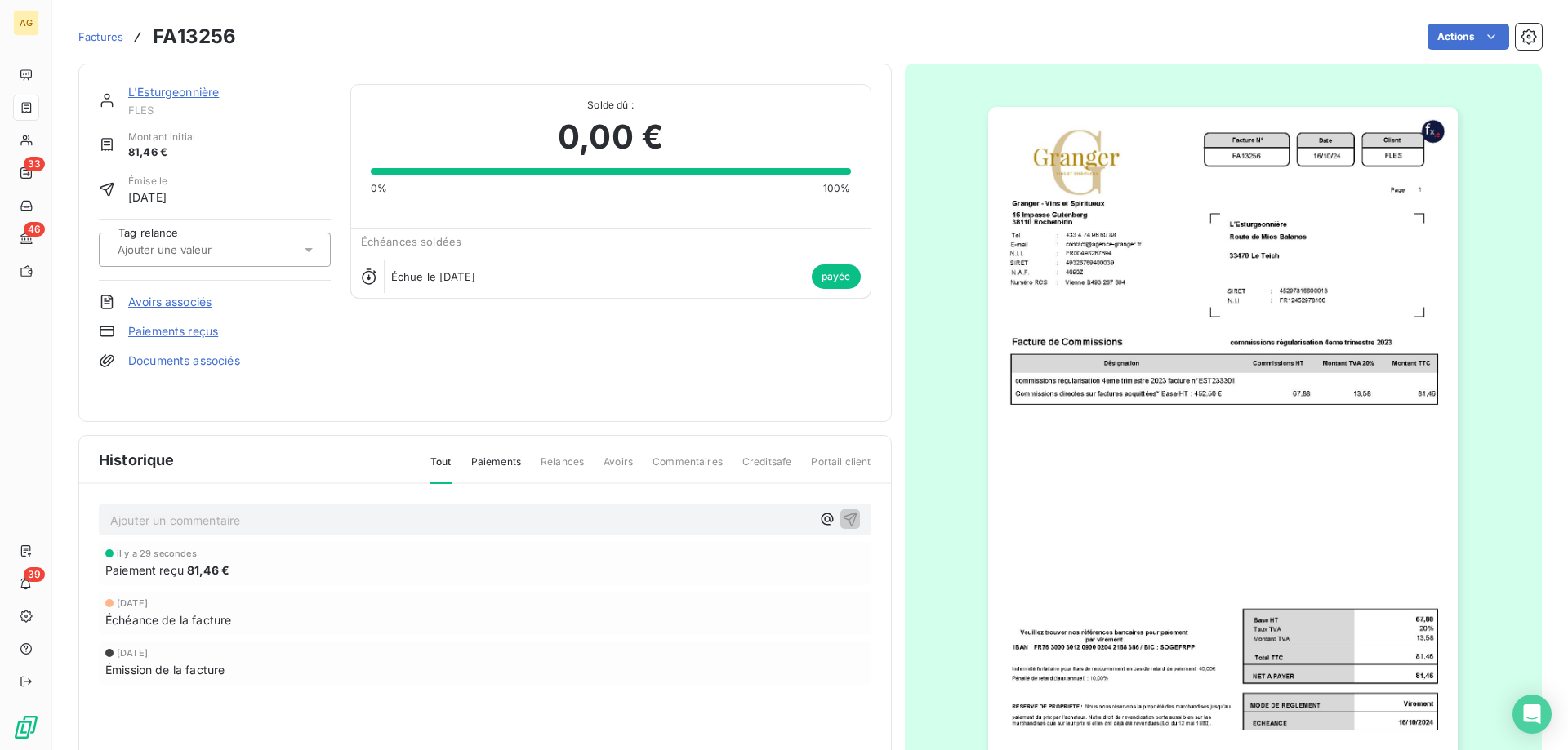
click at [260, 517] on p "Ajouter un commentaire ﻿" at bounding box center [460, 521] width 701 height 21
